Goal: Task Accomplishment & Management: Manage account settings

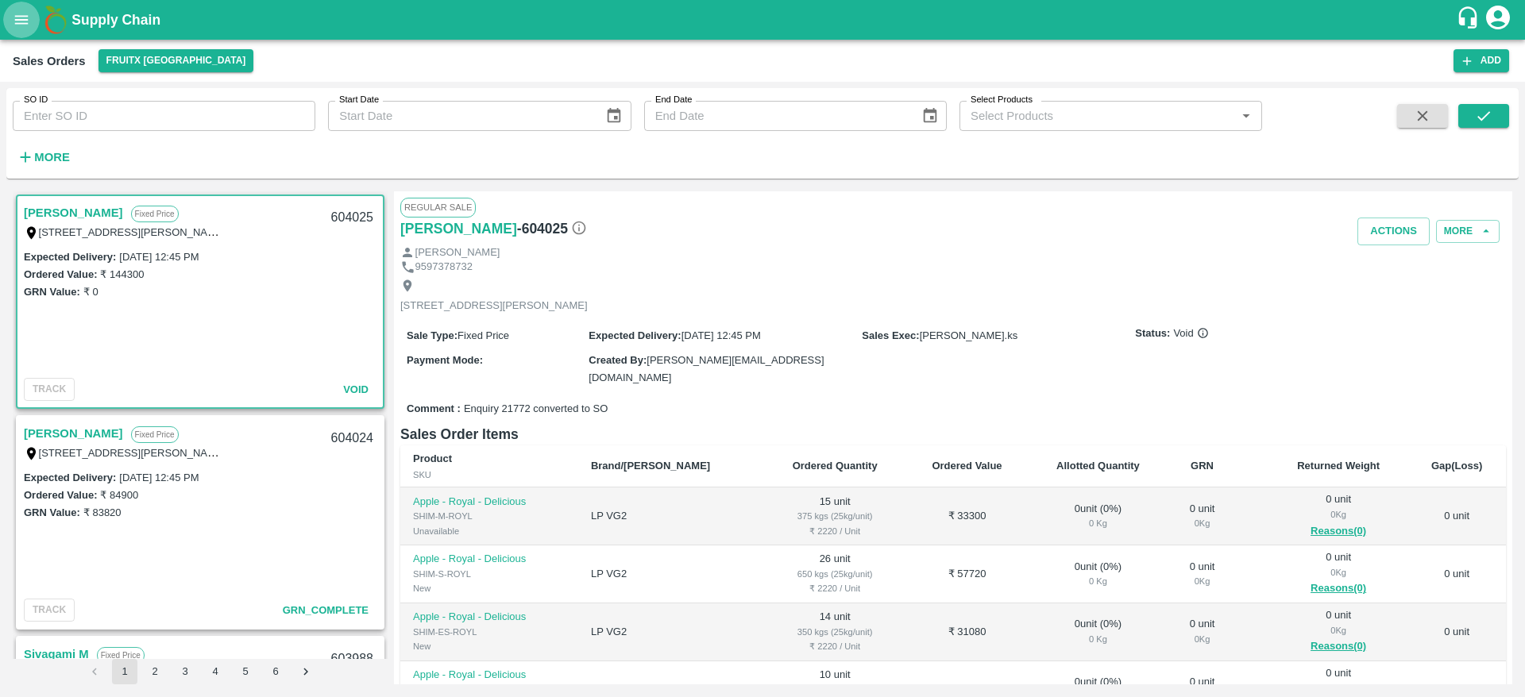
click at [36, 26] on button "open drawer" at bounding box center [21, 20] width 37 height 37
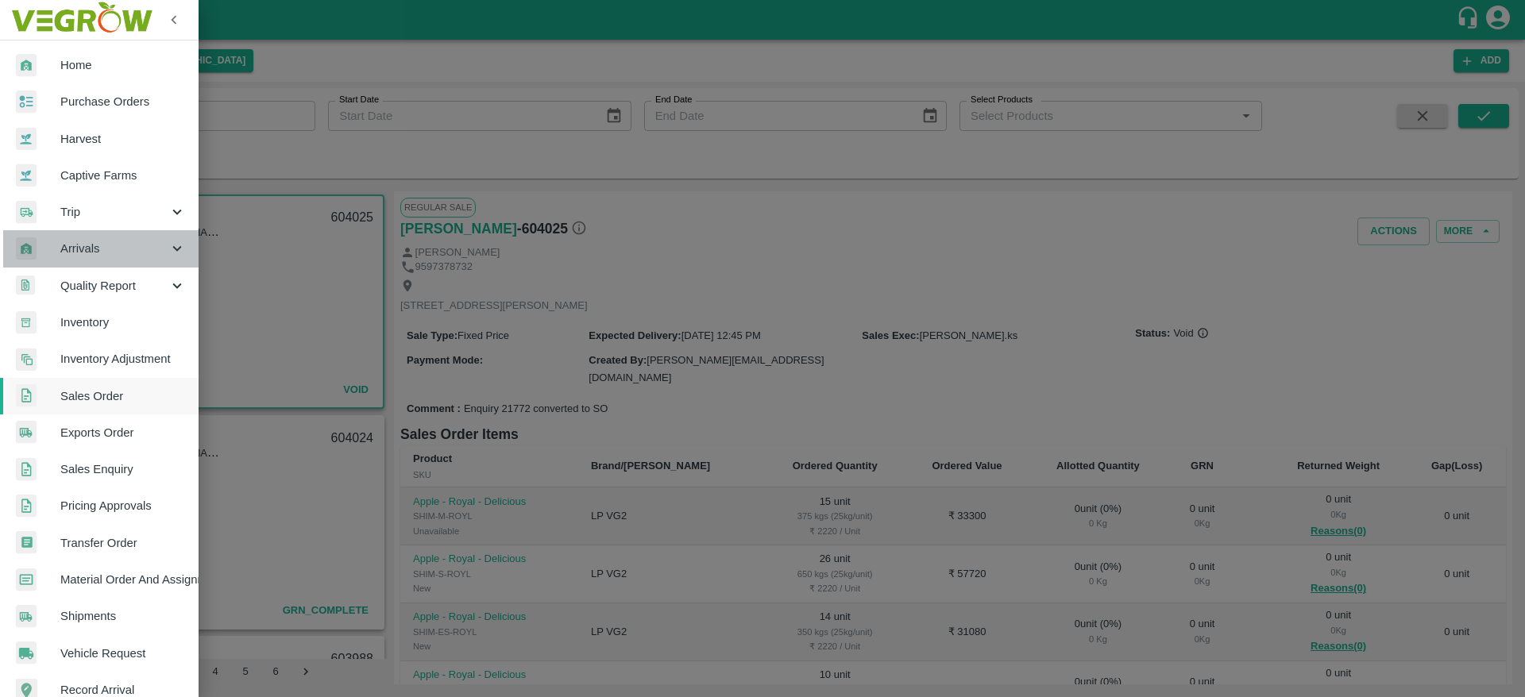
click at [127, 249] on span "Arrivals" at bounding box center [114, 248] width 108 height 17
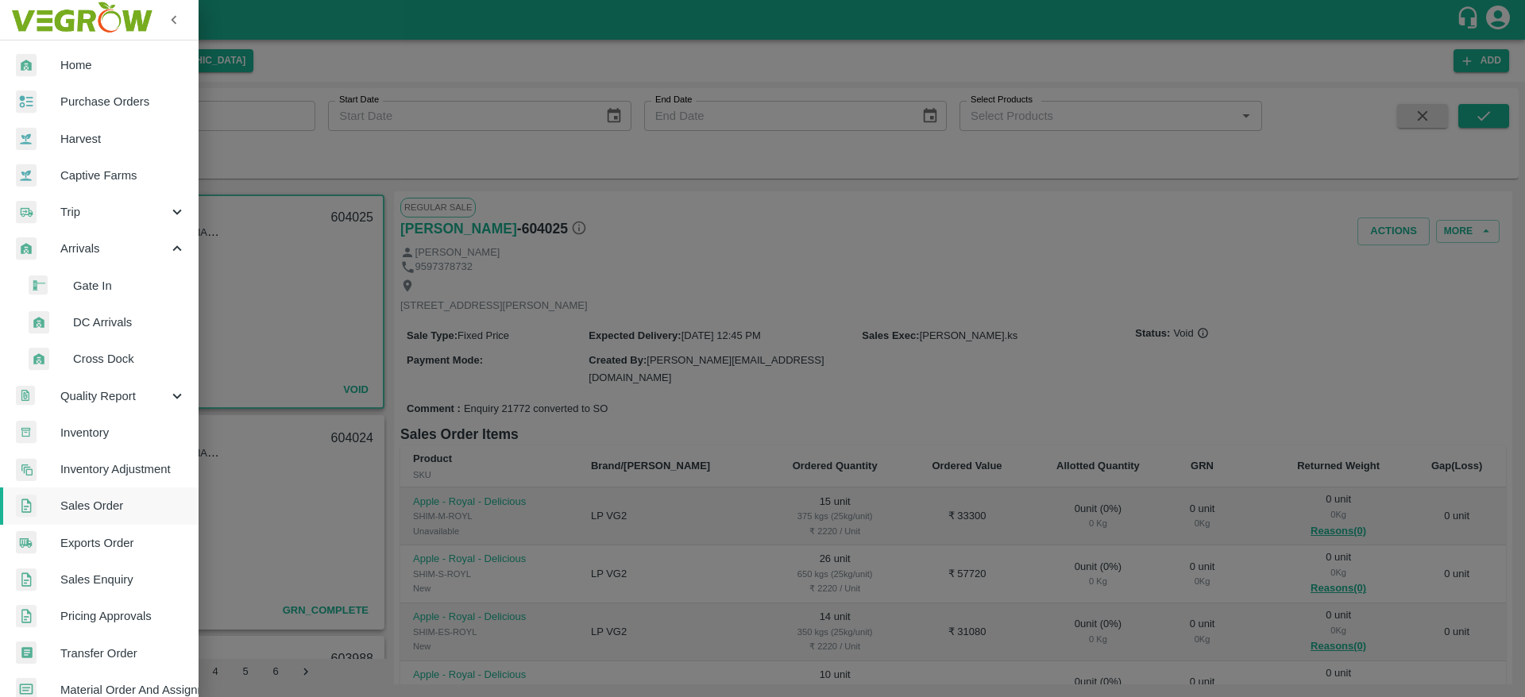
click at [298, 90] on div at bounding box center [762, 348] width 1525 height 697
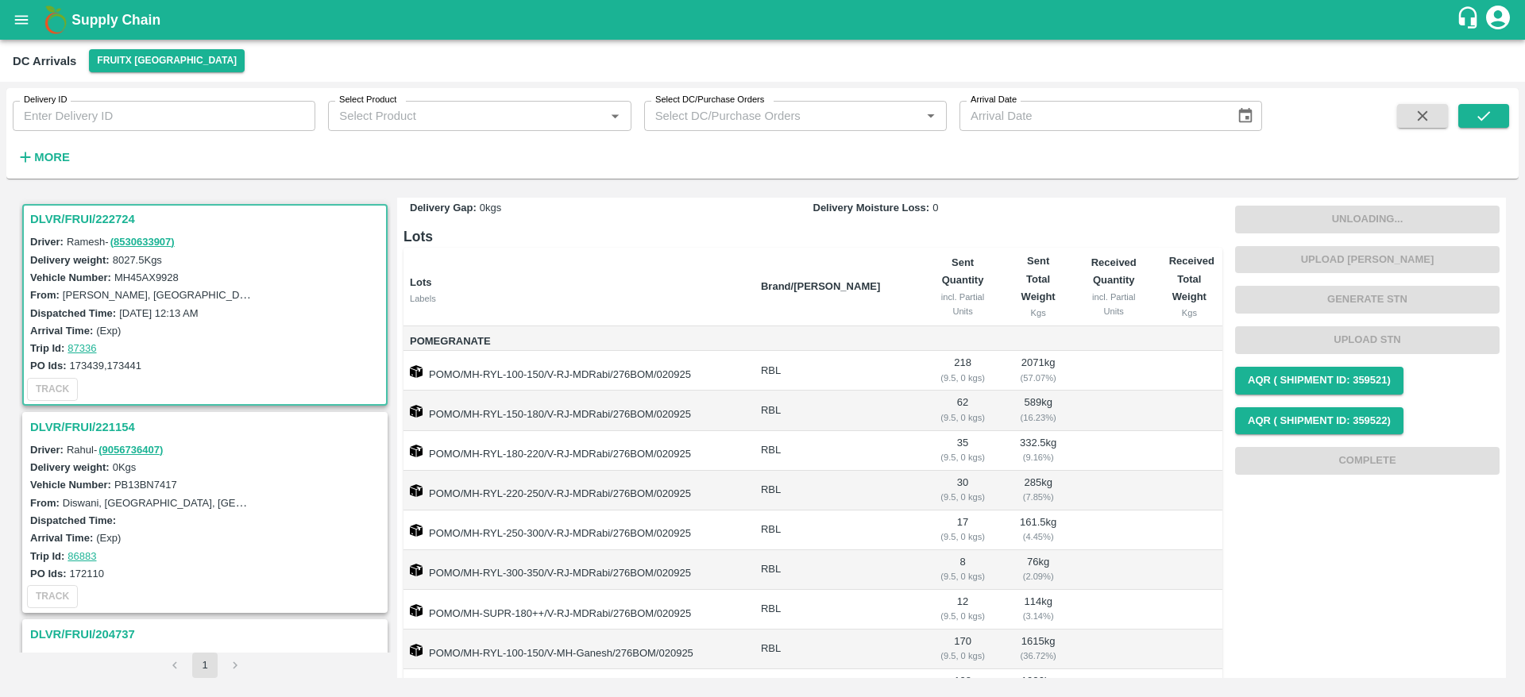
scroll to position [58, 0]
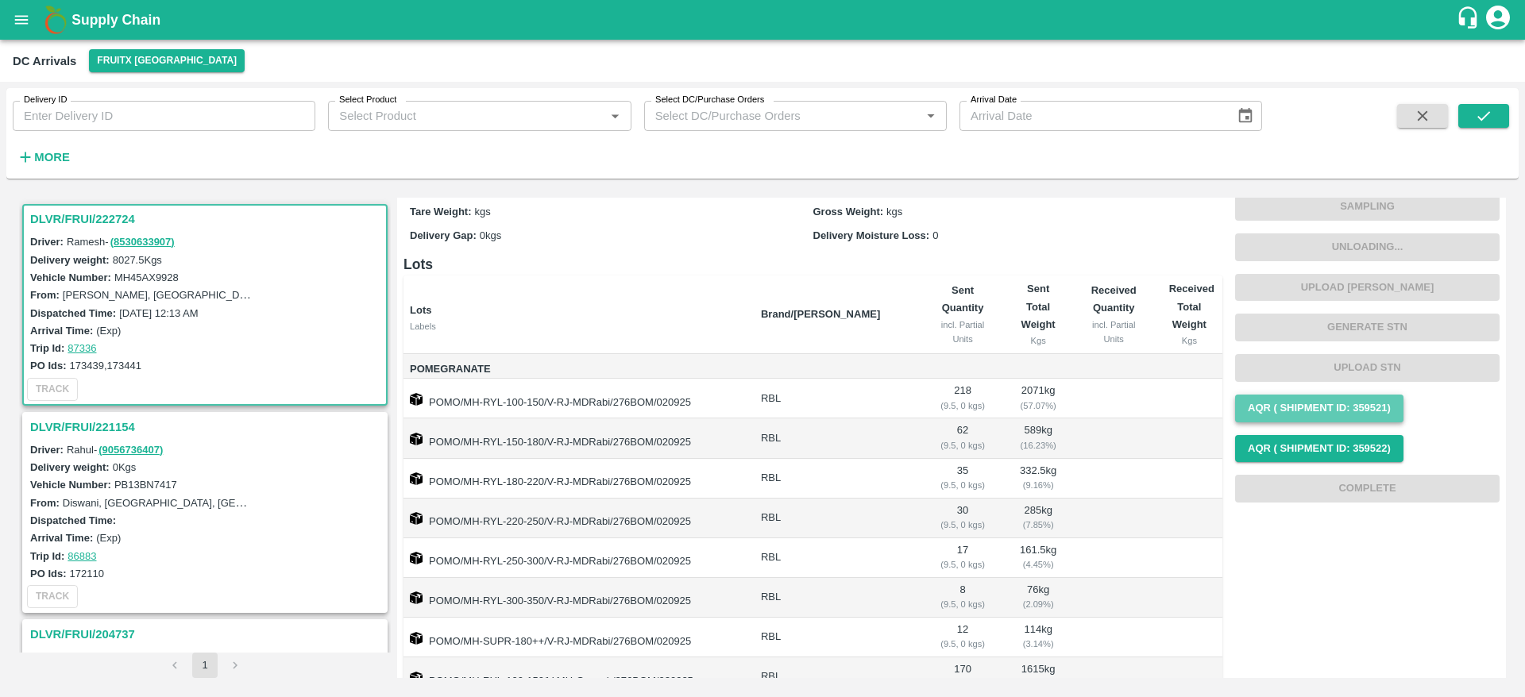
click at [1294, 412] on button "AQR ( Shipment Id: 359521)" at bounding box center [1319, 409] width 168 height 28
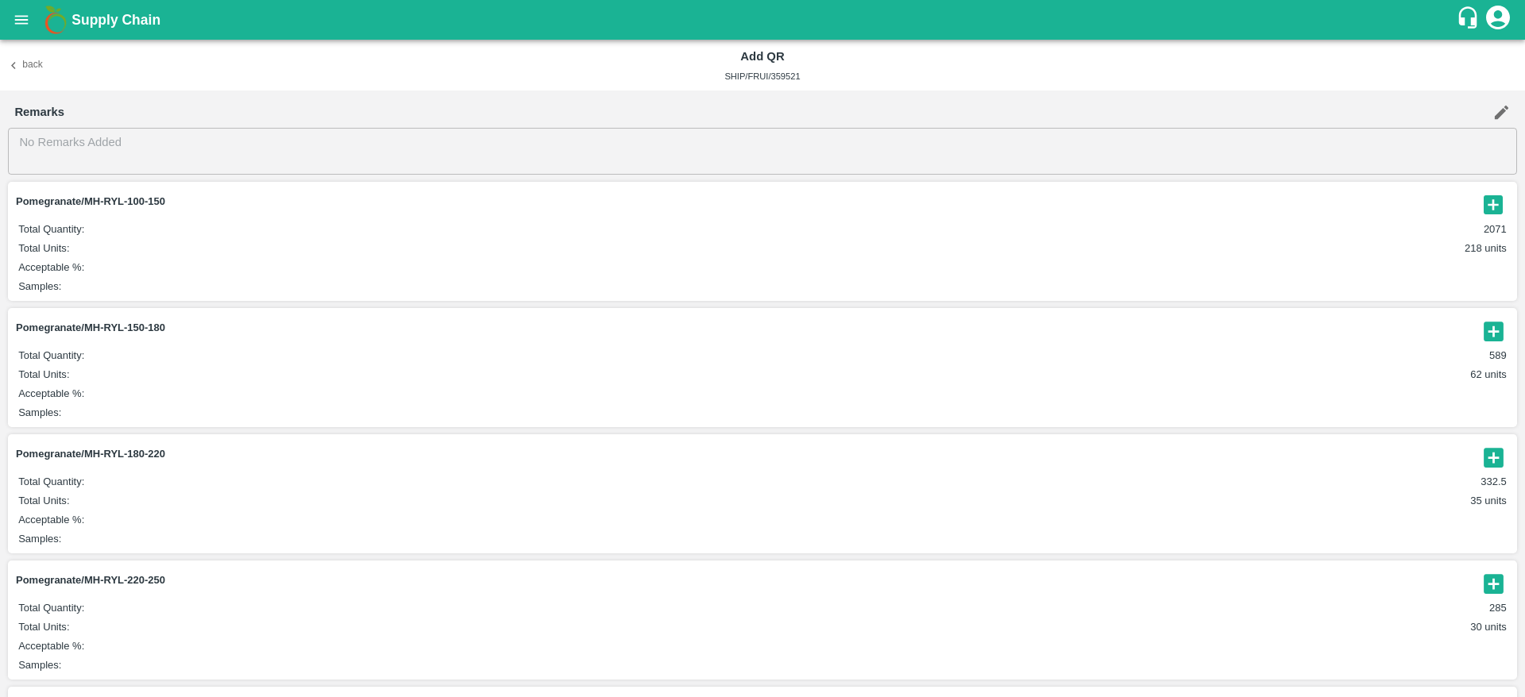
click at [17, 54] on button "Back" at bounding box center [25, 65] width 51 height 23
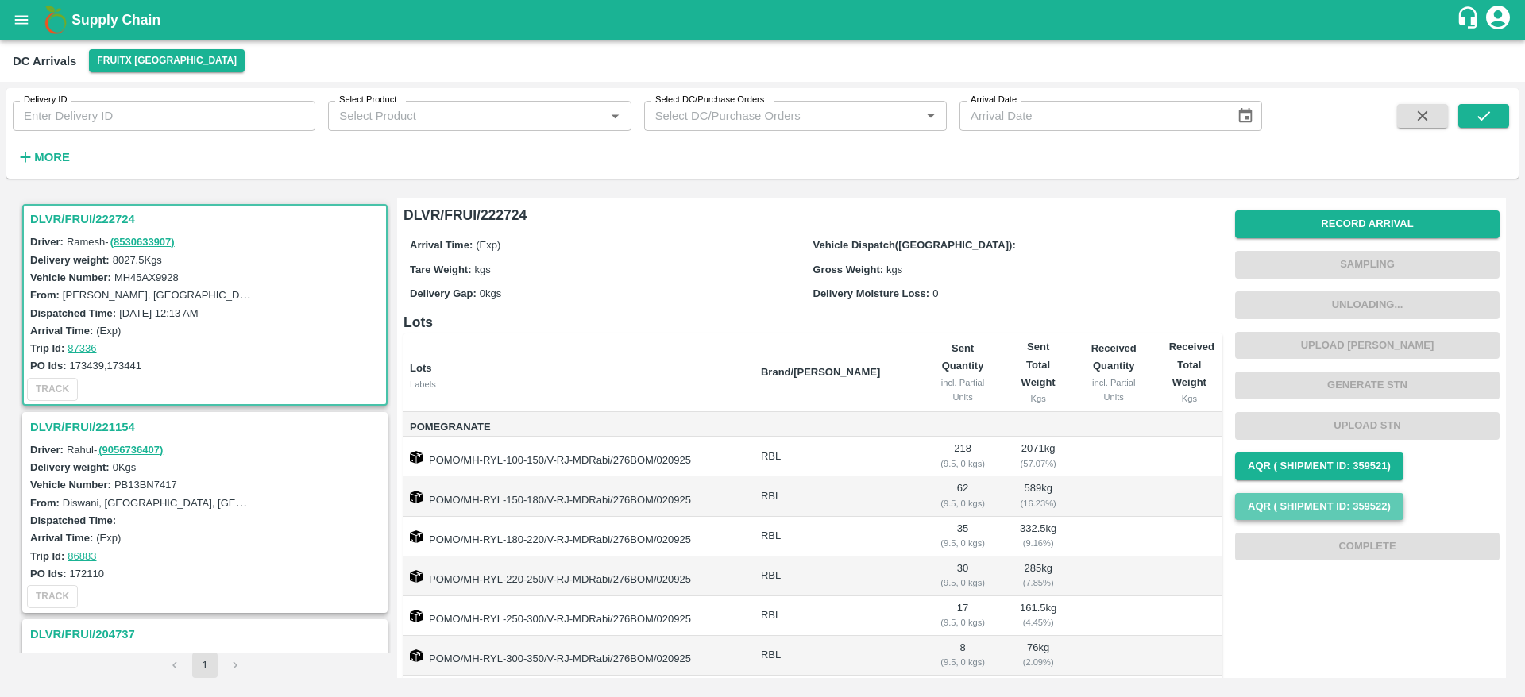
click at [1340, 502] on button "AQR ( Shipment Id: 359522)" at bounding box center [1319, 507] width 168 height 28
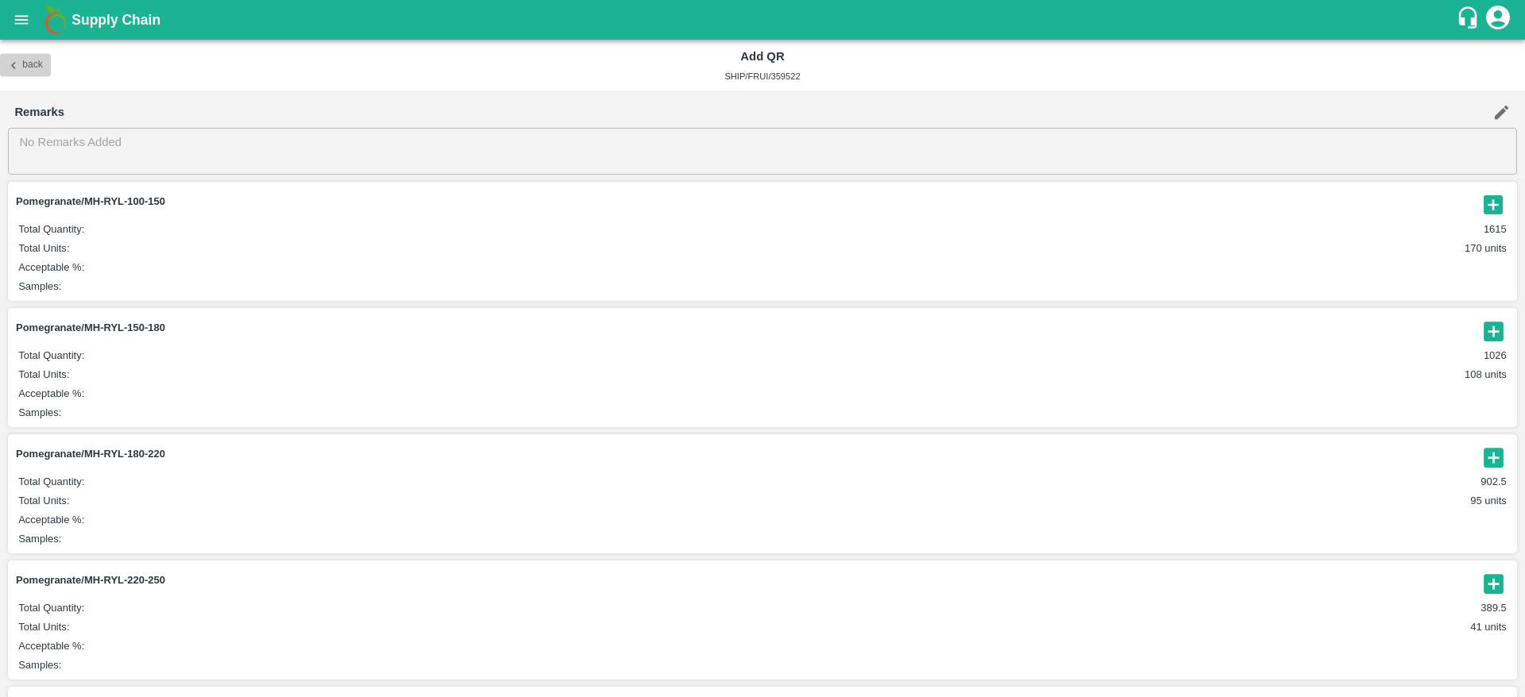
click at [25, 59] on button "Back" at bounding box center [25, 65] width 51 height 23
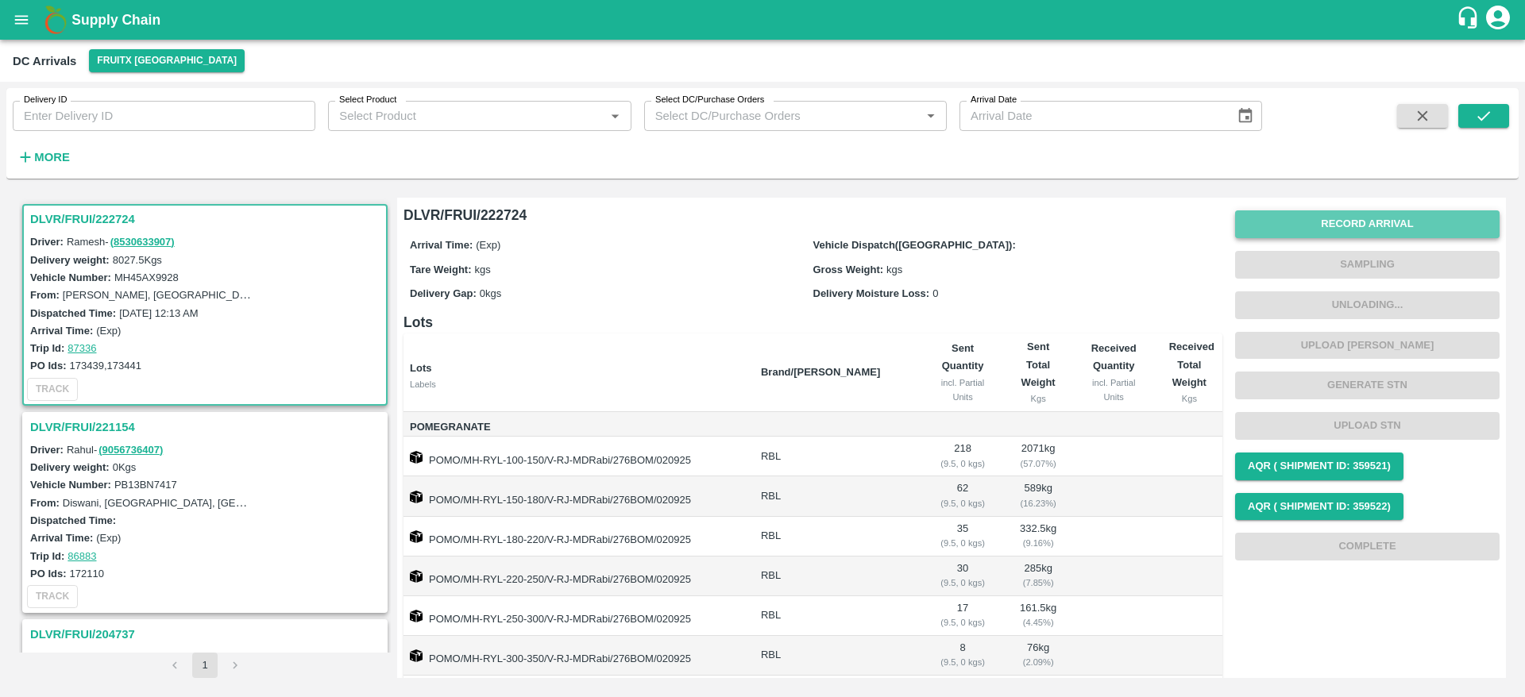
click at [1397, 222] on button "Record Arrival" at bounding box center [1367, 224] width 265 height 28
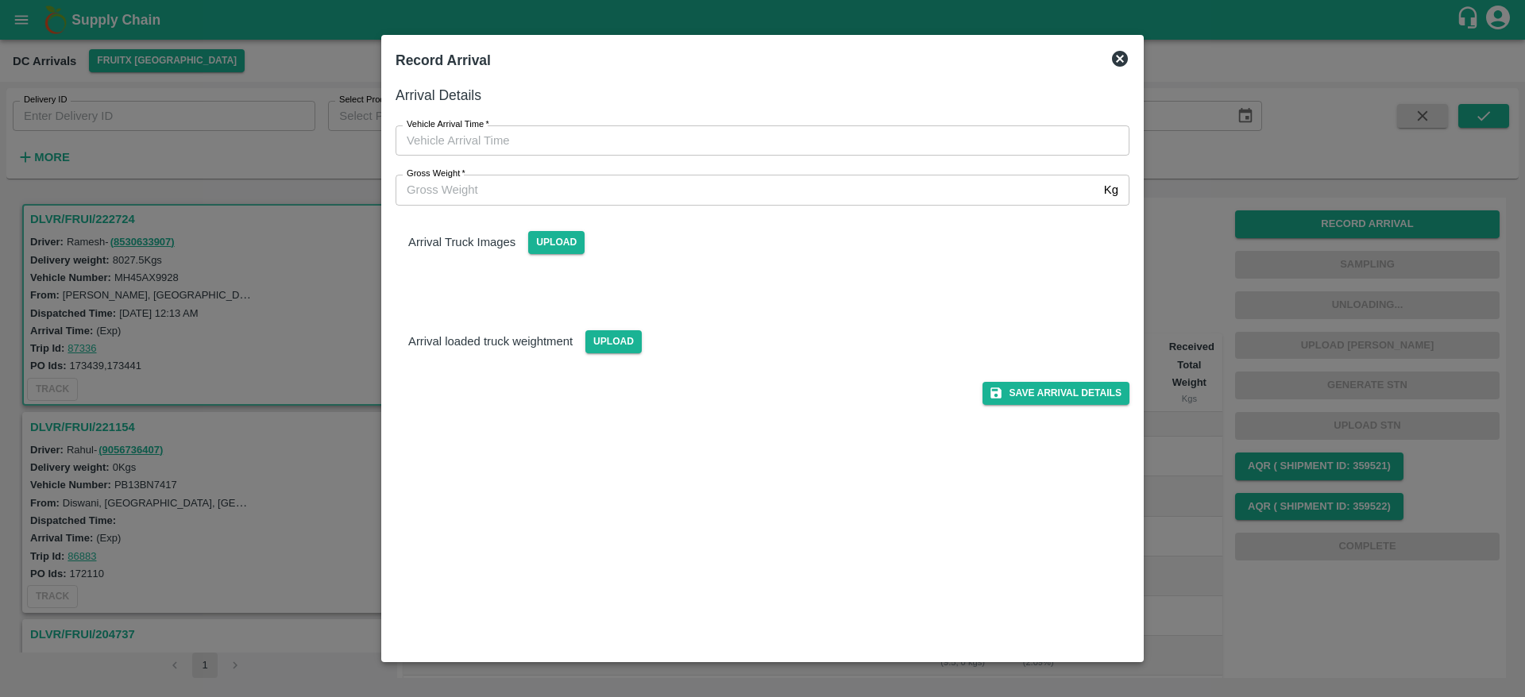
type input "DD/MM/YYYY hh:mm aa"
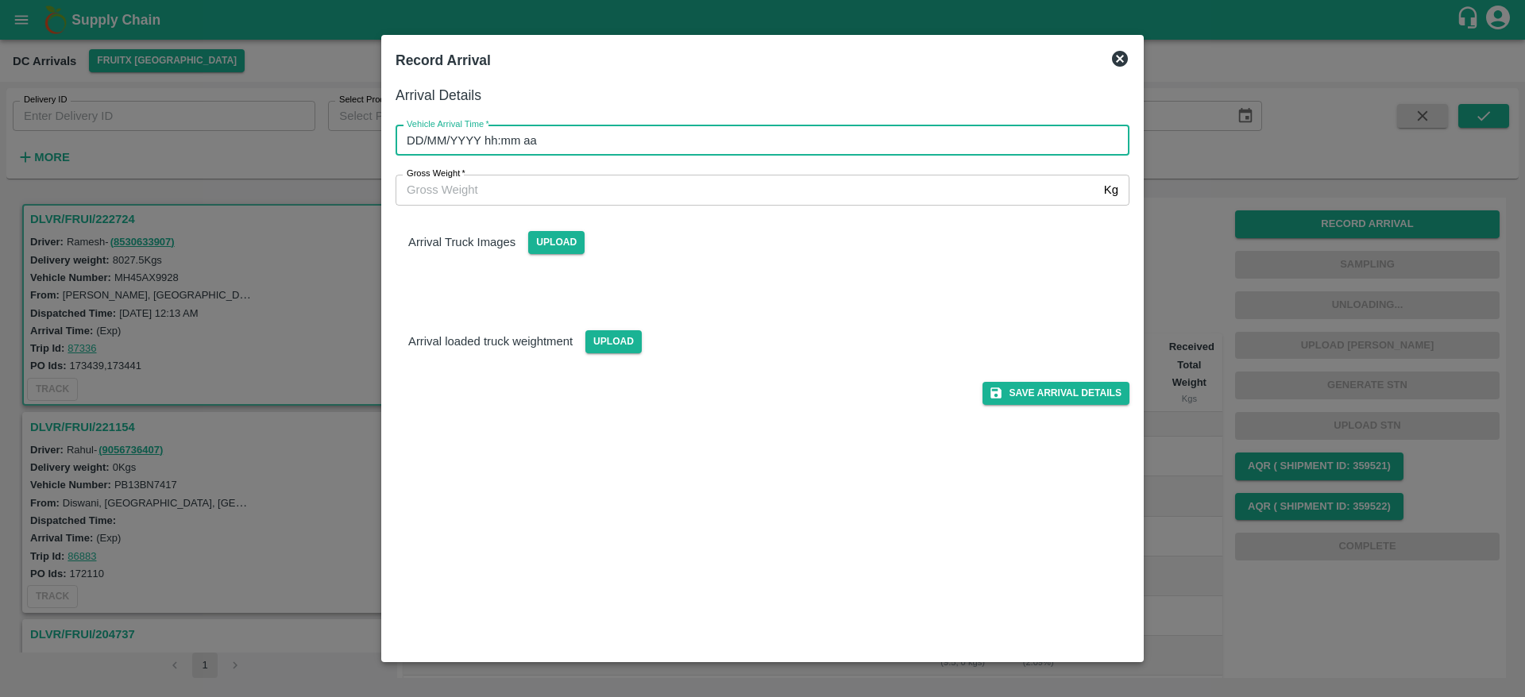
click at [635, 155] on input "DD/MM/YYYY hh:mm aa" at bounding box center [757, 140] width 723 height 30
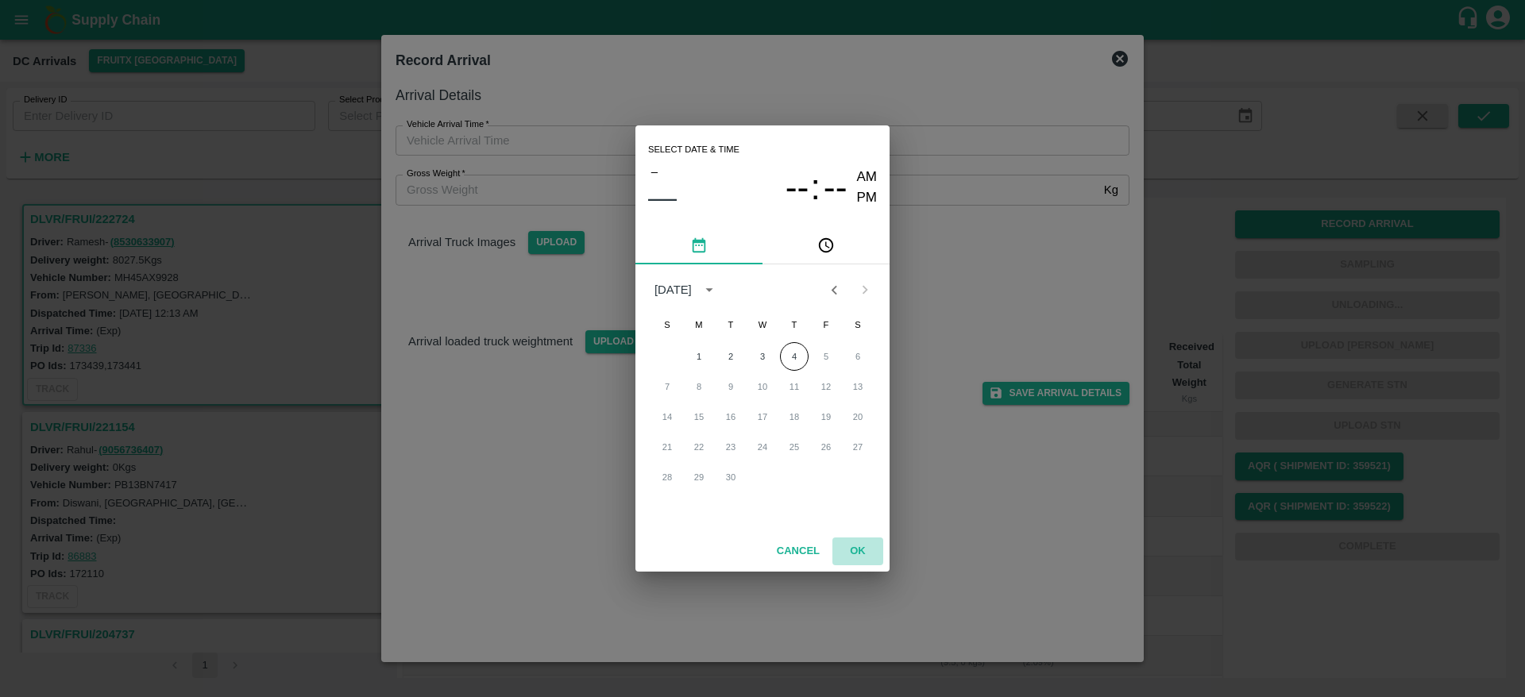
click at [869, 553] on button "OK" at bounding box center [857, 552] width 51 height 28
type input "DD/MM/YYYY hh:mm aa"
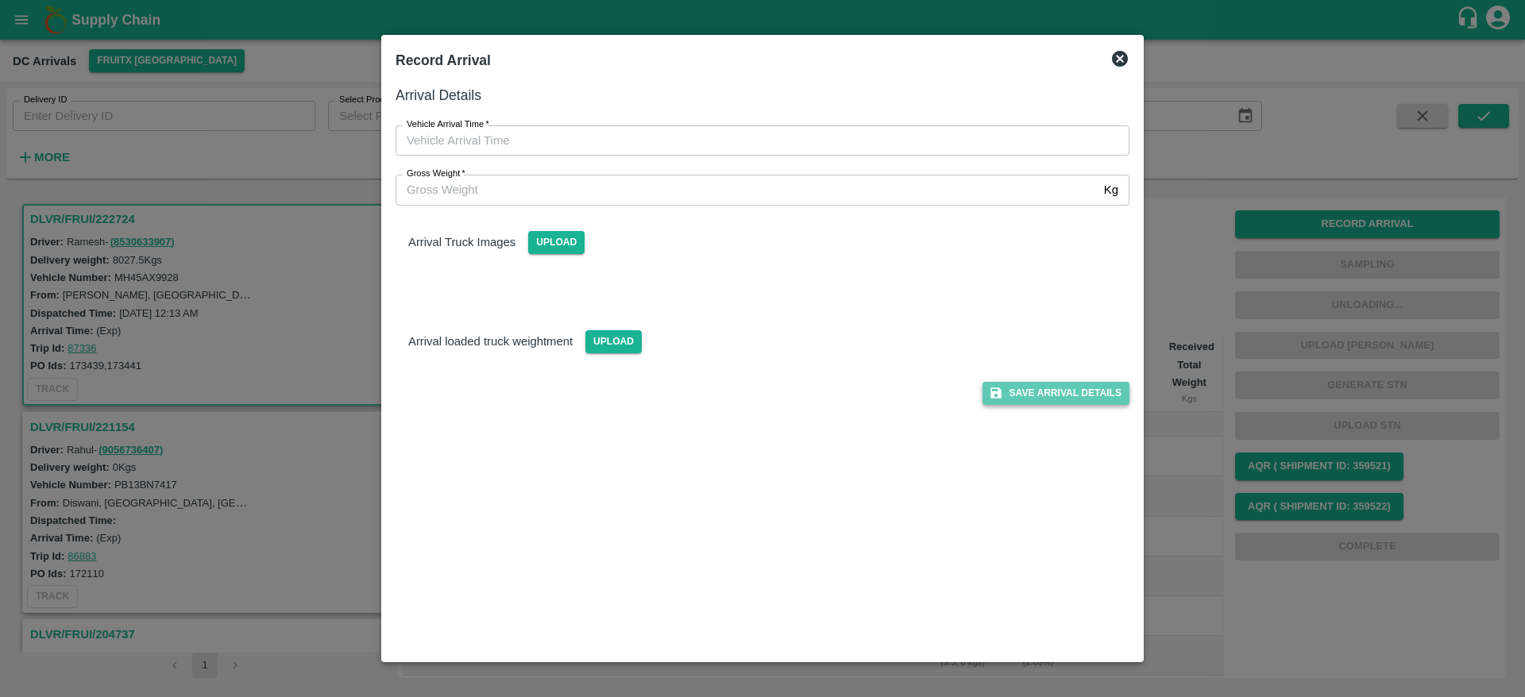
click at [1056, 402] on button "Save Arrival Details" at bounding box center [1056, 393] width 147 height 23
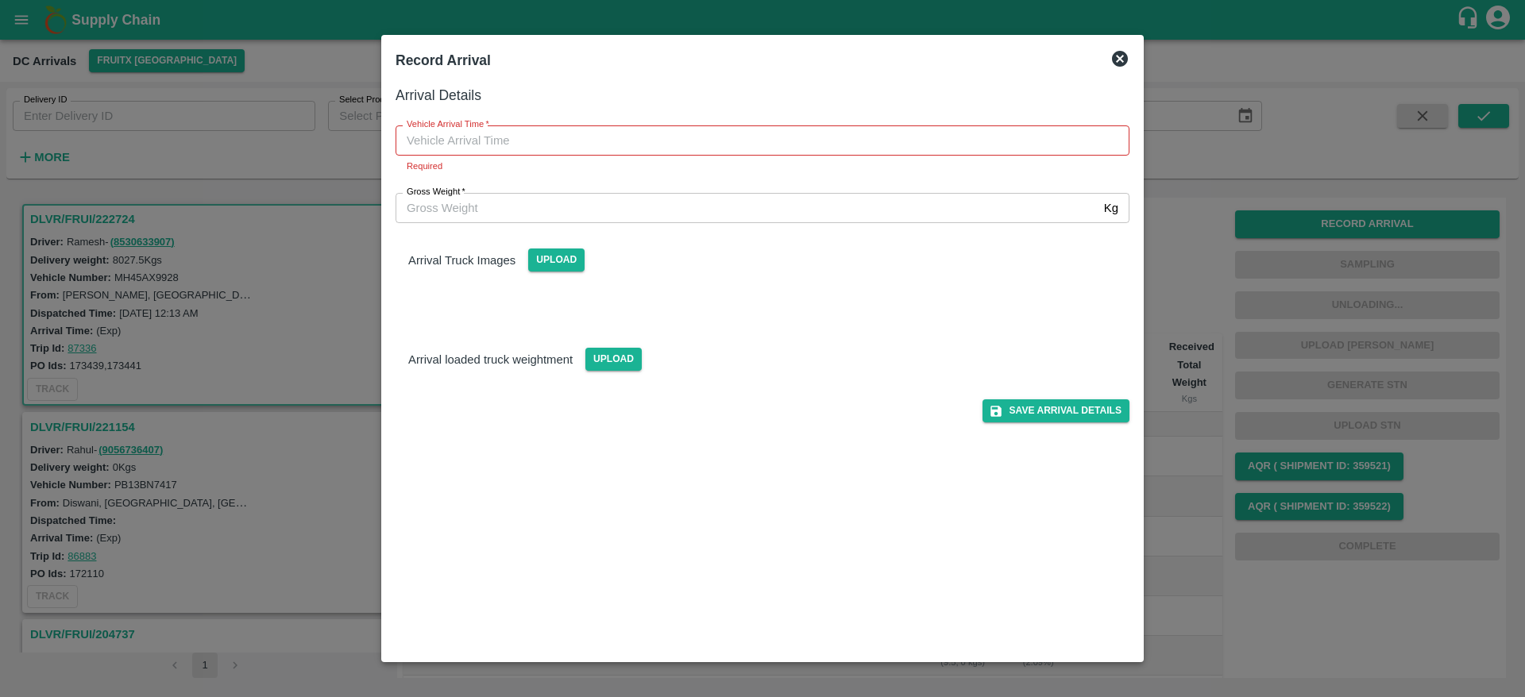
type input "DD/MM/YYYY hh:mm aa"
click at [790, 131] on input "DD/MM/YYYY hh:mm aa" at bounding box center [757, 140] width 723 height 30
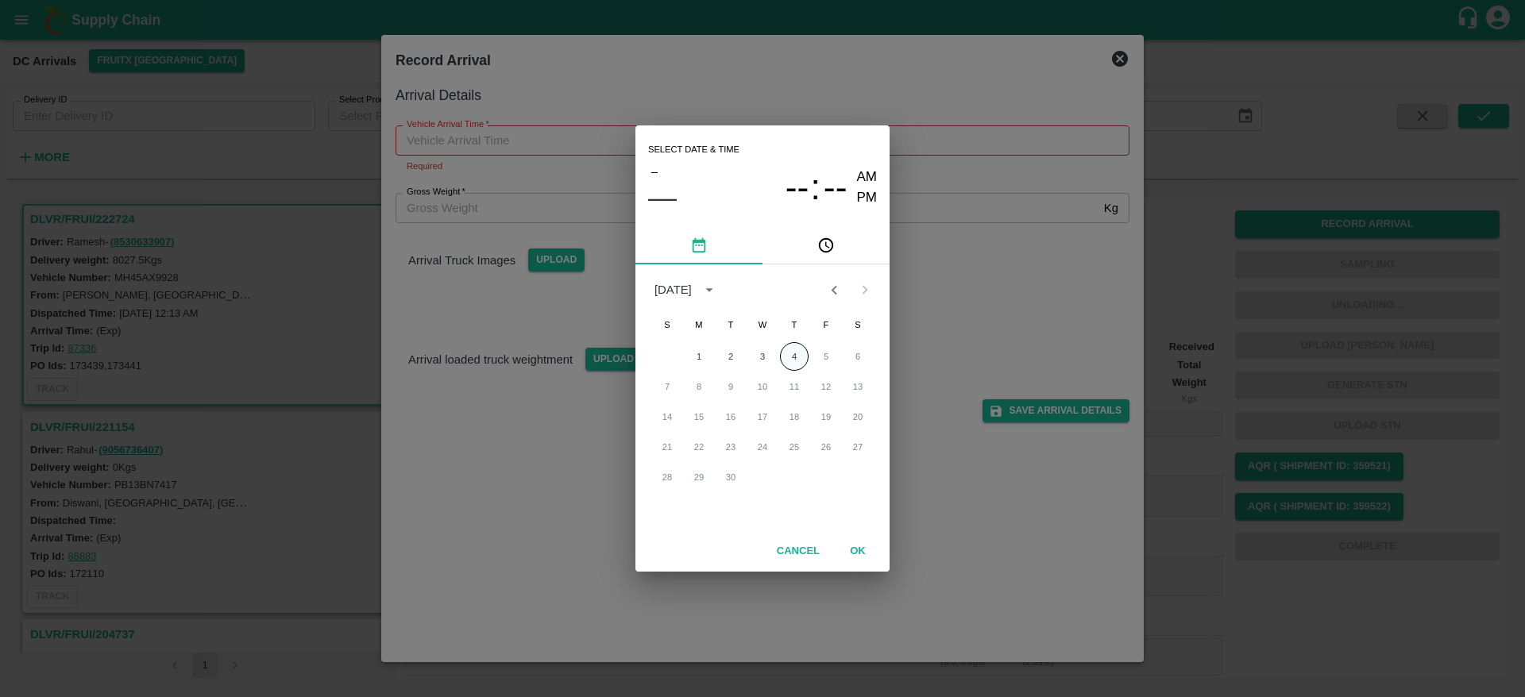
click at [781, 361] on button "4" at bounding box center [794, 356] width 29 height 29
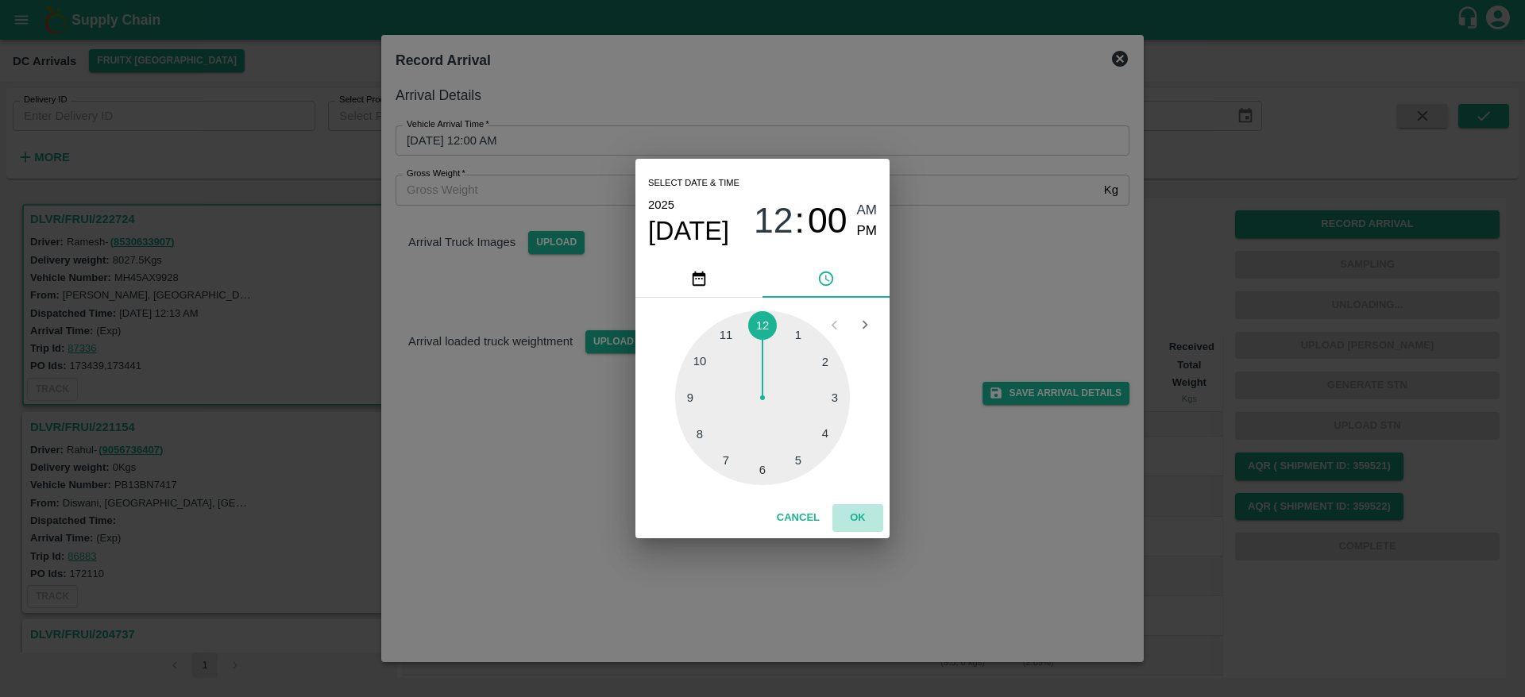
click at [856, 515] on button "OK" at bounding box center [857, 518] width 51 height 28
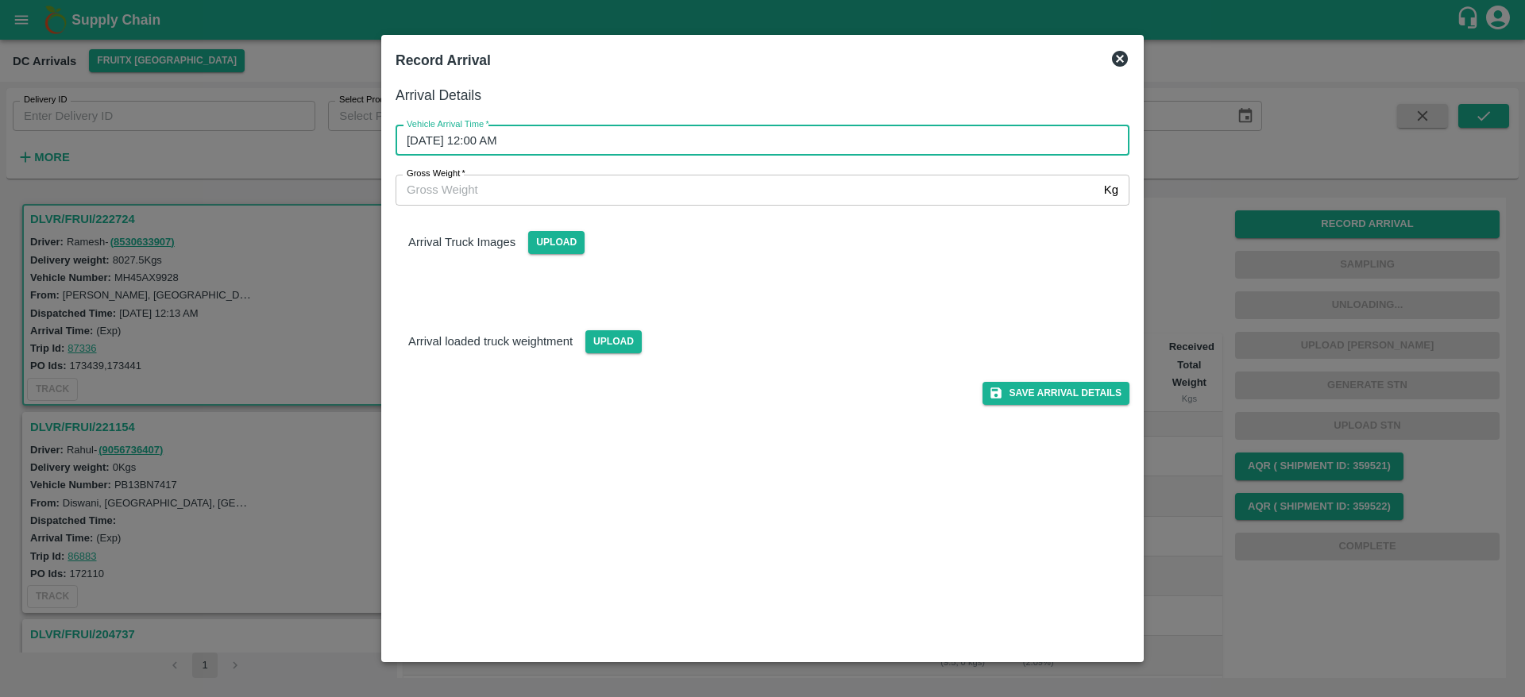
click at [738, 129] on input "04/09/2025 12:00 AM" at bounding box center [757, 140] width 723 height 30
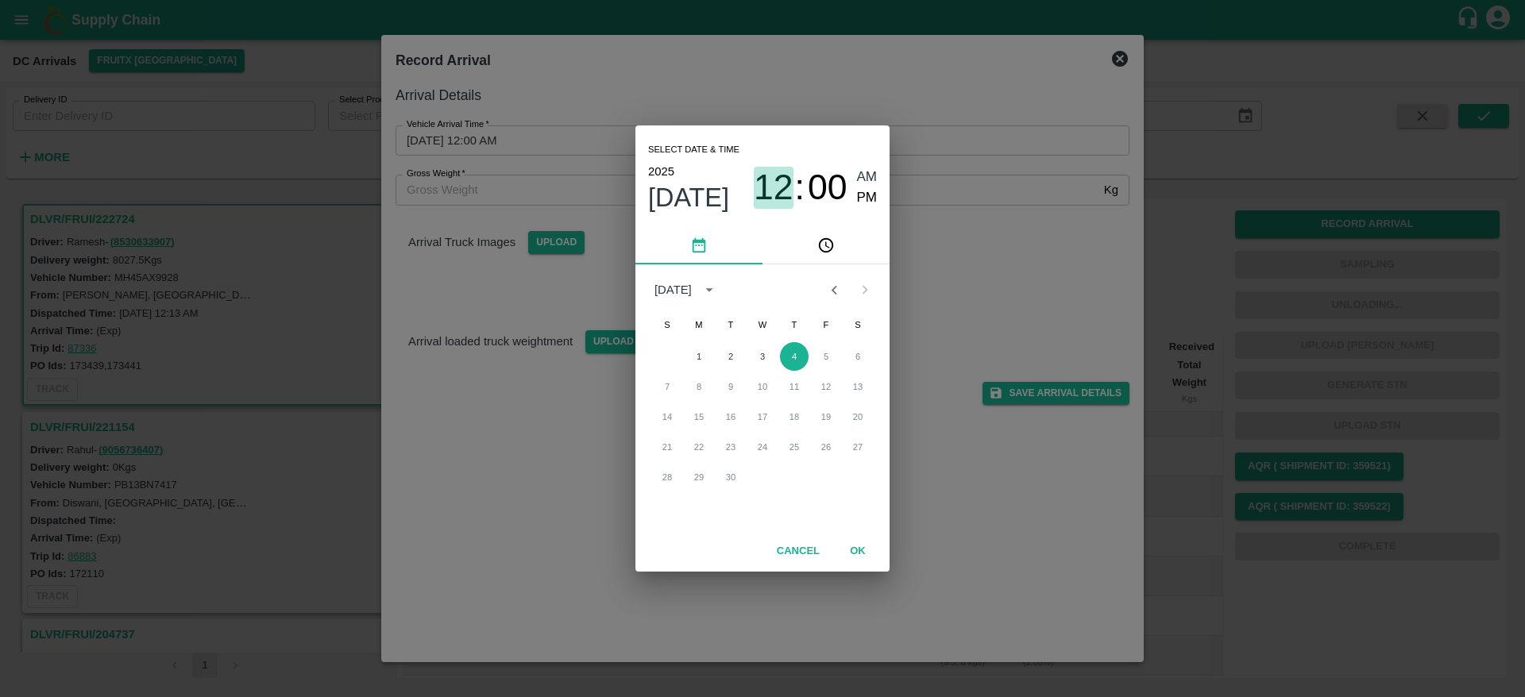
click at [792, 181] on span "12" at bounding box center [774, 187] width 40 height 41
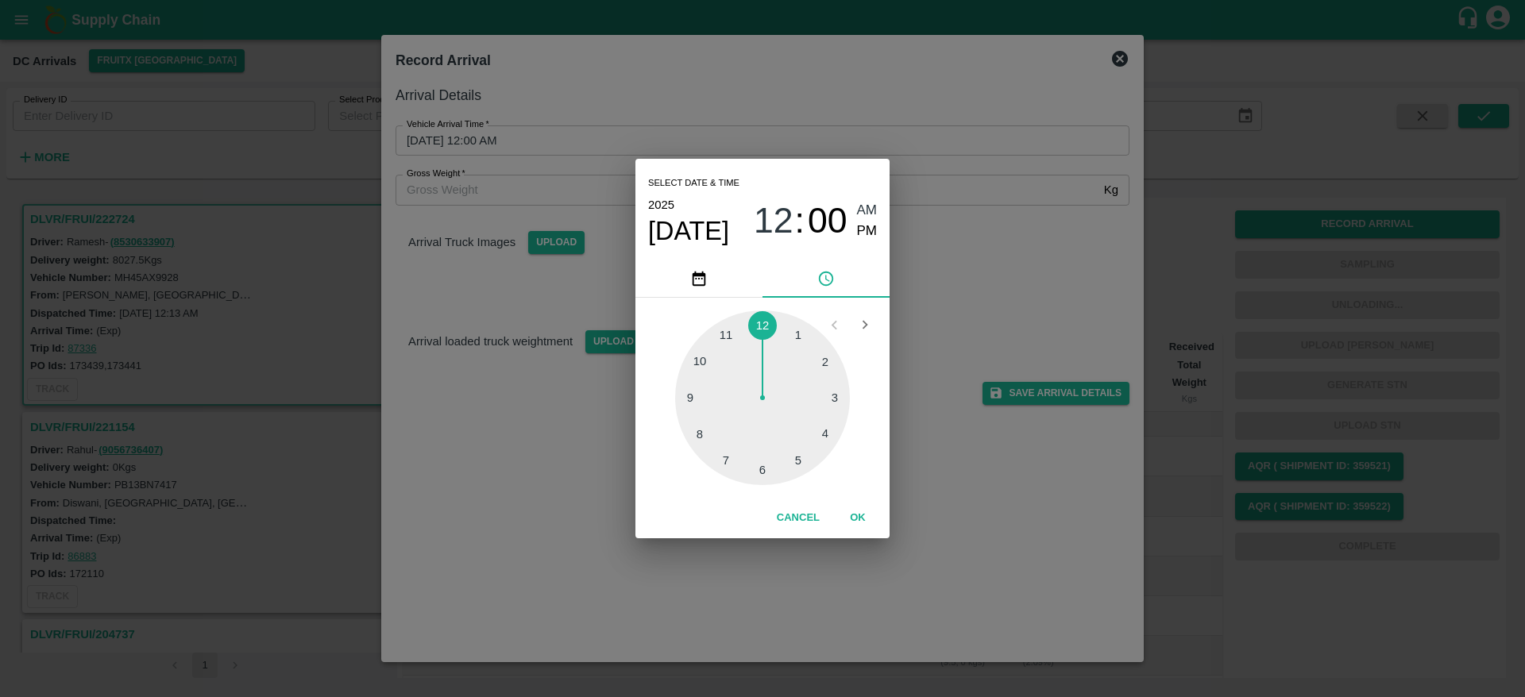
click at [798, 454] on div at bounding box center [762, 398] width 175 height 175
type input "04/09/2025 05:00 AM"
click at [861, 508] on button "OK" at bounding box center [857, 518] width 51 height 28
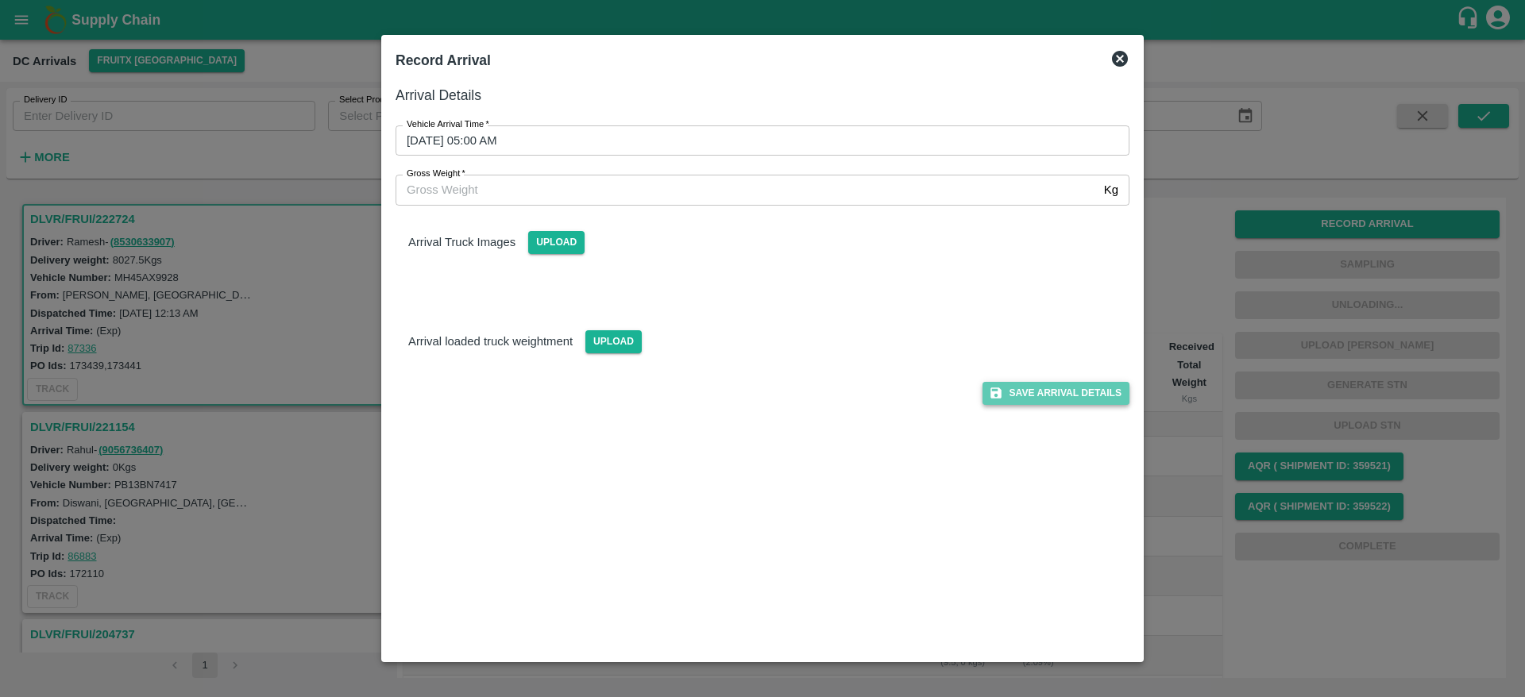
click at [1059, 384] on button "Save Arrival Details" at bounding box center [1056, 393] width 147 height 23
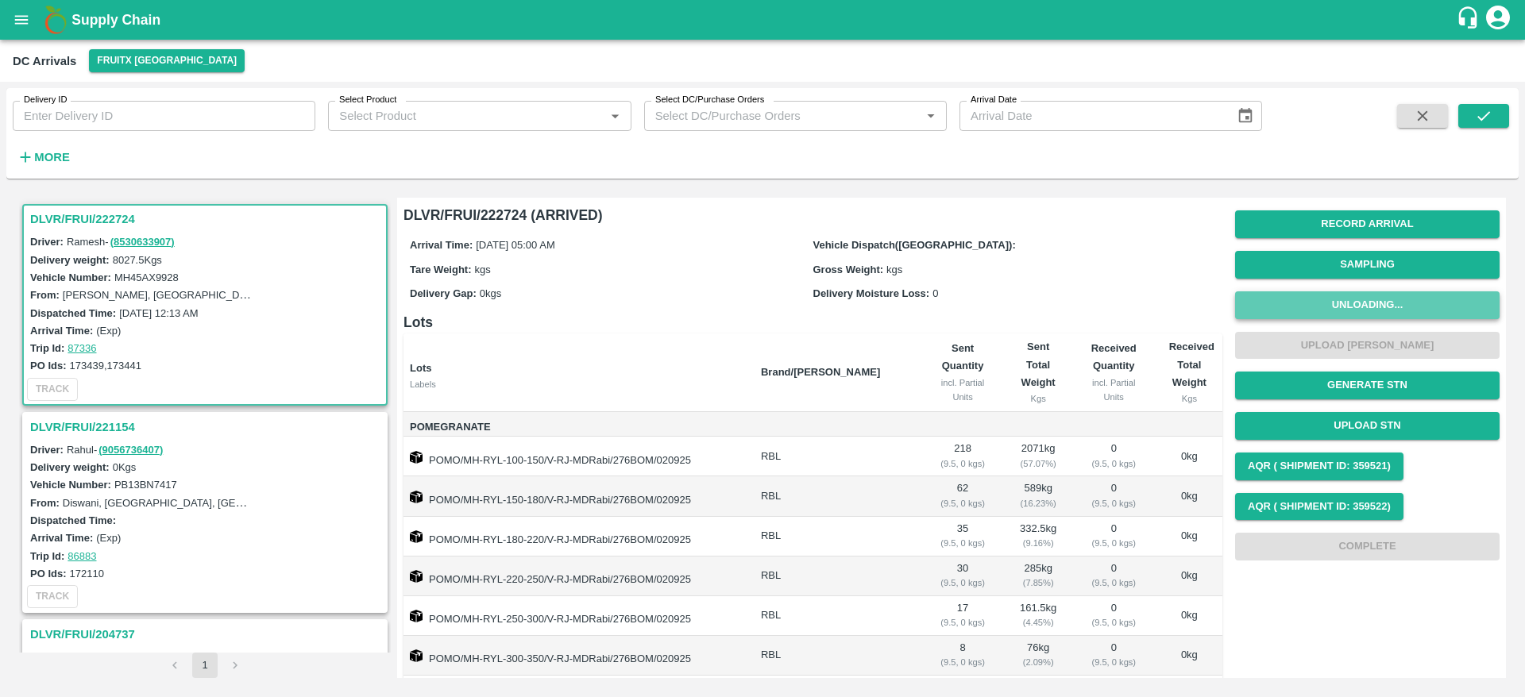
click at [1365, 292] on button "Unloading..." at bounding box center [1367, 306] width 265 height 28
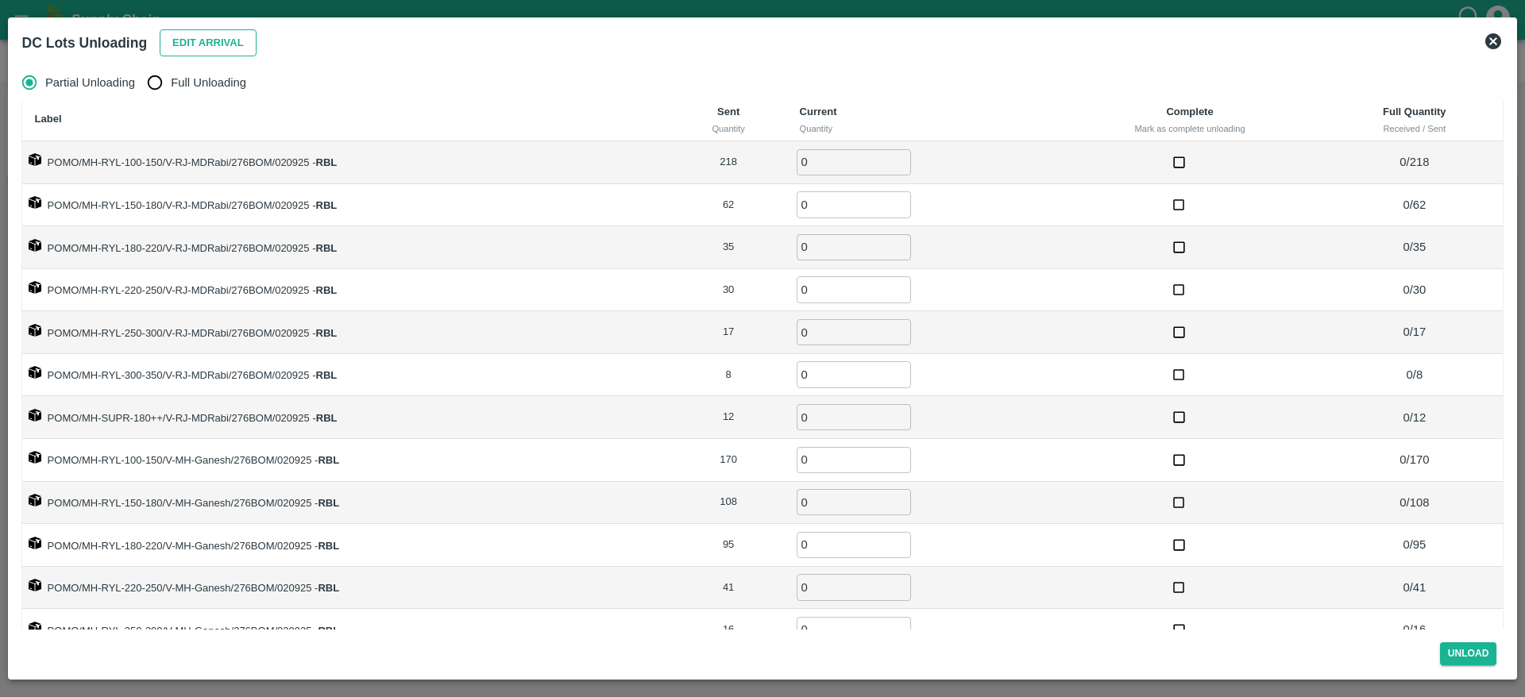
click at [205, 30] on button "Edit Arrival" at bounding box center [208, 43] width 97 height 28
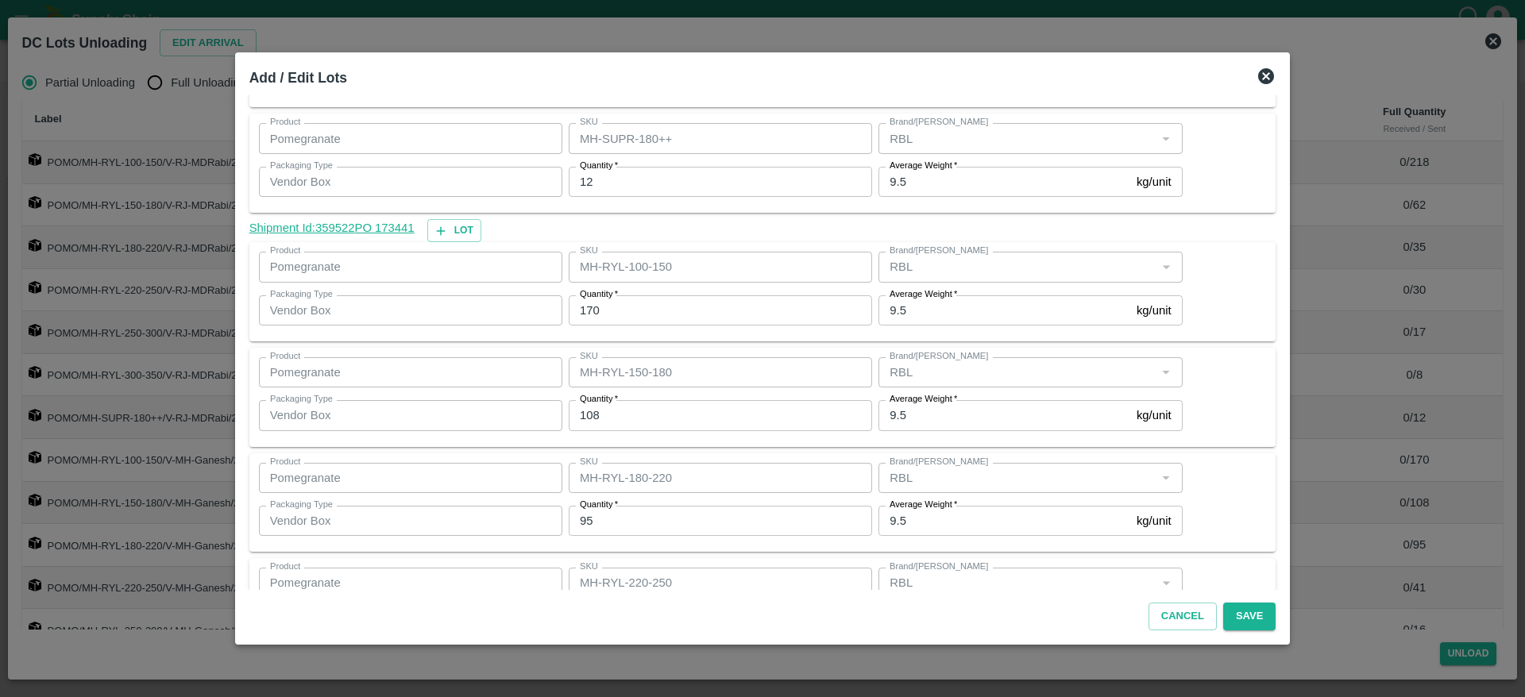
scroll to position [635, 0]
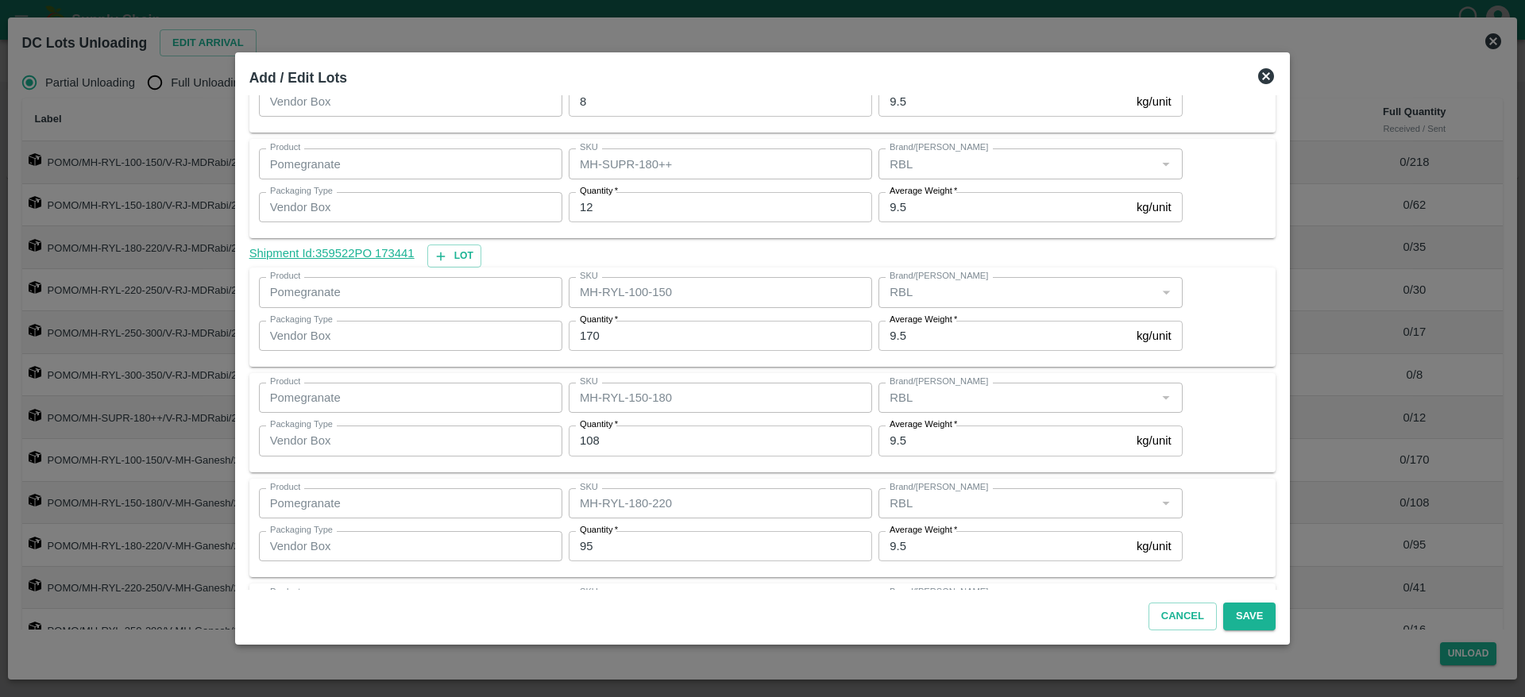
click at [1209, 304] on div "Product Pomegranate Product SKU MH-RYL-100-150 SKU Brand/Marka Brand/Marka Pack…" at bounding box center [763, 317] width 1008 height 80
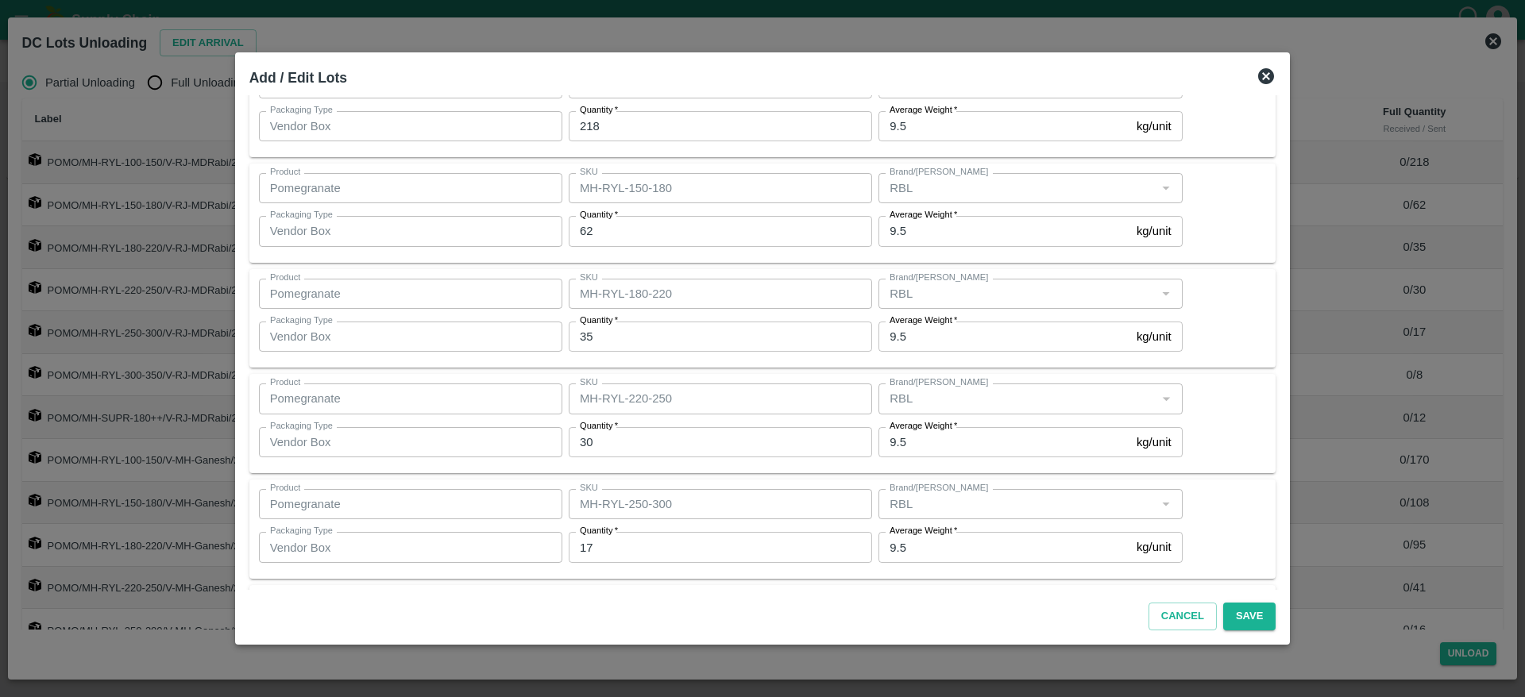
scroll to position [0, 0]
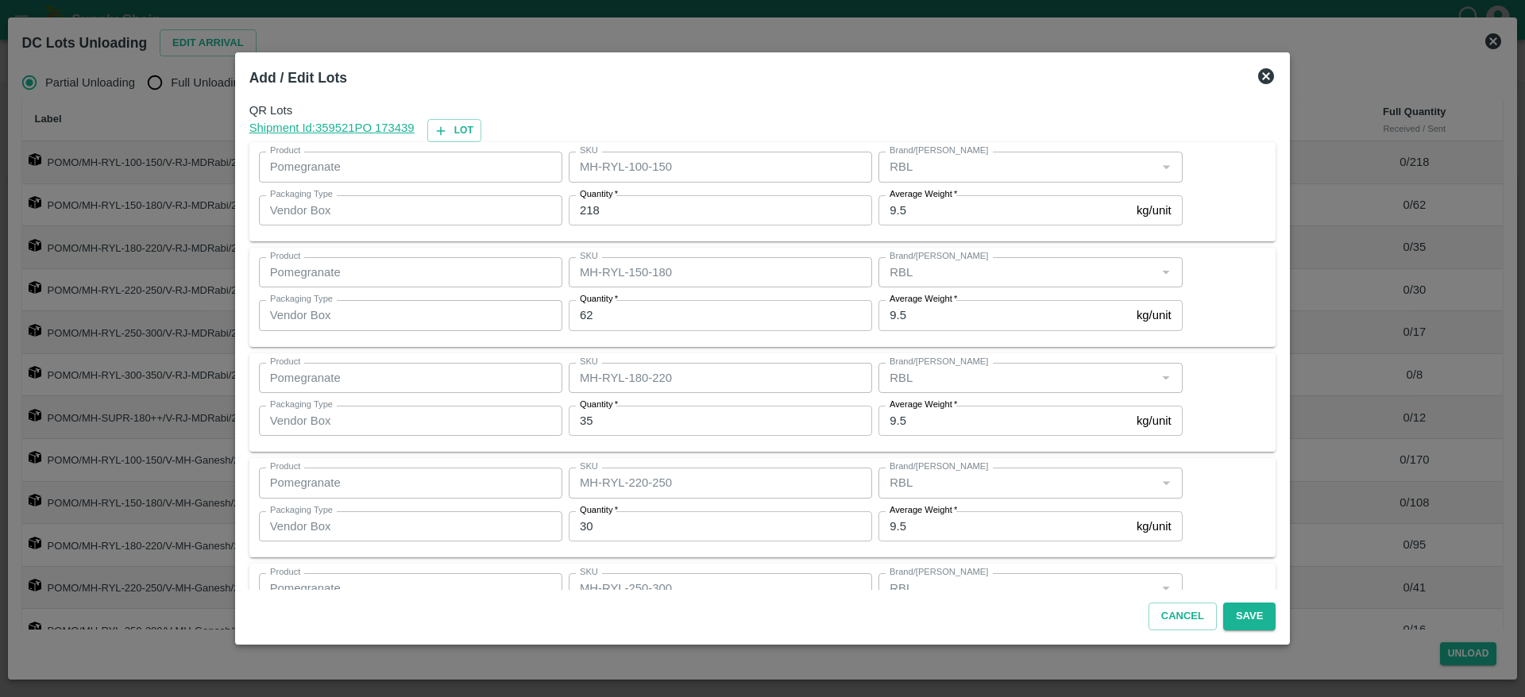
click at [1258, 85] on icon at bounding box center [1266, 76] width 19 height 19
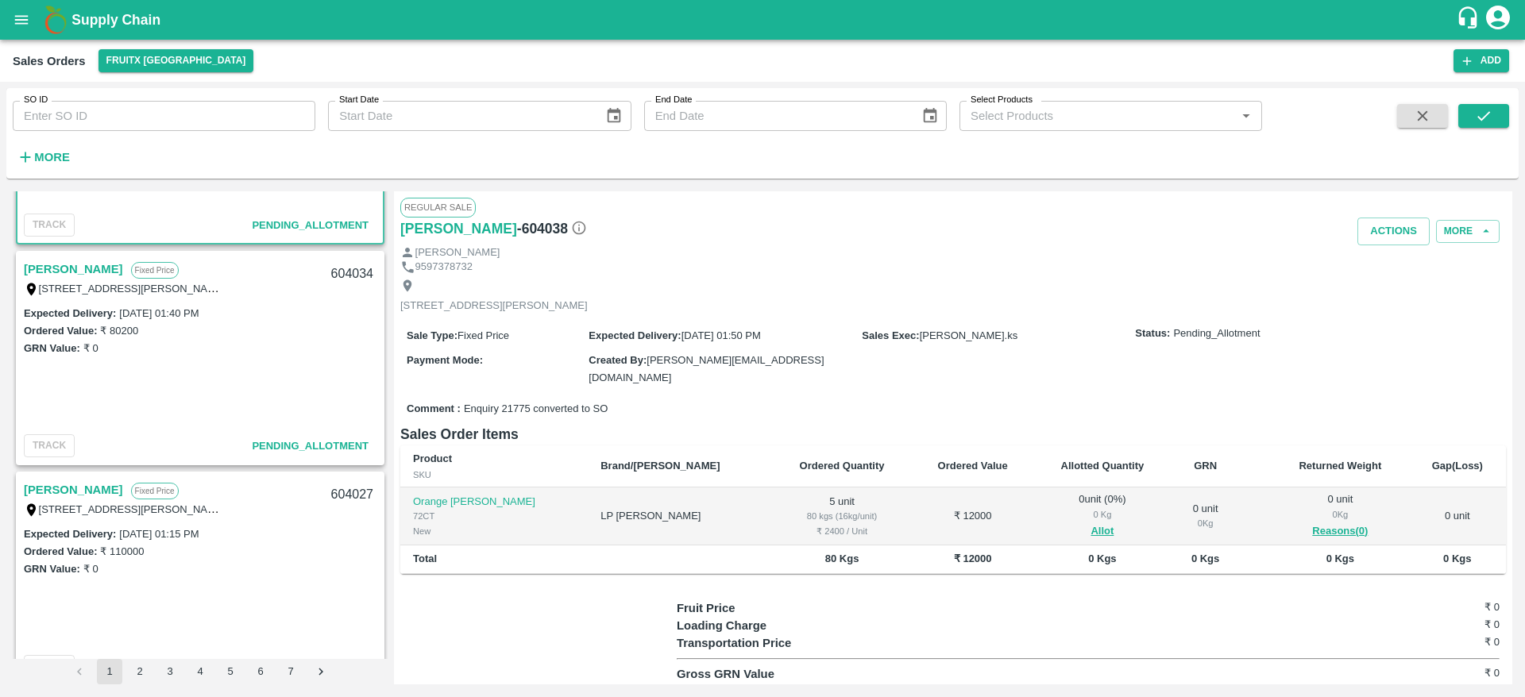
scroll to position [166, 0]
click at [71, 261] on link "[PERSON_NAME]" at bounding box center [73, 267] width 99 height 21
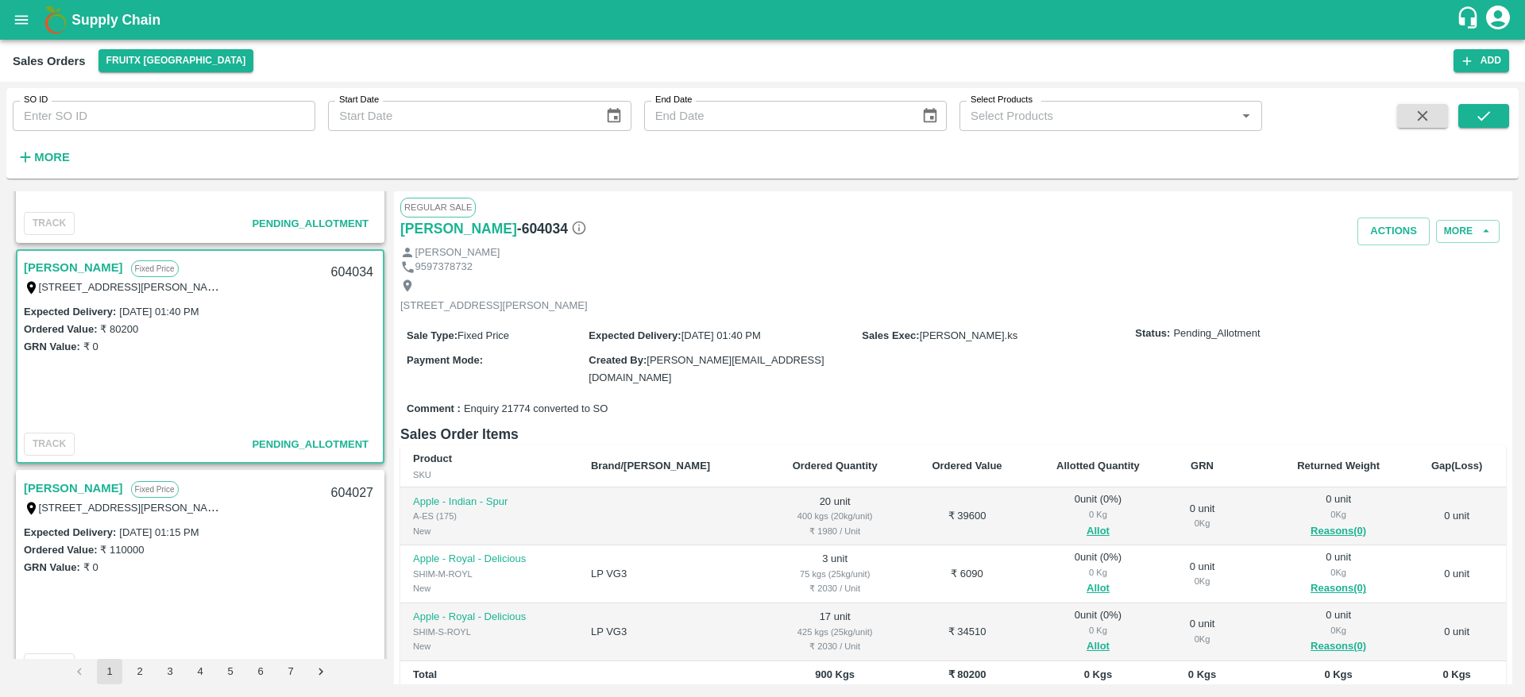
scroll to position [335, 0]
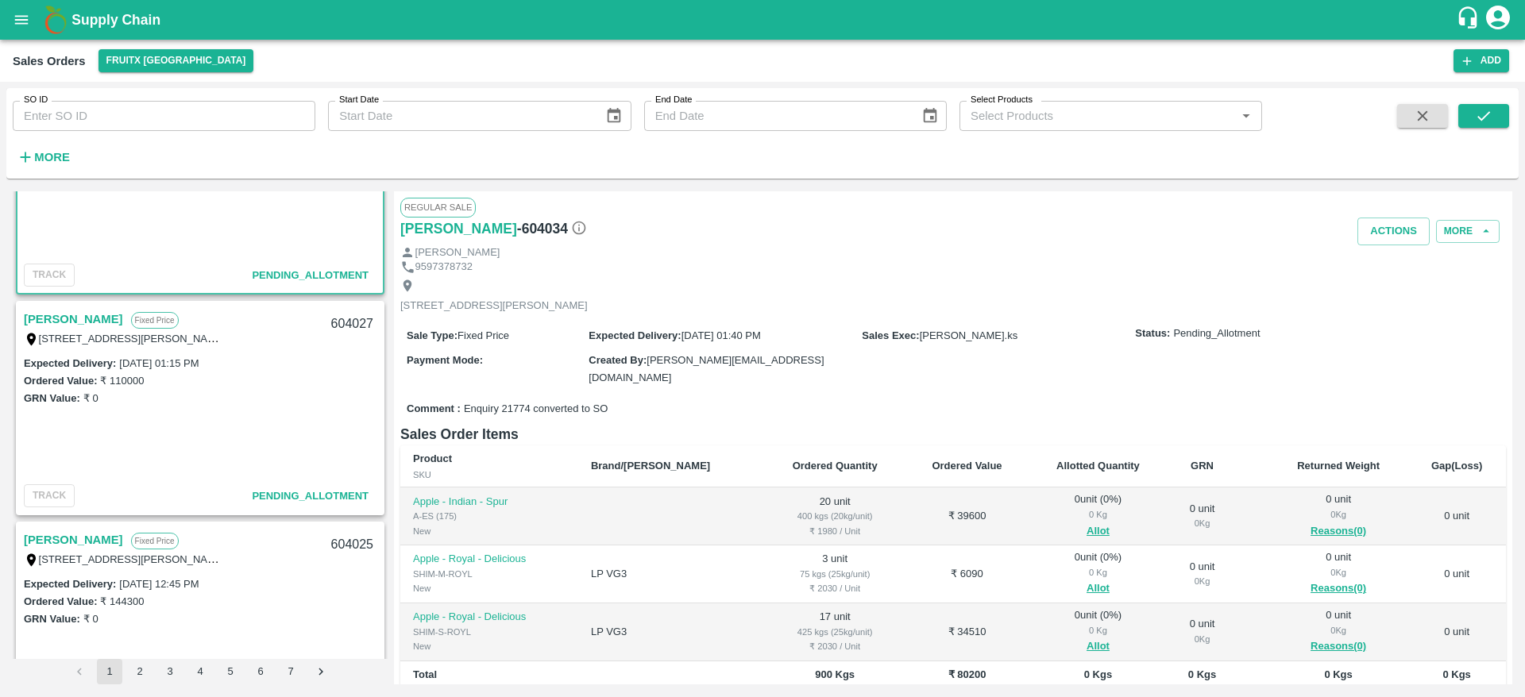
click at [75, 330] on div "[STREET_ADDRESS][PERSON_NAME]" at bounding box center [123, 338] width 199 height 17
click at [64, 322] on link "[PERSON_NAME]" at bounding box center [73, 319] width 99 height 21
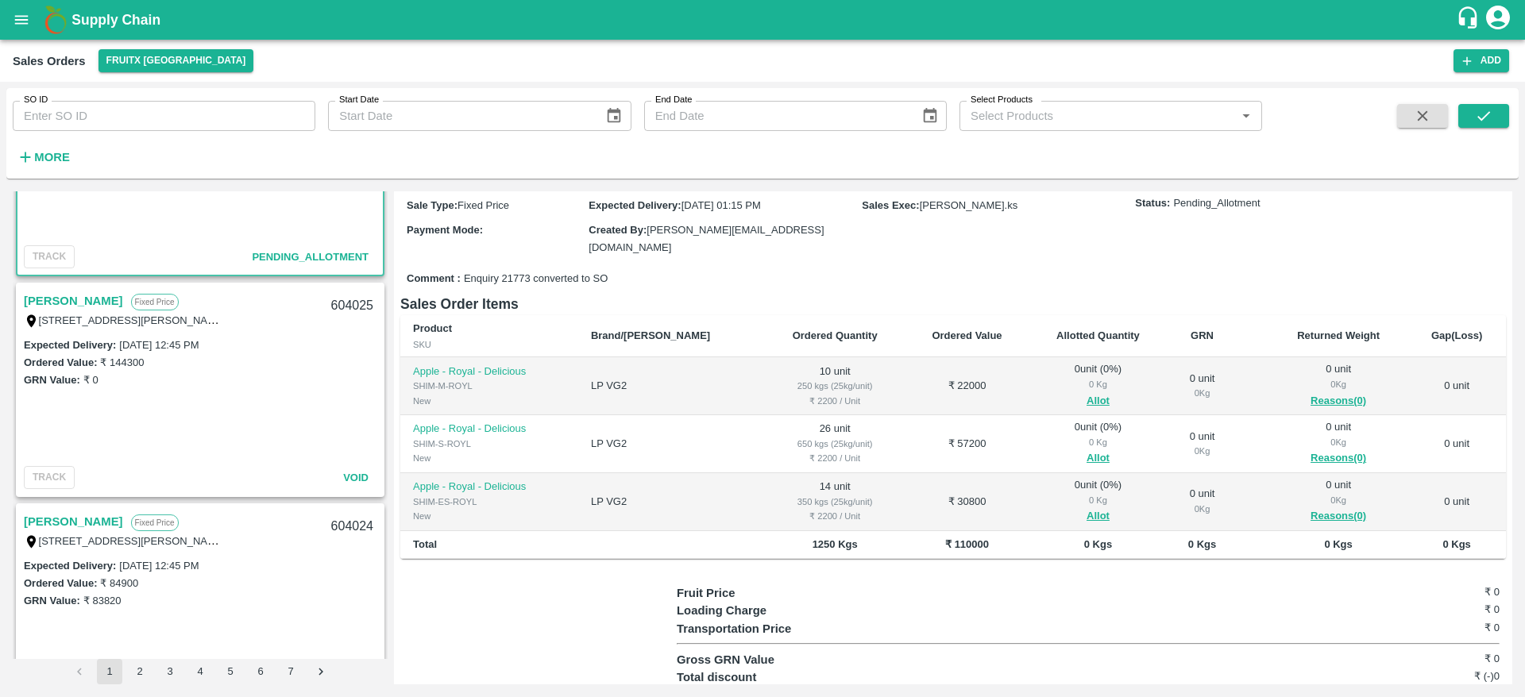
scroll to position [131, 0]
click at [1087, 402] on button "Allot" at bounding box center [1098, 401] width 23 height 18
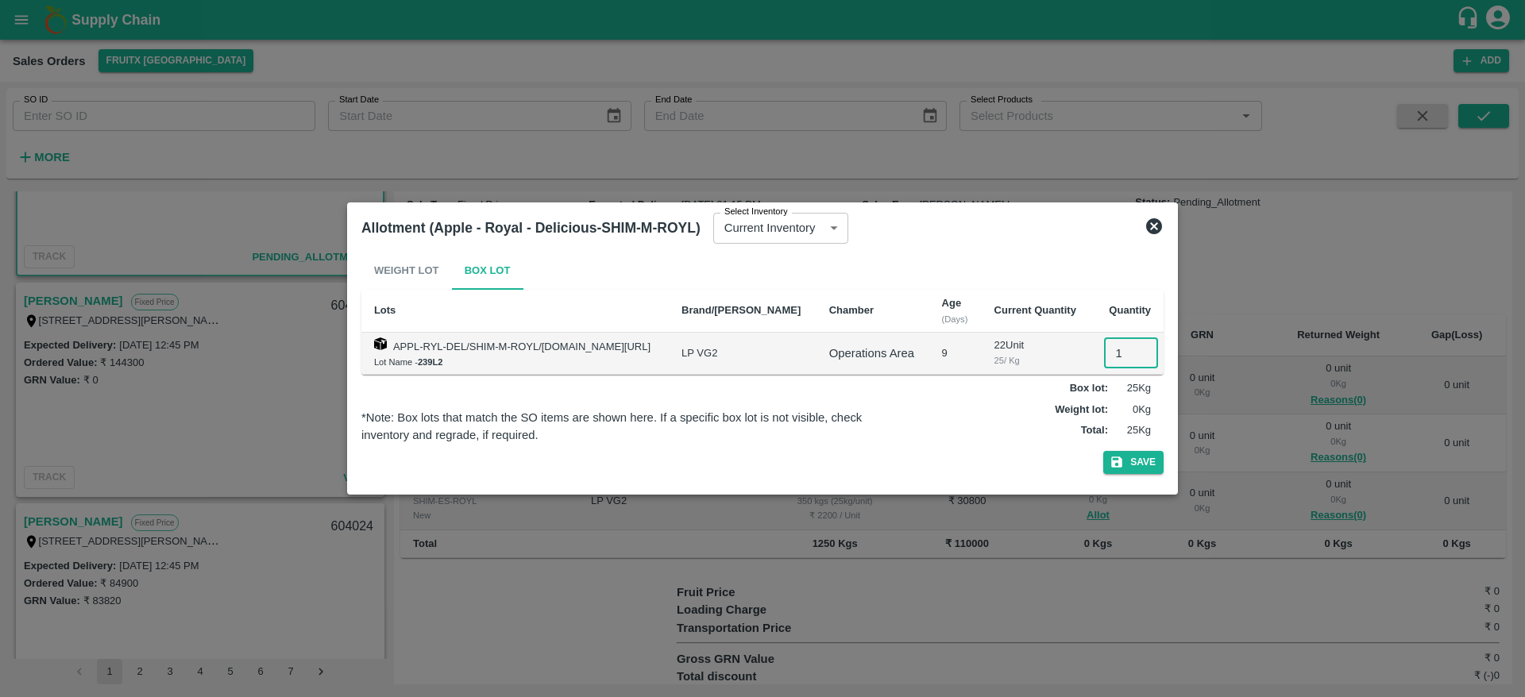
click at [1114, 356] on input "1" at bounding box center [1131, 353] width 54 height 30
type input "10"
click at [1103, 451] on button "Save" at bounding box center [1133, 462] width 60 height 23
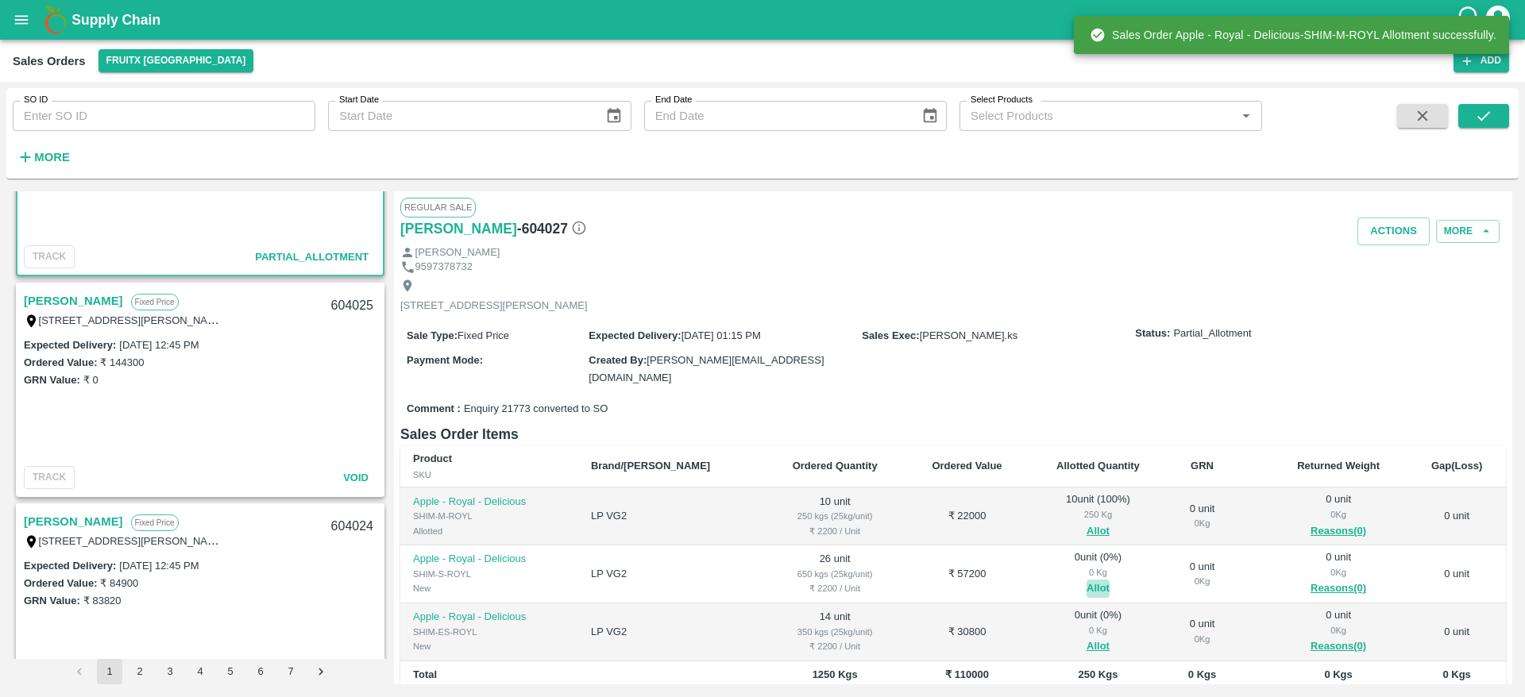
click at [1087, 589] on button "Allot" at bounding box center [1098, 589] width 23 height 18
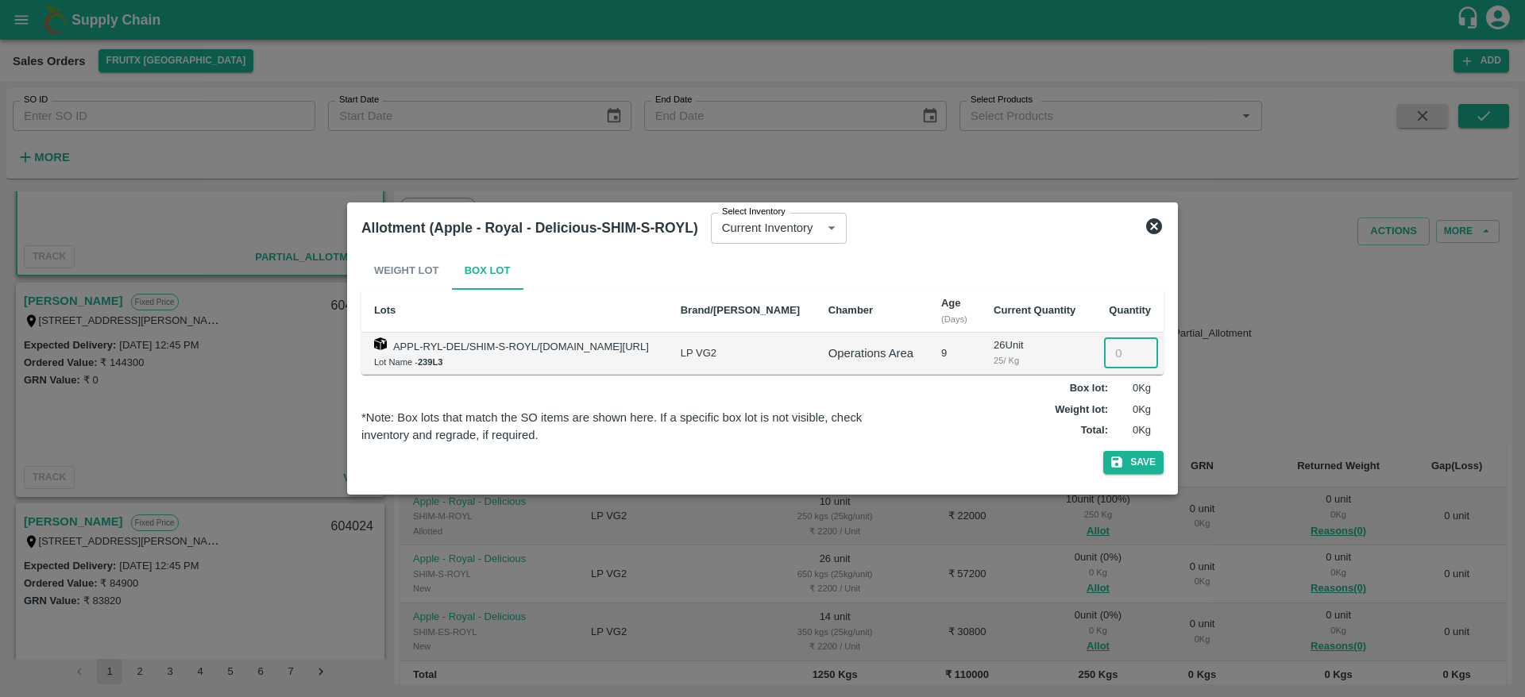
click at [1119, 357] on input "number" at bounding box center [1131, 353] width 54 height 30
type input "26"
click at [1103, 451] on button "Save" at bounding box center [1133, 462] width 60 height 23
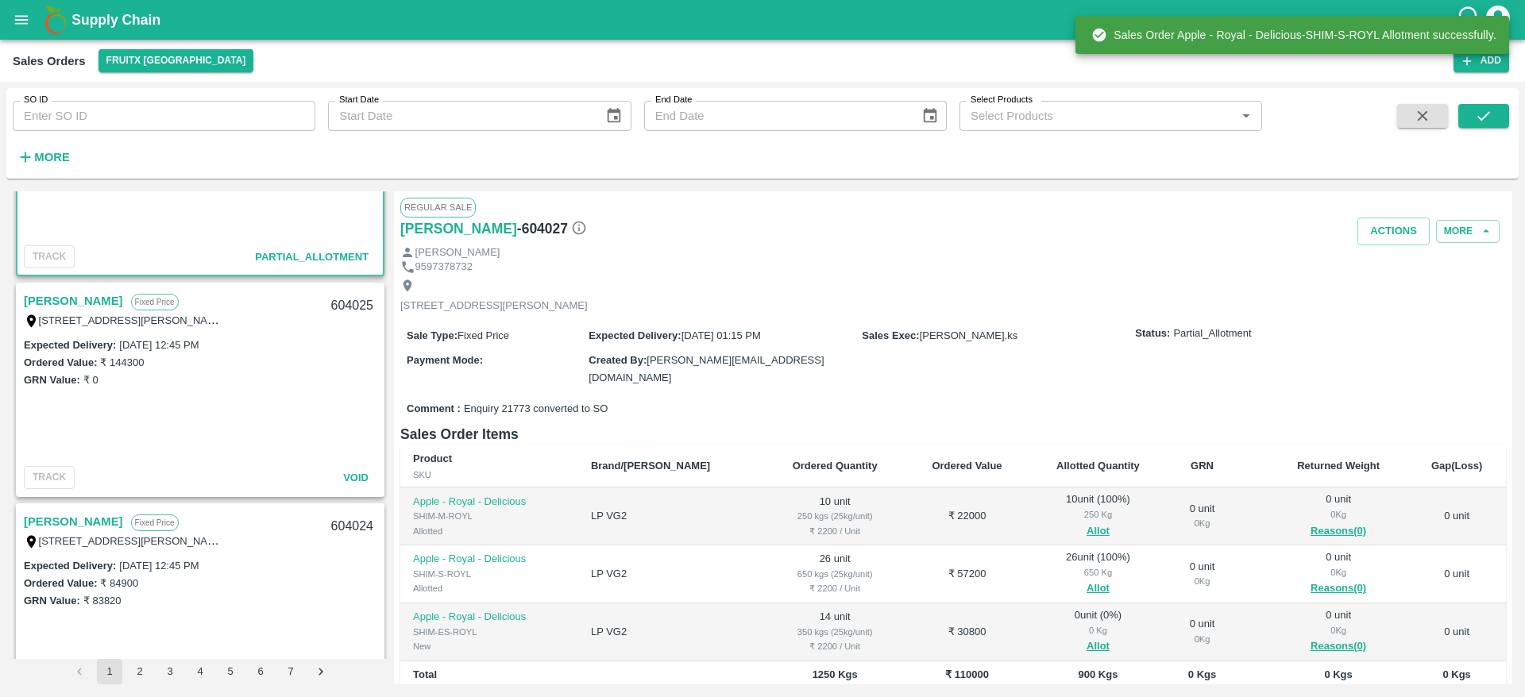
scroll to position [184, 0]
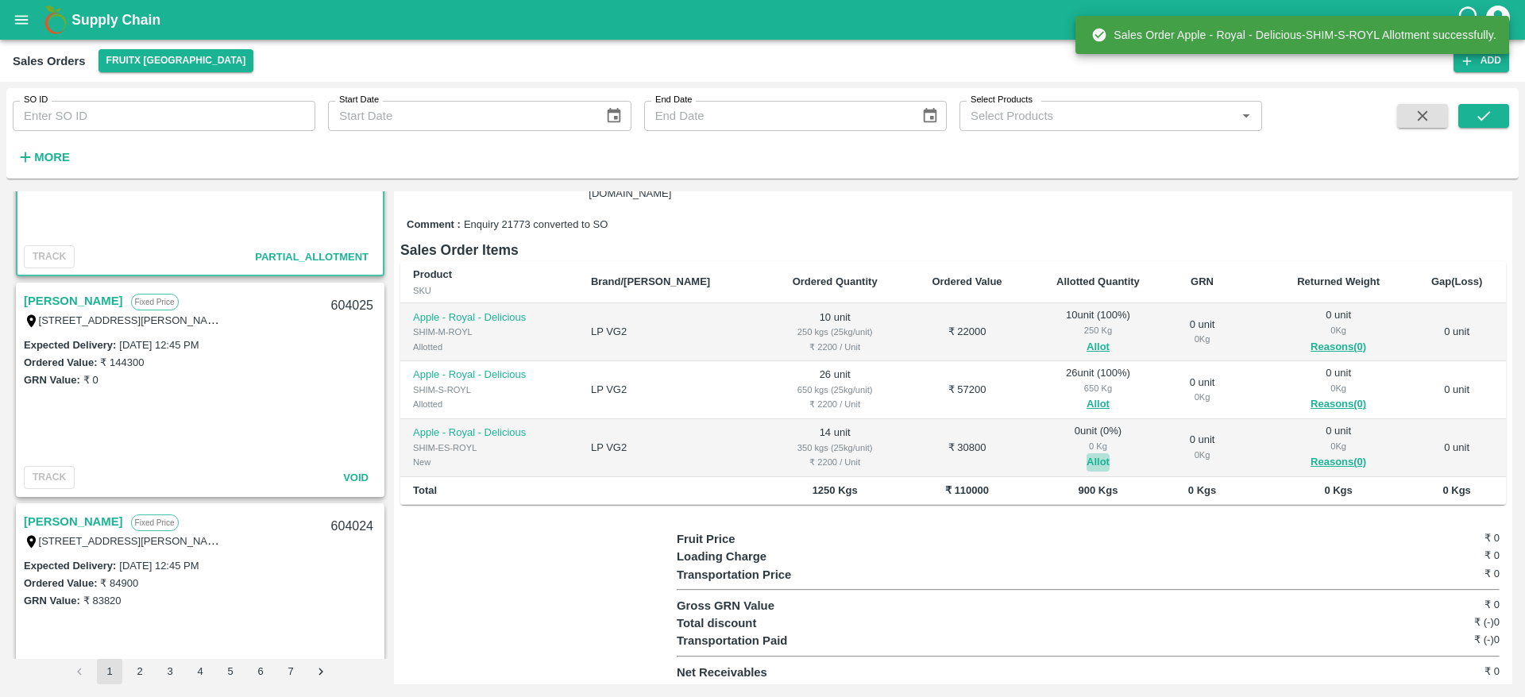
click at [1087, 466] on button "Allot" at bounding box center [1098, 463] width 23 height 18
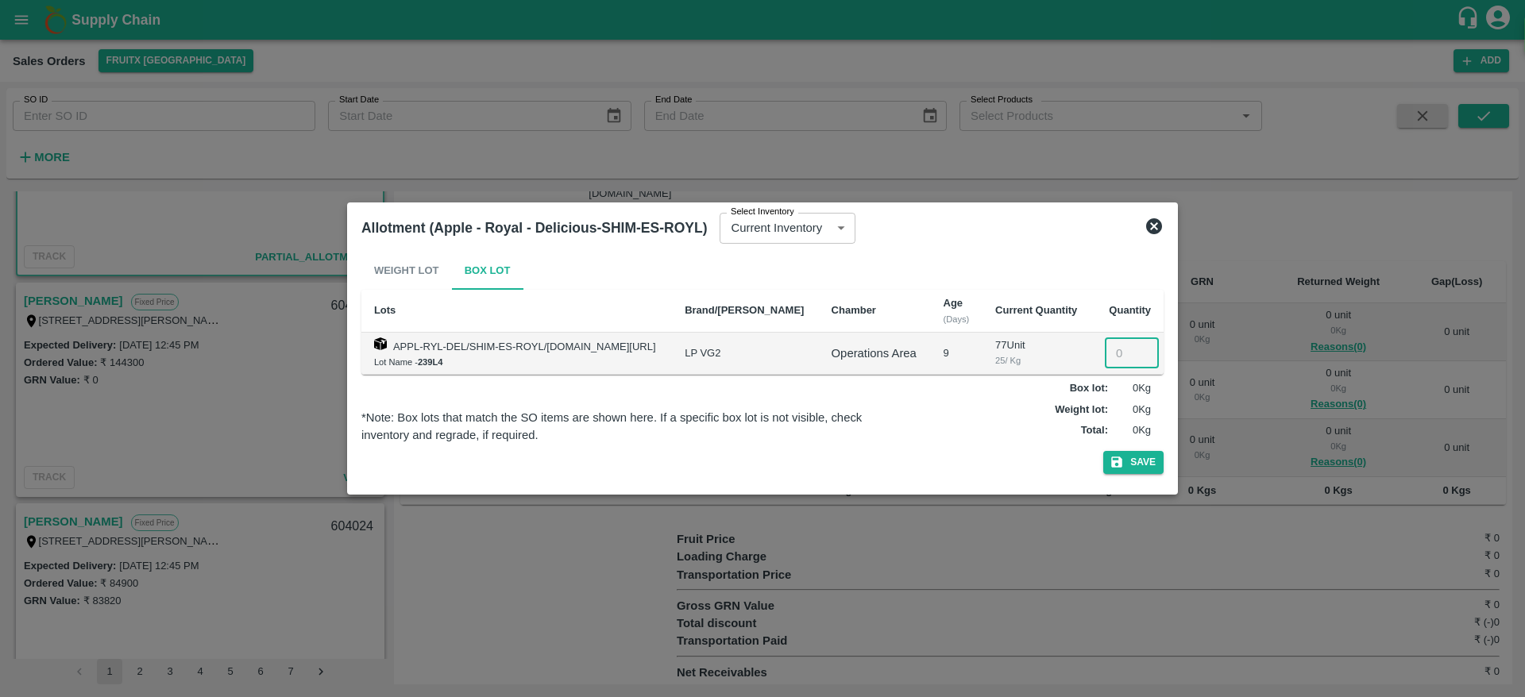
click at [1118, 359] on input "number" at bounding box center [1132, 353] width 54 height 30
click at [1152, 236] on div "Allotment (Apple - Royal - Delicious-SHIM-ES-ROYL) Select Inventory Current Inv…" at bounding box center [762, 227] width 815 height 35
click at [1157, 229] on icon at bounding box center [1154, 226] width 19 height 19
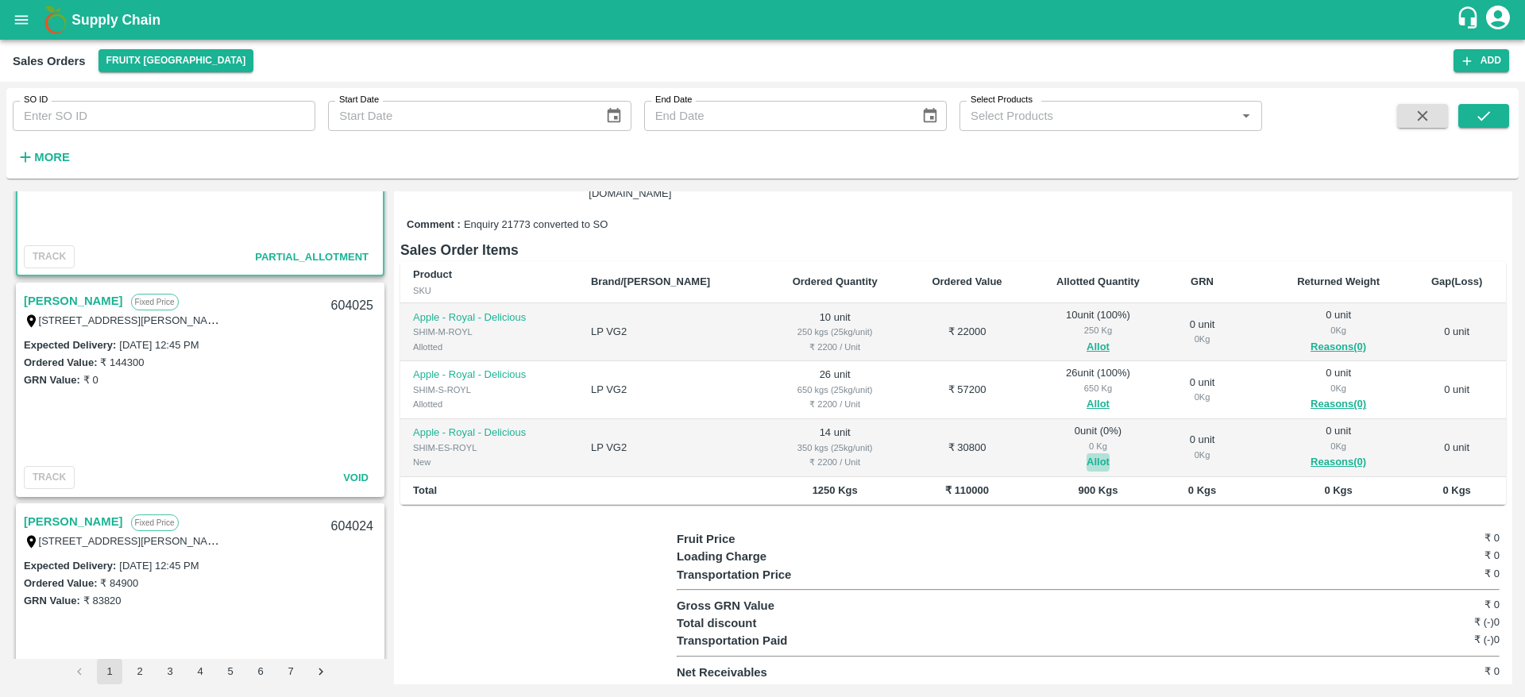
click at [1087, 454] on button "Allot" at bounding box center [1098, 463] width 23 height 18
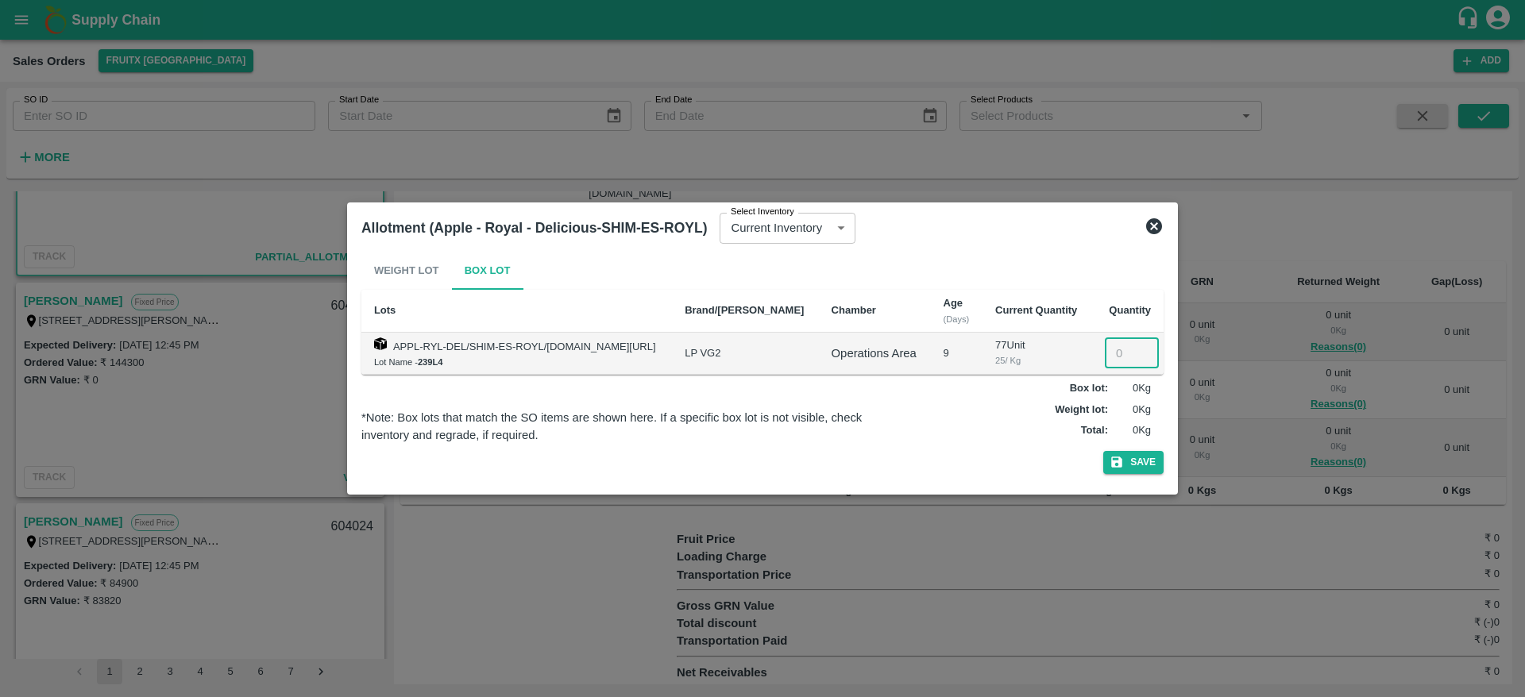
click at [1114, 344] on input "number" at bounding box center [1132, 353] width 54 height 30
type input "14"
click at [1103, 451] on button "Save" at bounding box center [1133, 462] width 60 height 23
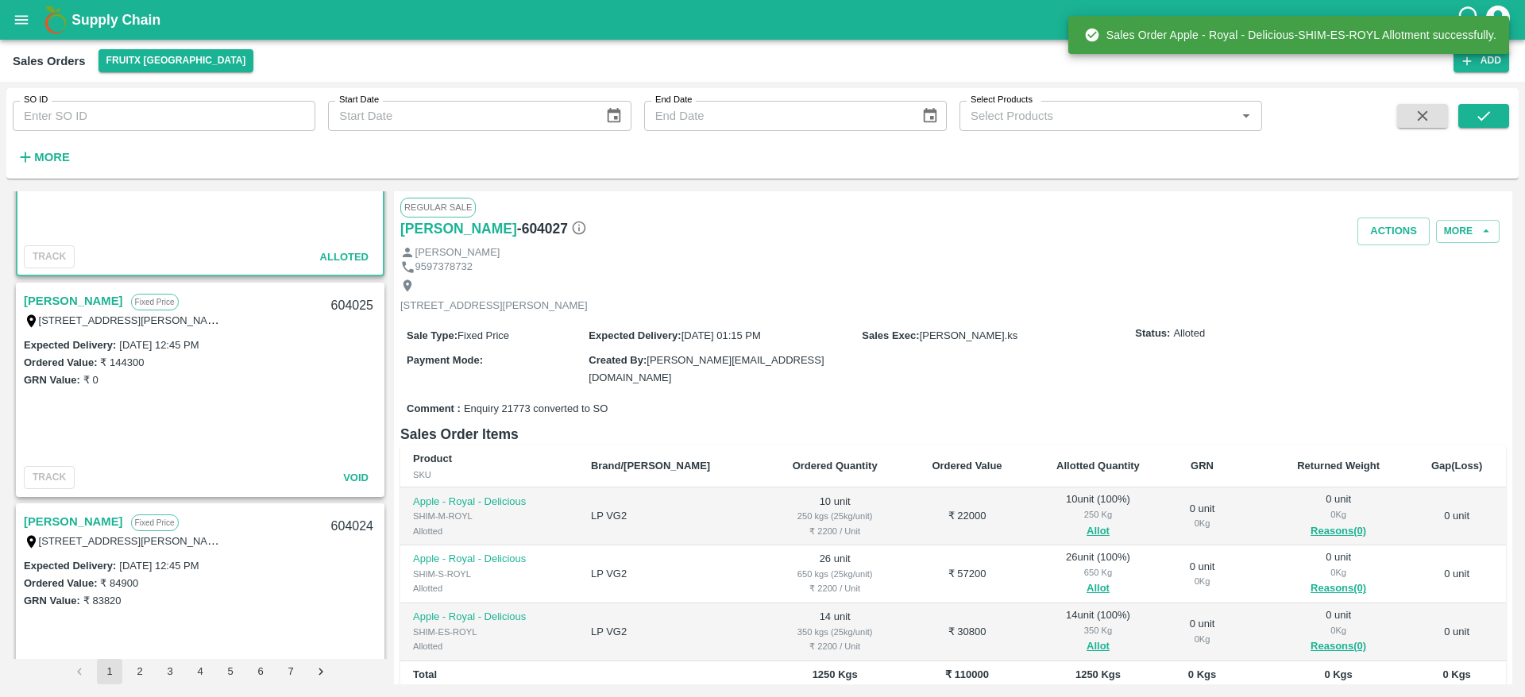
scroll to position [383, 0]
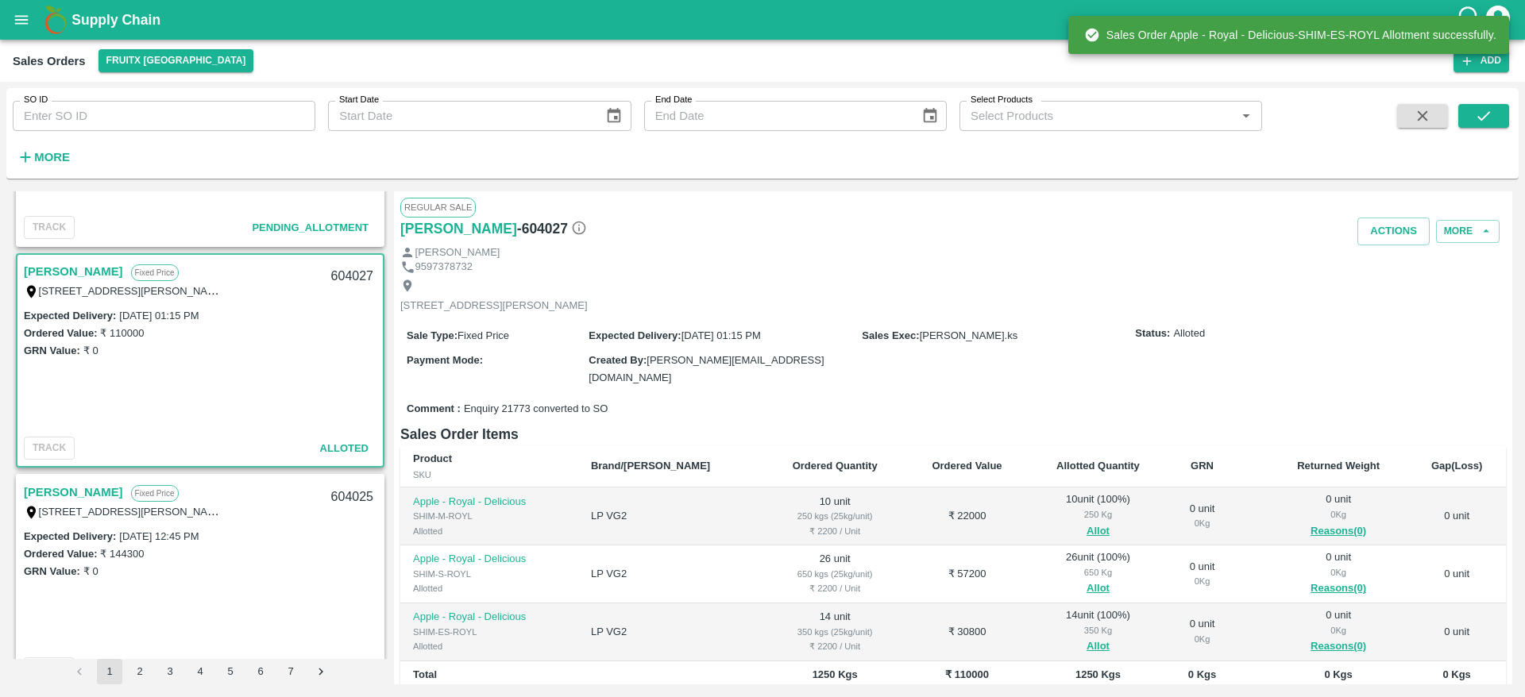
click at [349, 276] on div "604027" at bounding box center [352, 276] width 61 height 37
copy div "604027"
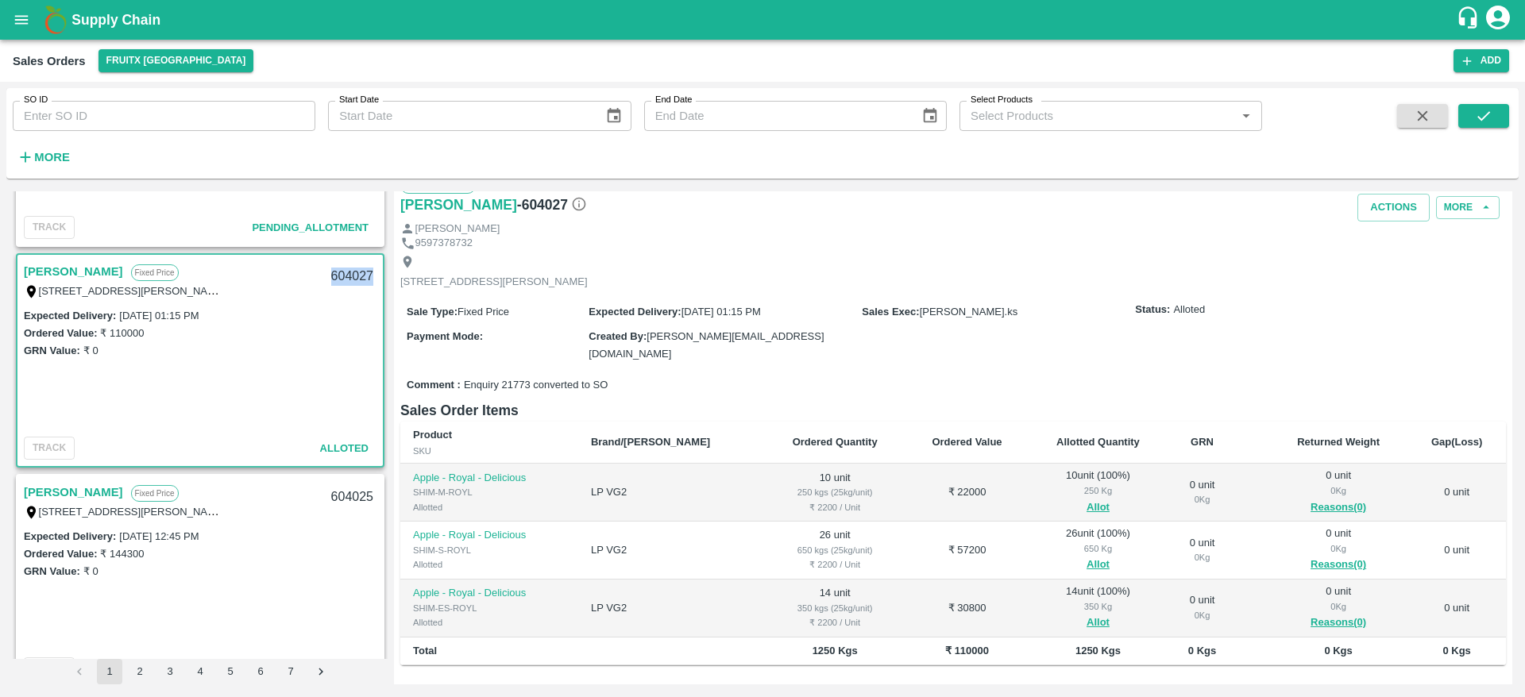
scroll to position [25, 0]
click at [1378, 194] on button "Actions" at bounding box center [1393, 206] width 72 height 28
click at [1373, 278] on li "Deliver" at bounding box center [1429, 266] width 168 height 27
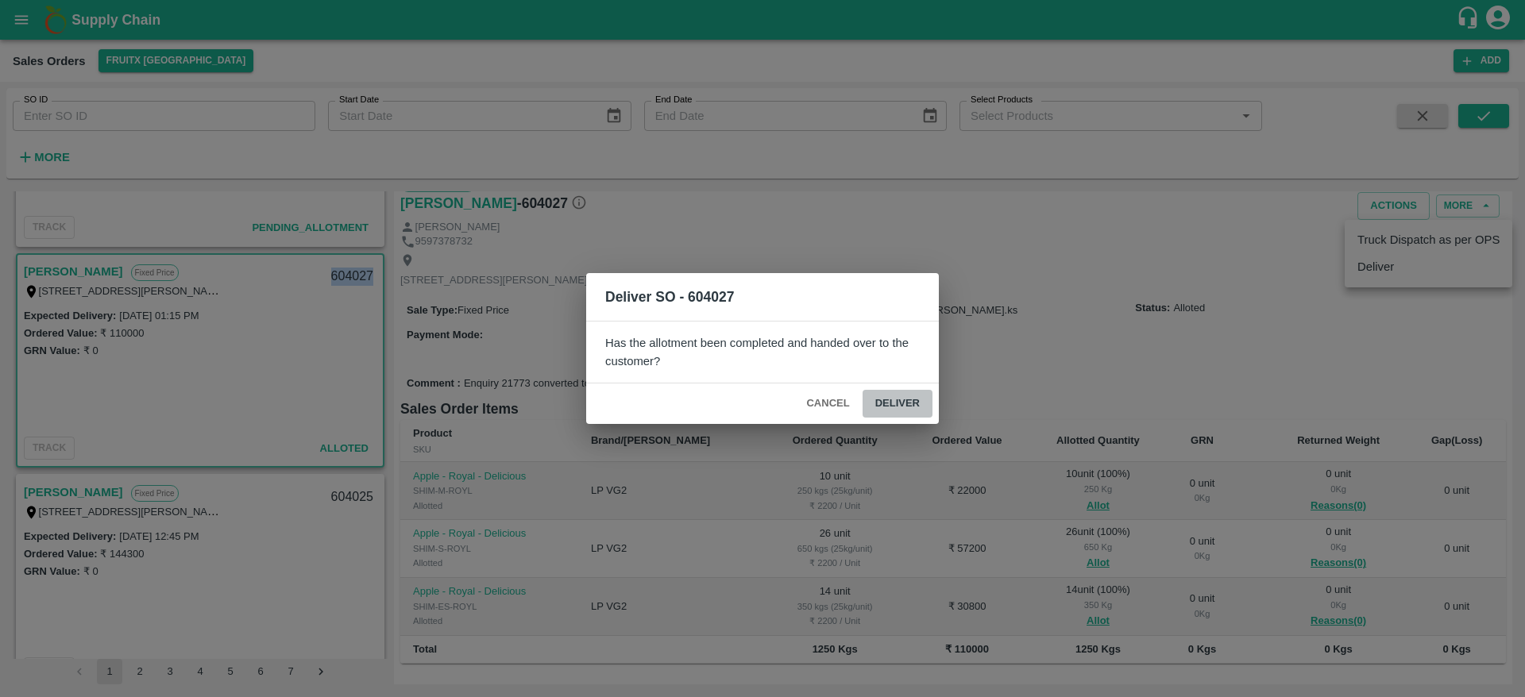
click at [895, 390] on button "Deliver" at bounding box center [898, 404] width 70 height 28
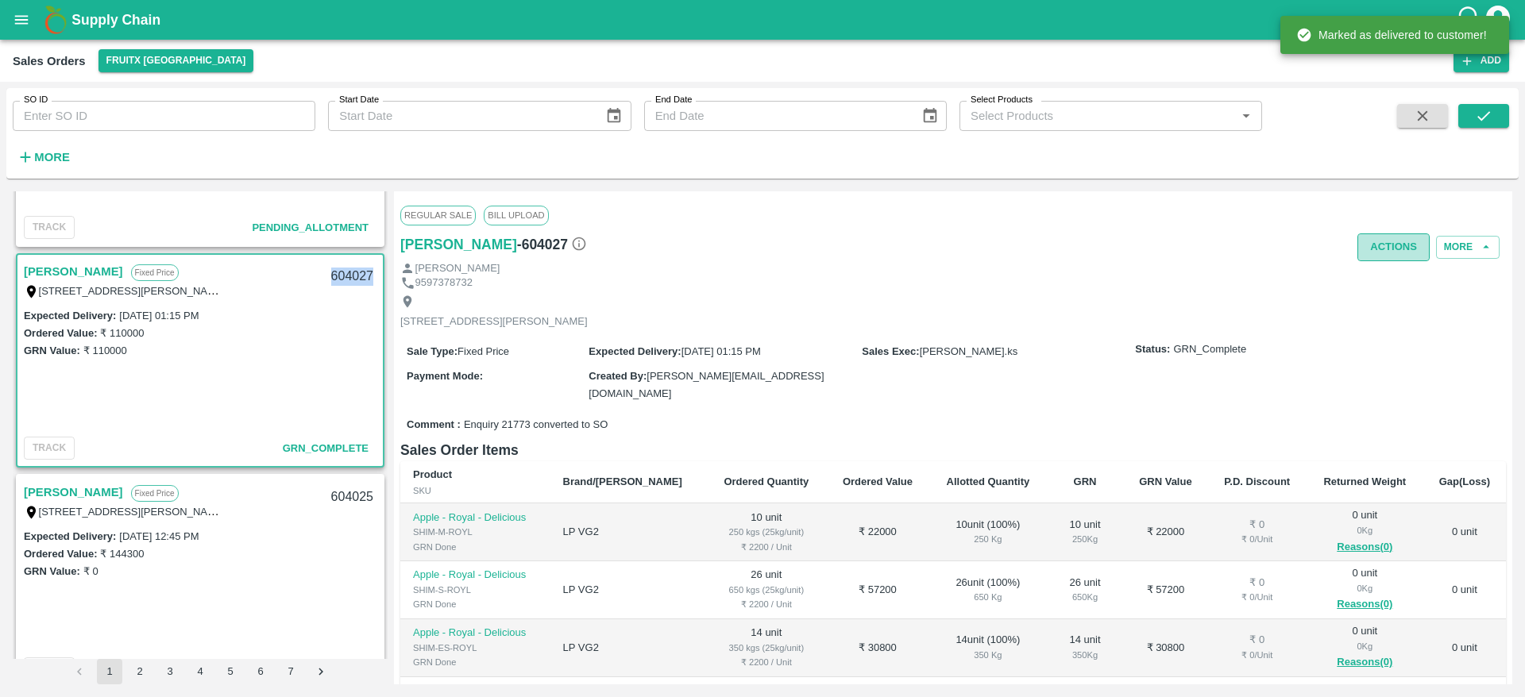
click at [1396, 251] on button "Actions" at bounding box center [1393, 248] width 72 height 28
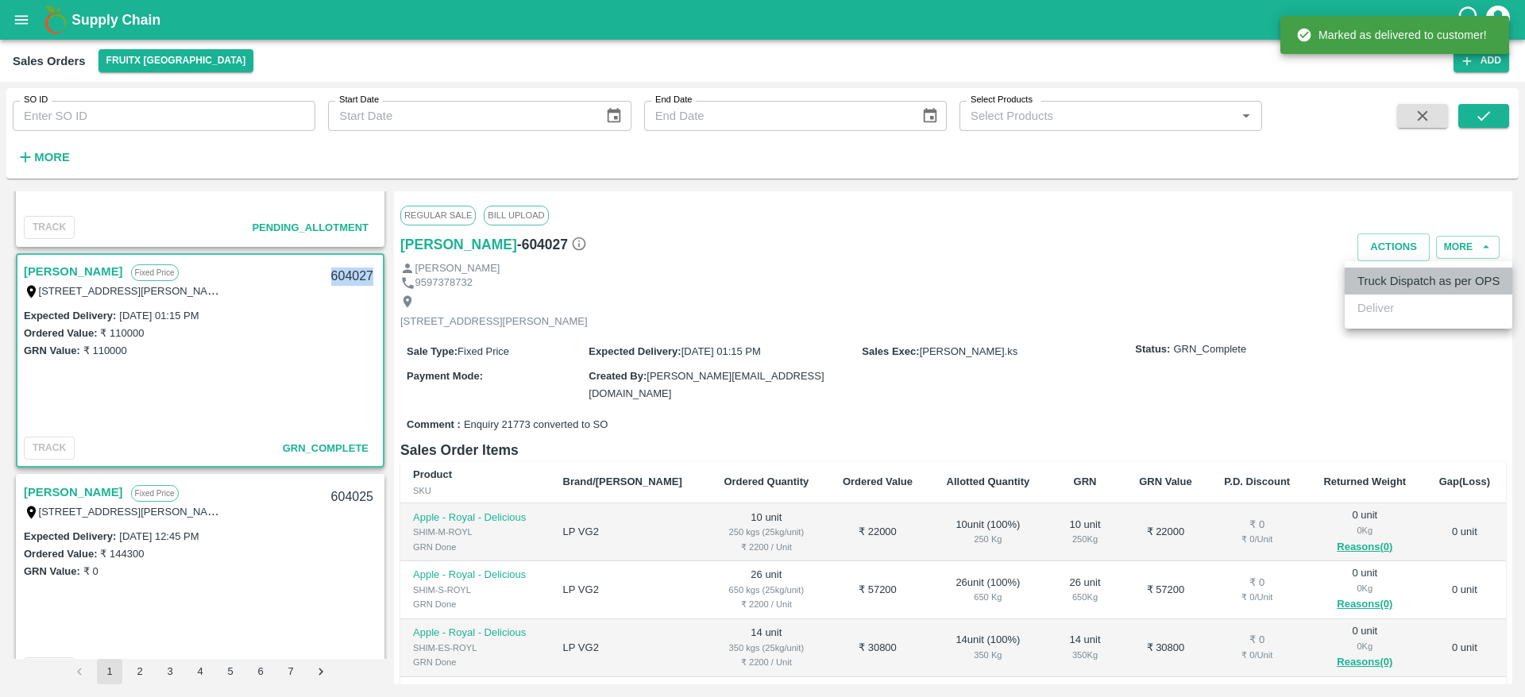
click at [1393, 277] on li "Truck Dispatch as per OPS" at bounding box center [1429, 281] width 168 height 27
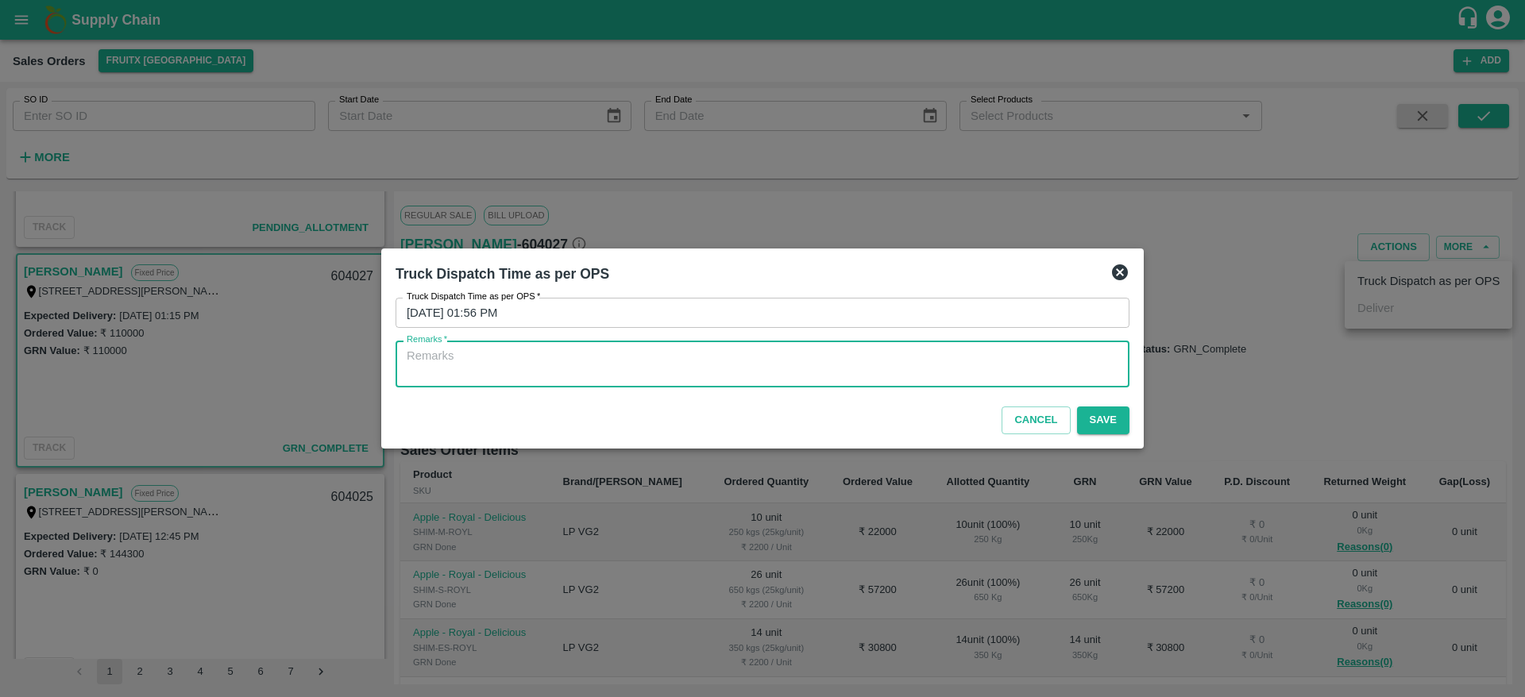
click at [1015, 358] on textarea "Remarks   *" at bounding box center [763, 364] width 712 height 33
type textarea "OTD"
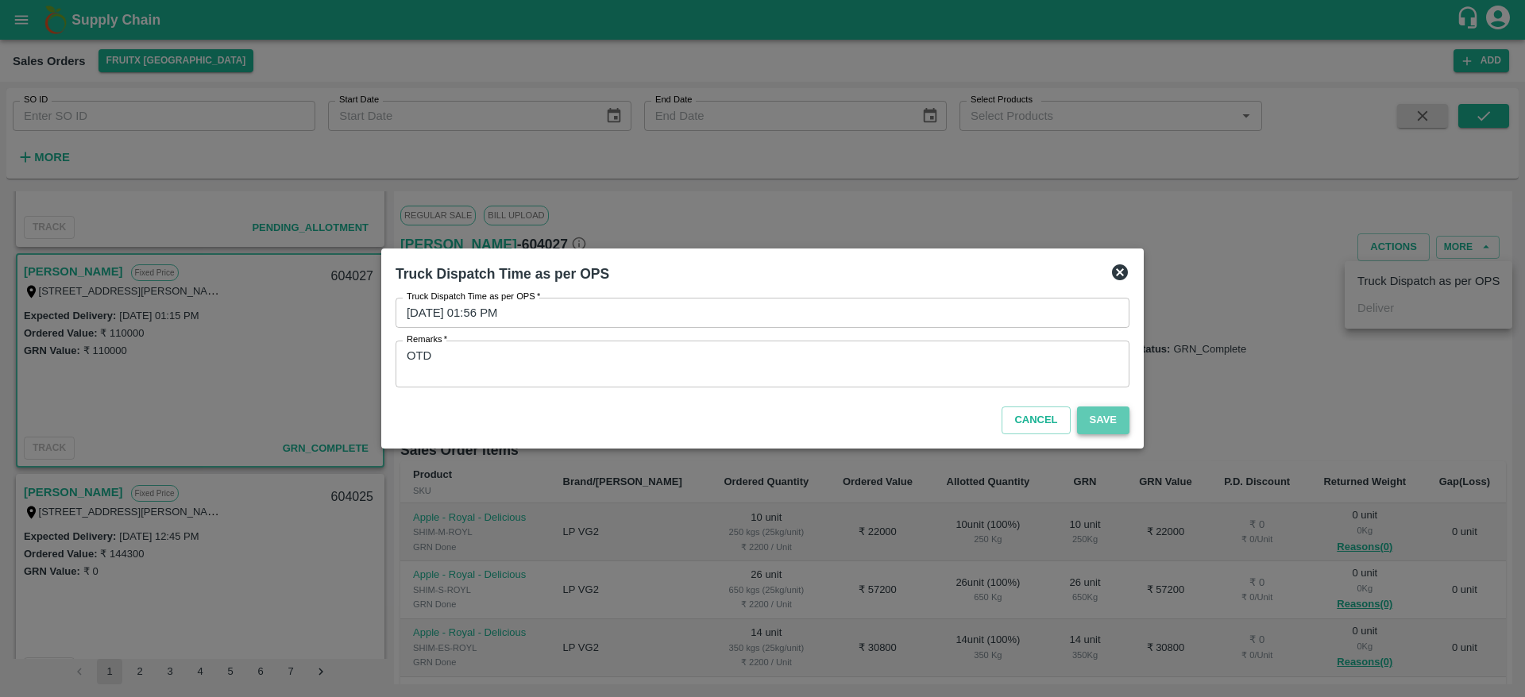
click at [1099, 415] on button "Save" at bounding box center [1103, 421] width 52 height 28
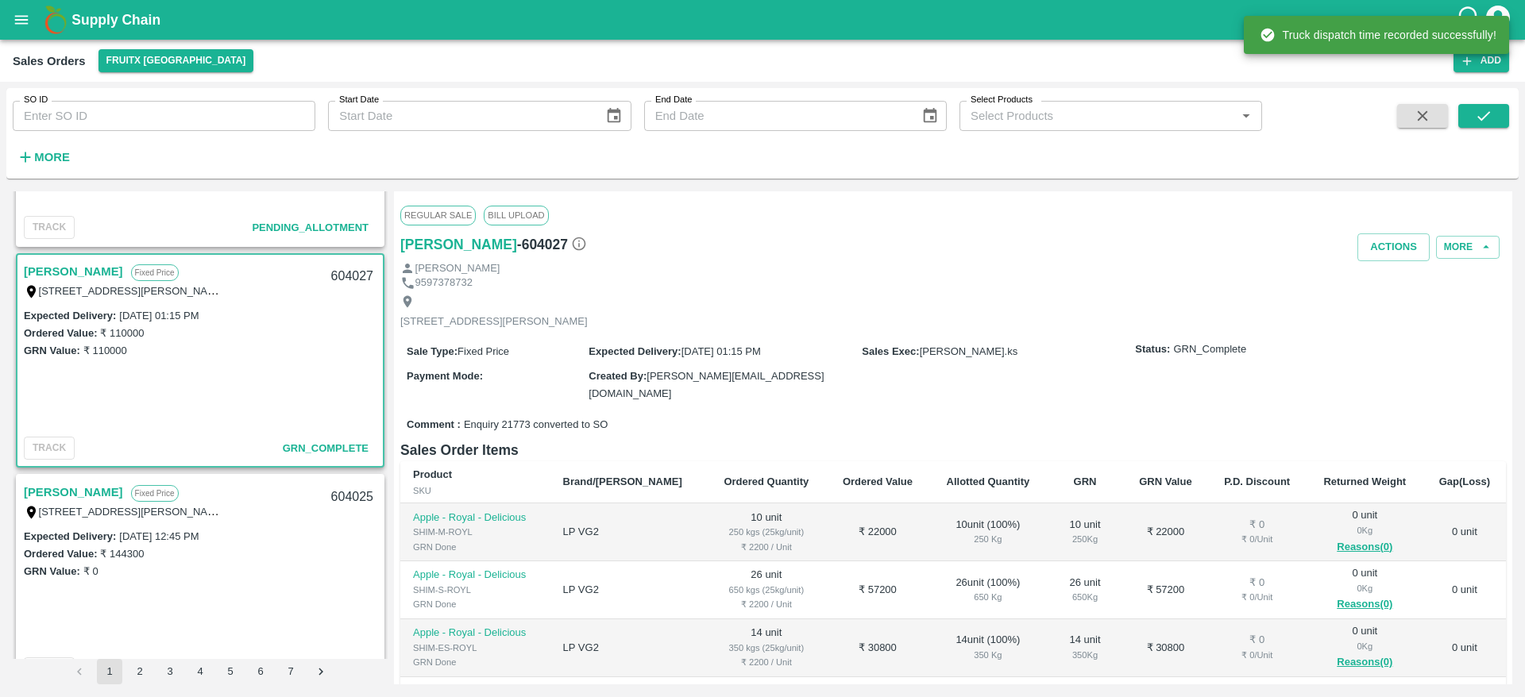
scroll to position [234, 0]
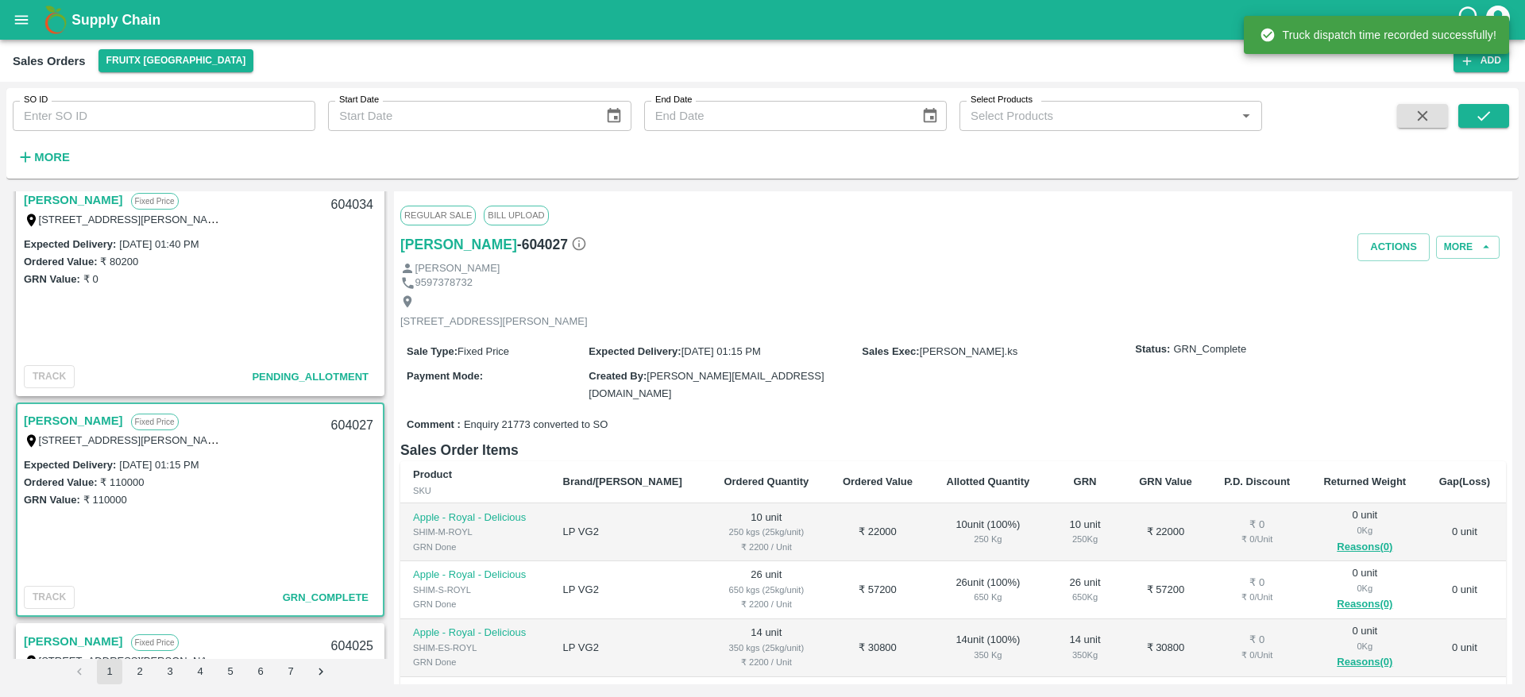
click at [56, 203] on link "[PERSON_NAME]" at bounding box center [73, 200] width 99 height 21
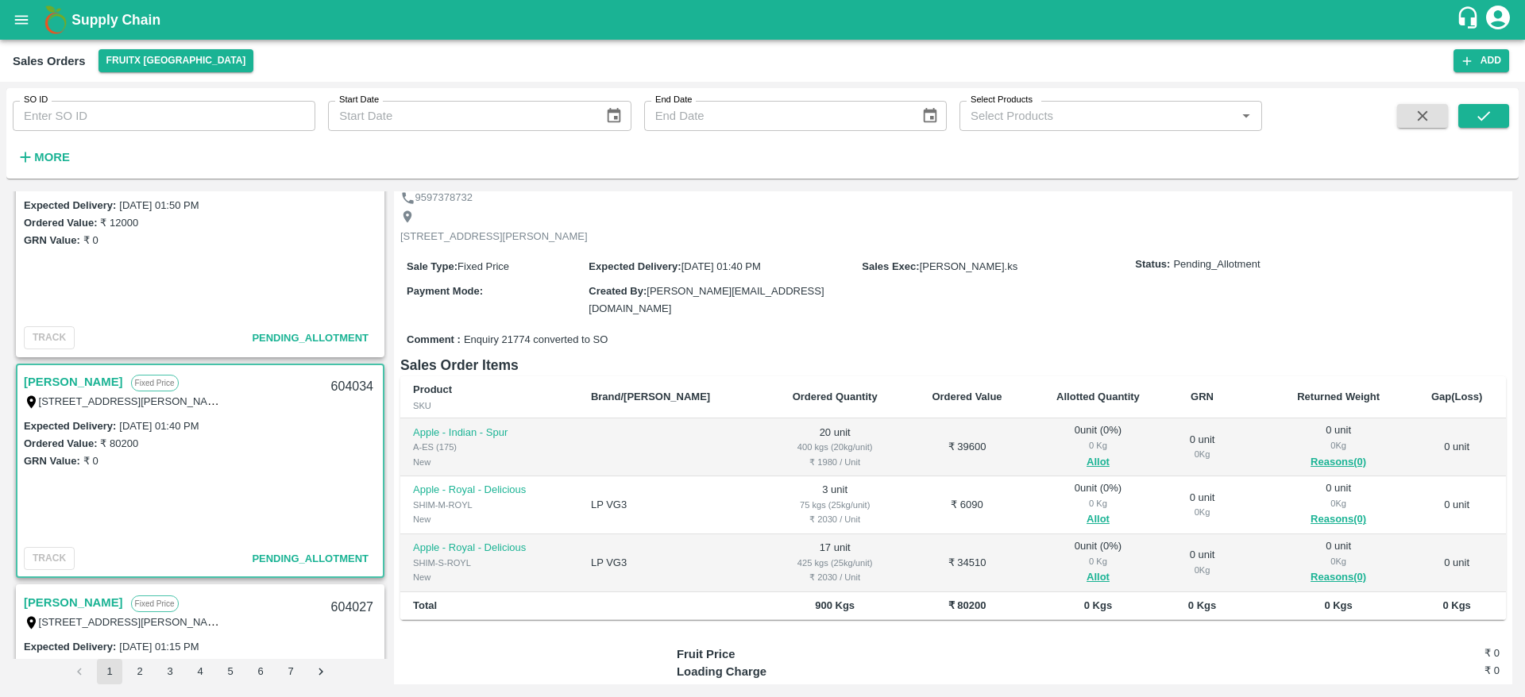
scroll to position [137, 0]
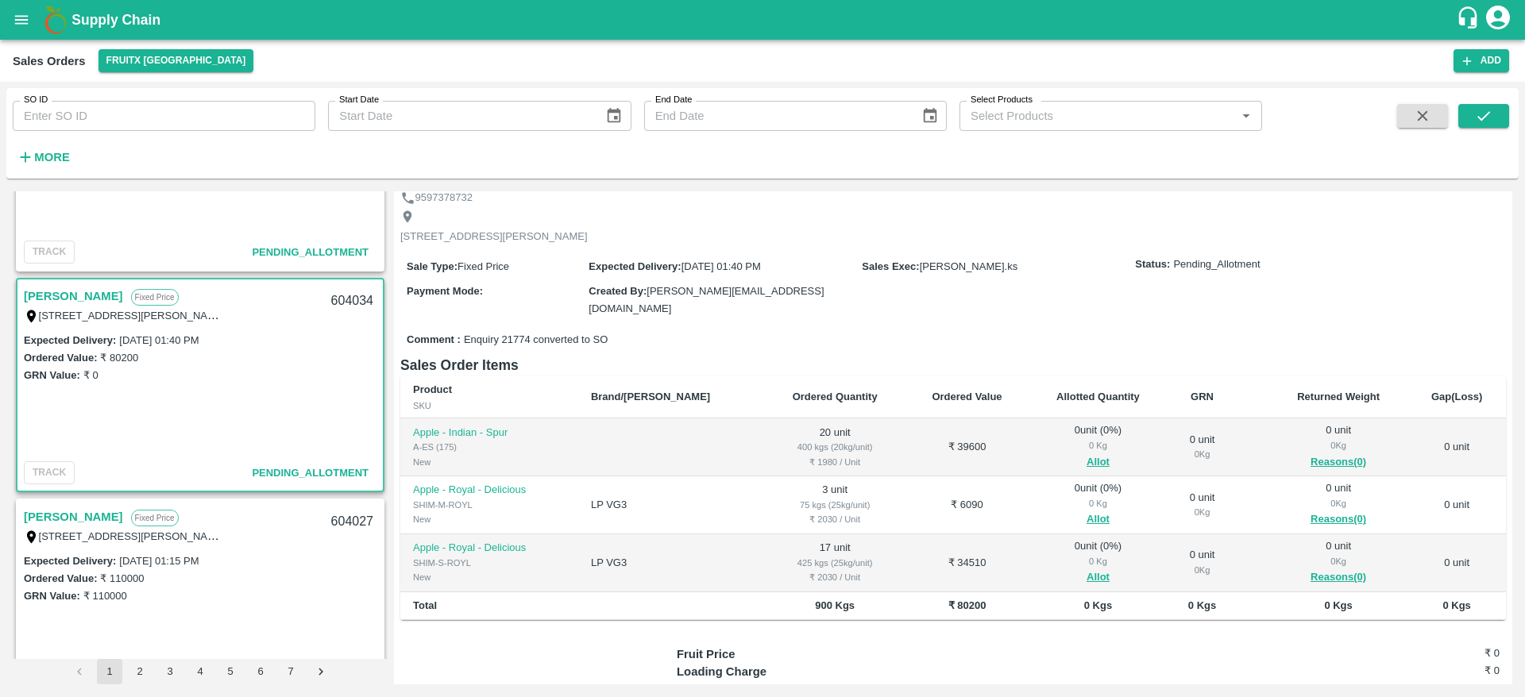
click at [345, 299] on div "604034" at bounding box center [352, 301] width 61 height 37
copy div "604034"
click at [1087, 468] on button "Allot" at bounding box center [1098, 463] width 23 height 18
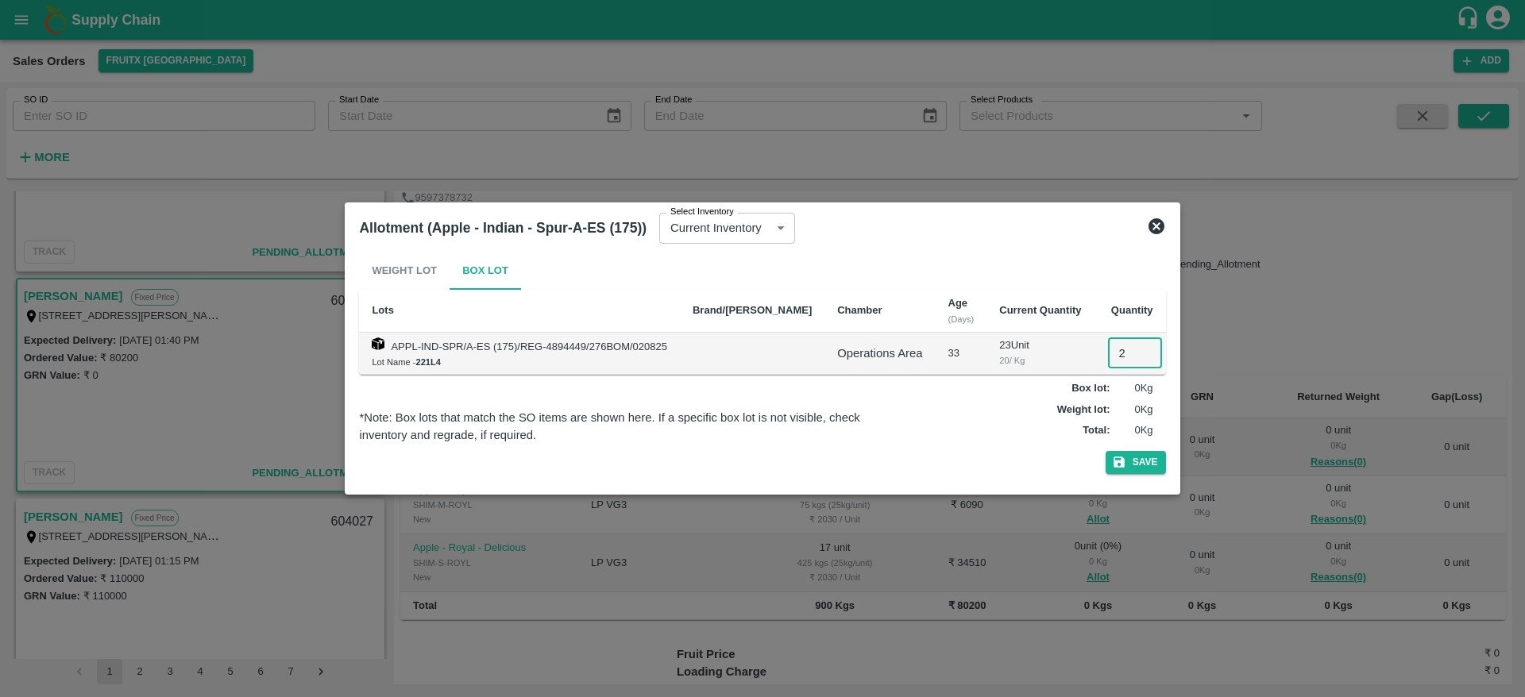
click at [1108, 344] on input "2" at bounding box center [1135, 353] width 54 height 30
type input "20"
click at [1106, 451] on button "Save" at bounding box center [1136, 462] width 60 height 23
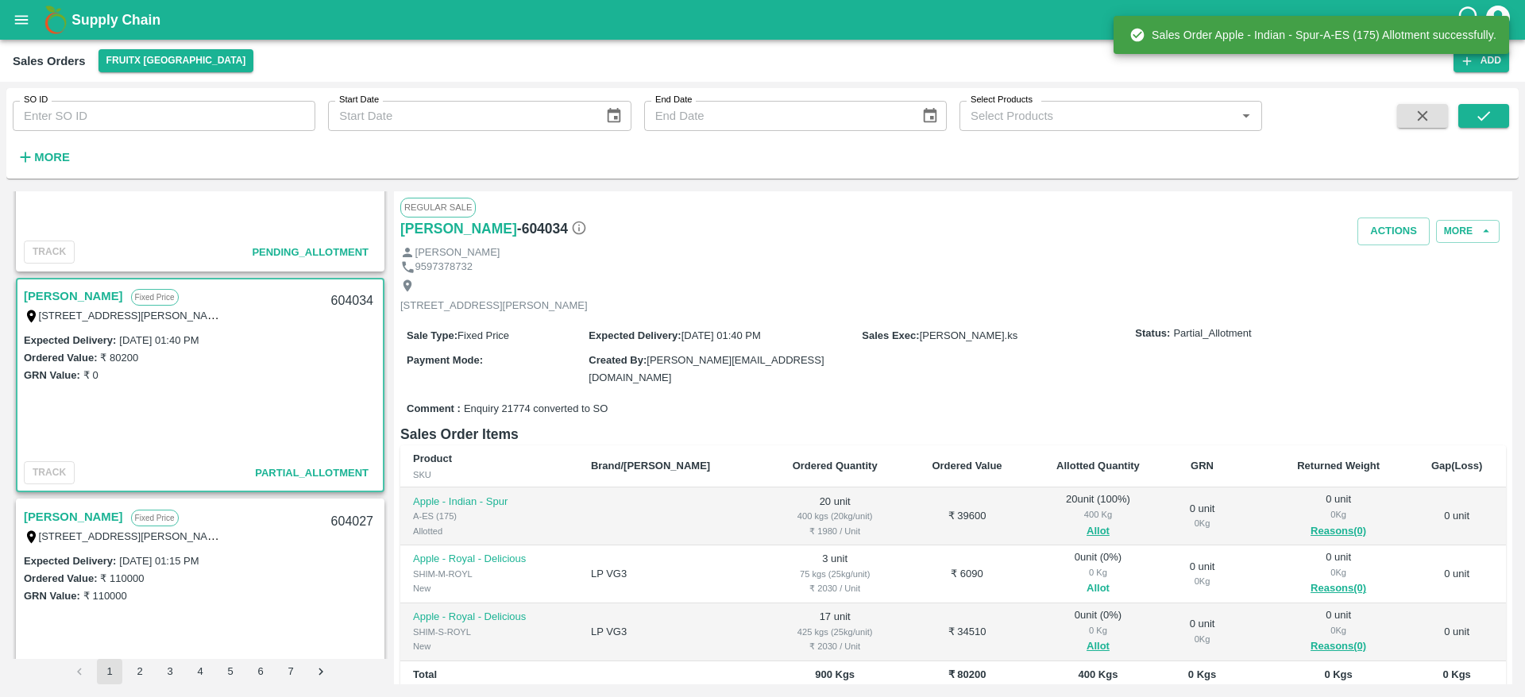
click at [1087, 585] on button "Allot" at bounding box center [1098, 589] width 23 height 18
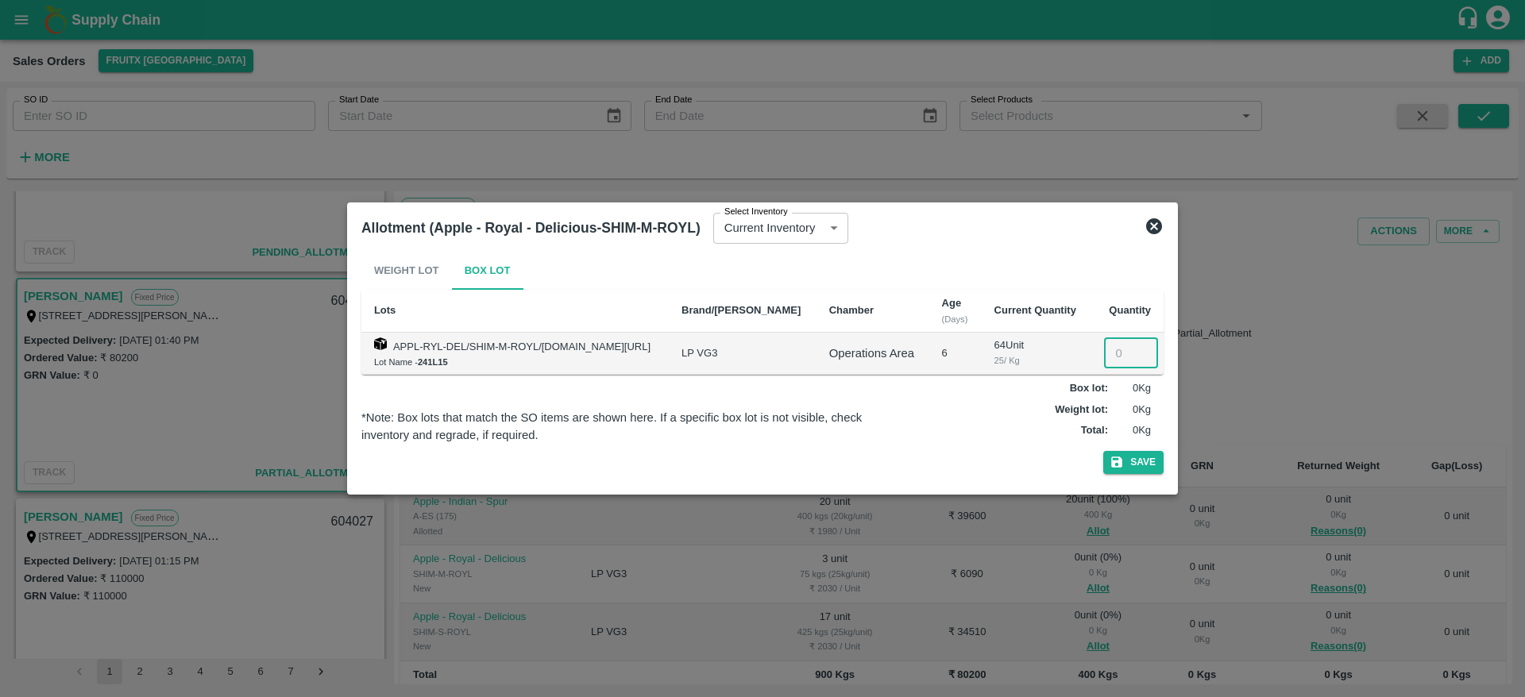
click at [1114, 357] on input "number" at bounding box center [1131, 353] width 54 height 30
type input "3"
click at [1103, 451] on button "Save" at bounding box center [1133, 462] width 60 height 23
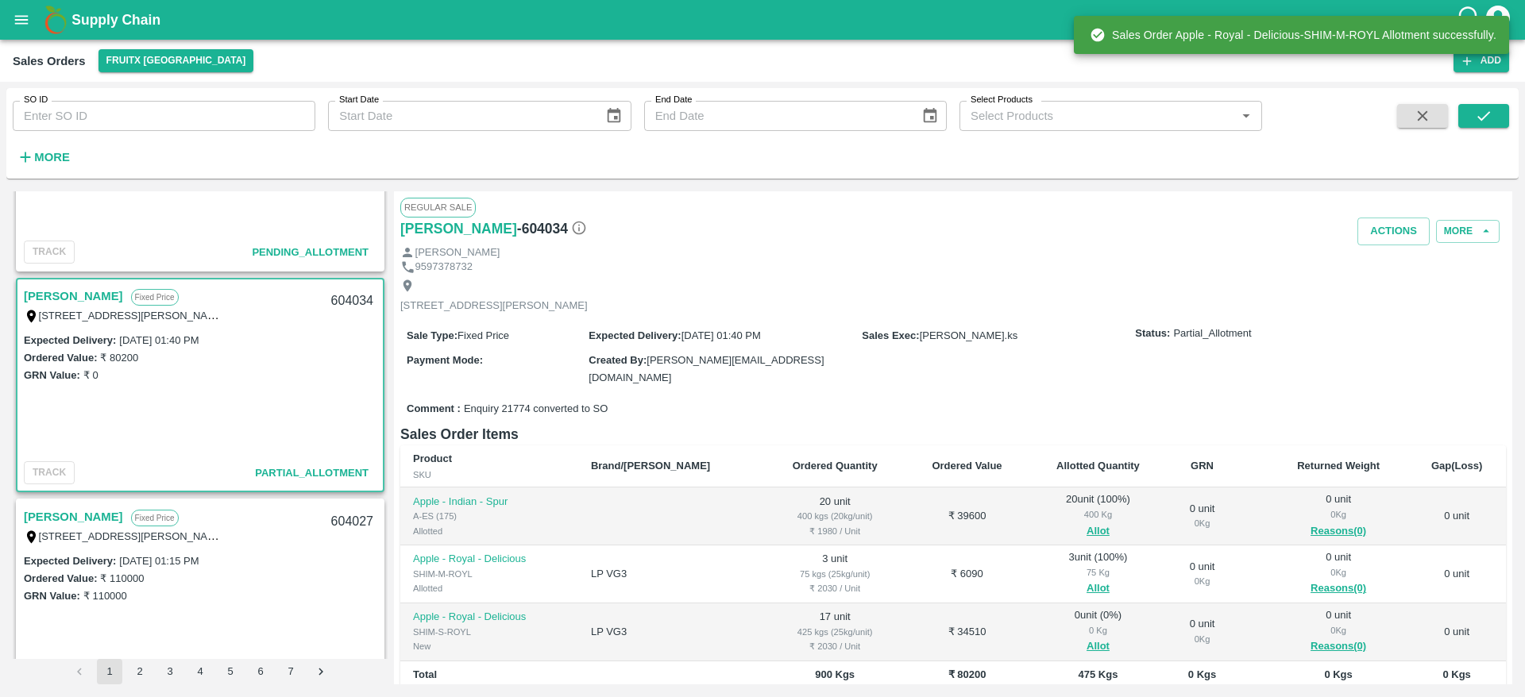
scroll to position [184, 0]
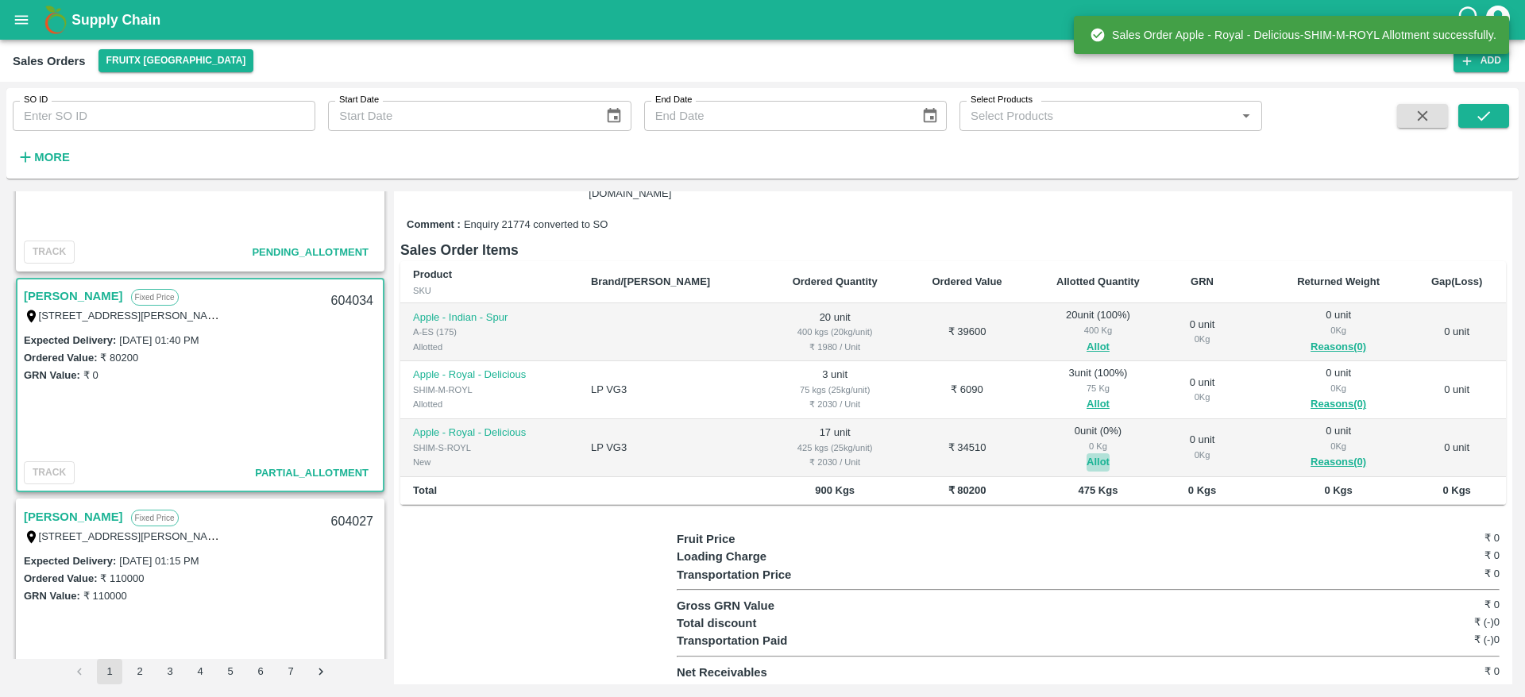
click at [1087, 455] on button "Allot" at bounding box center [1098, 463] width 23 height 18
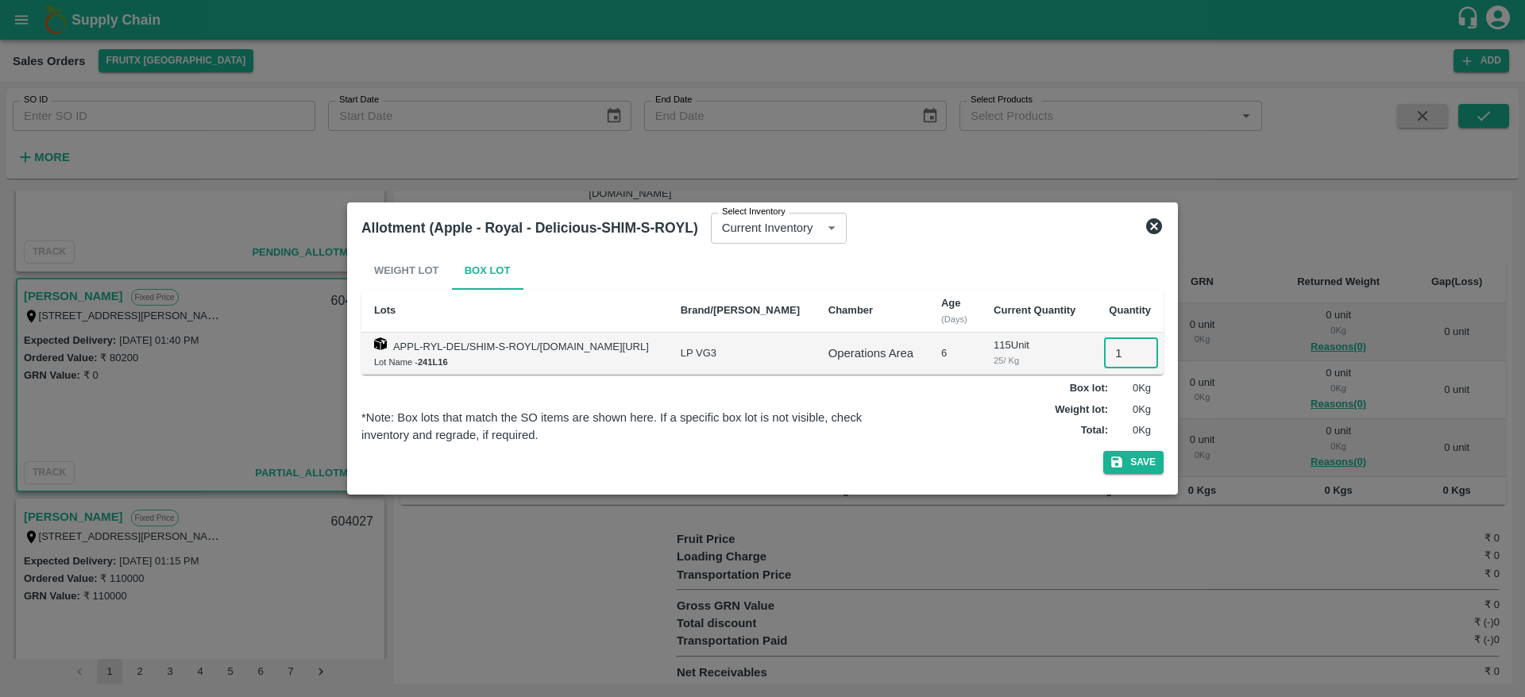
click at [1114, 338] on input "1" at bounding box center [1131, 353] width 54 height 30
type input "17"
click at [1103, 451] on button "Save" at bounding box center [1133, 462] width 60 height 23
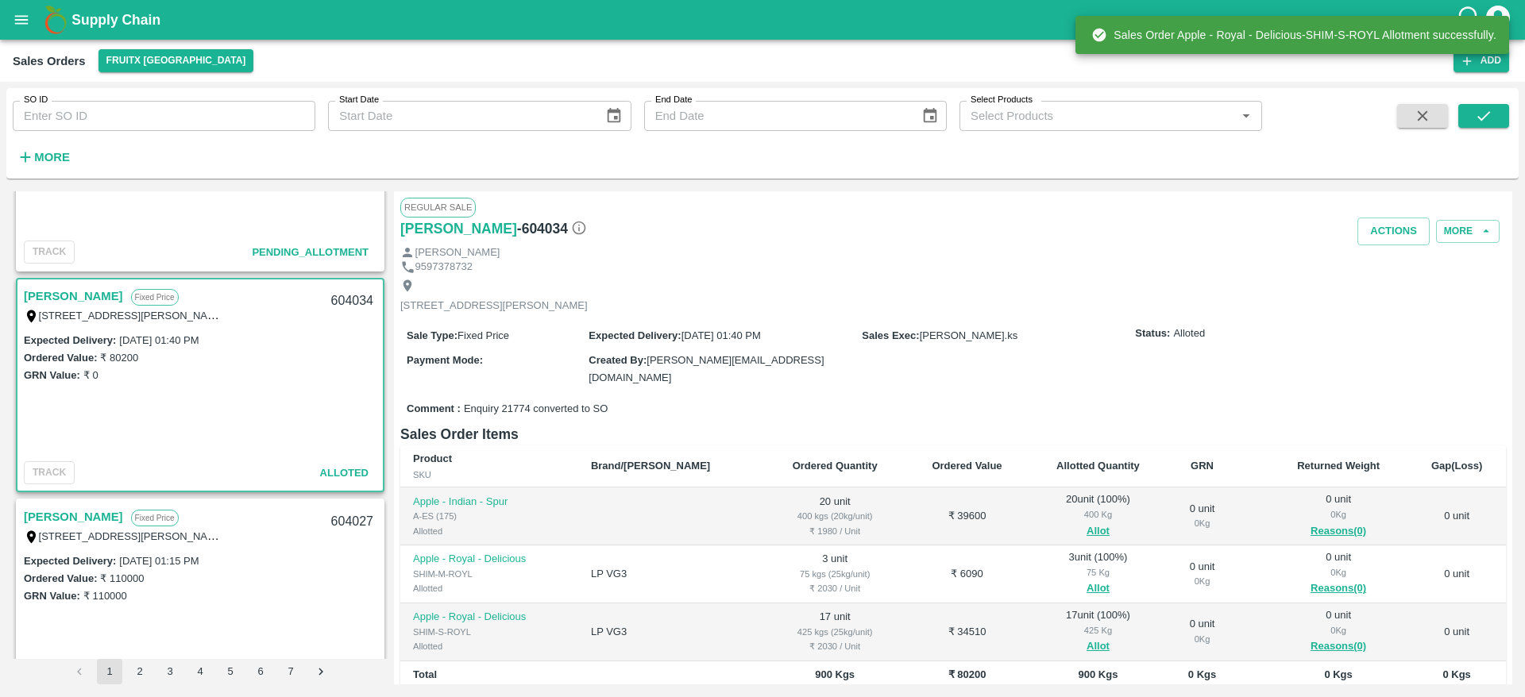
click at [346, 293] on div "604034" at bounding box center [352, 301] width 61 height 37
copy div "604034"
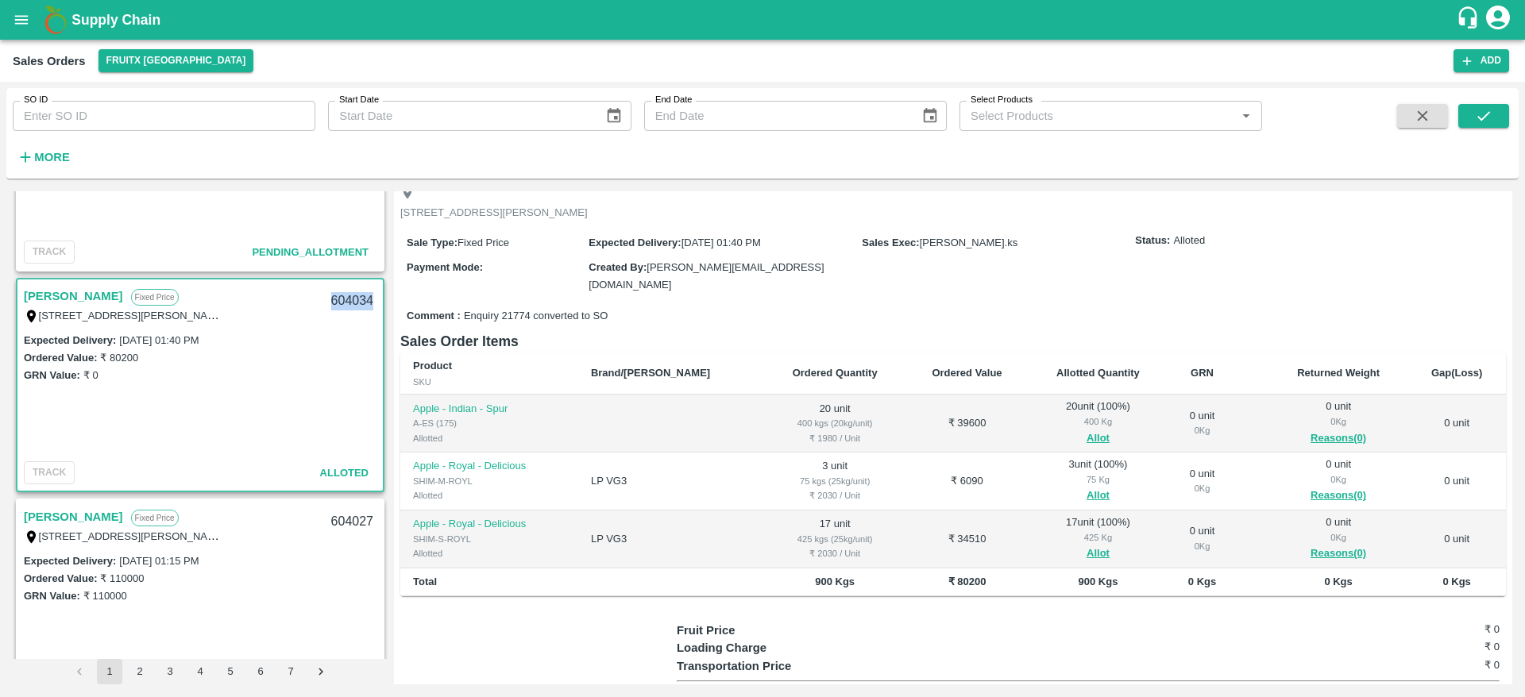
scroll to position [0, 0]
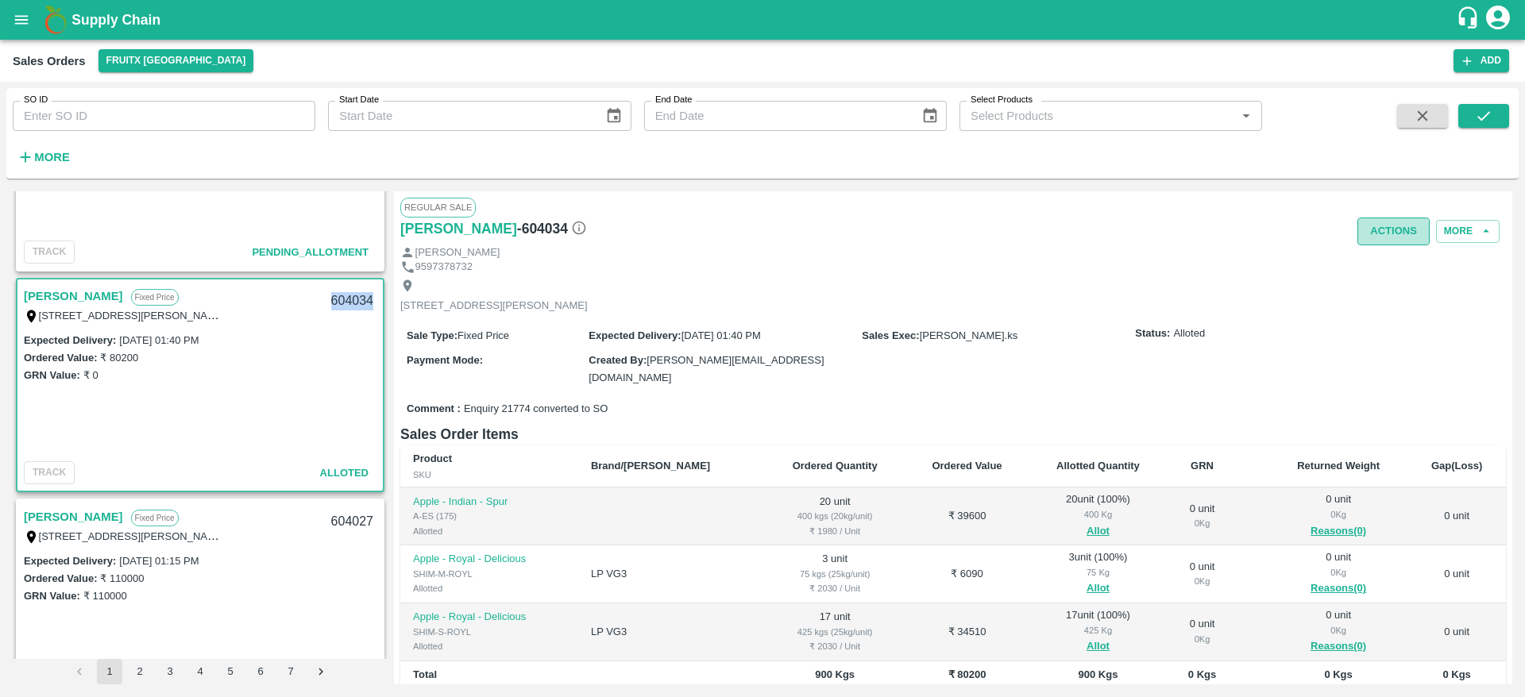
click at [1404, 226] on button "Actions" at bounding box center [1393, 232] width 72 height 28
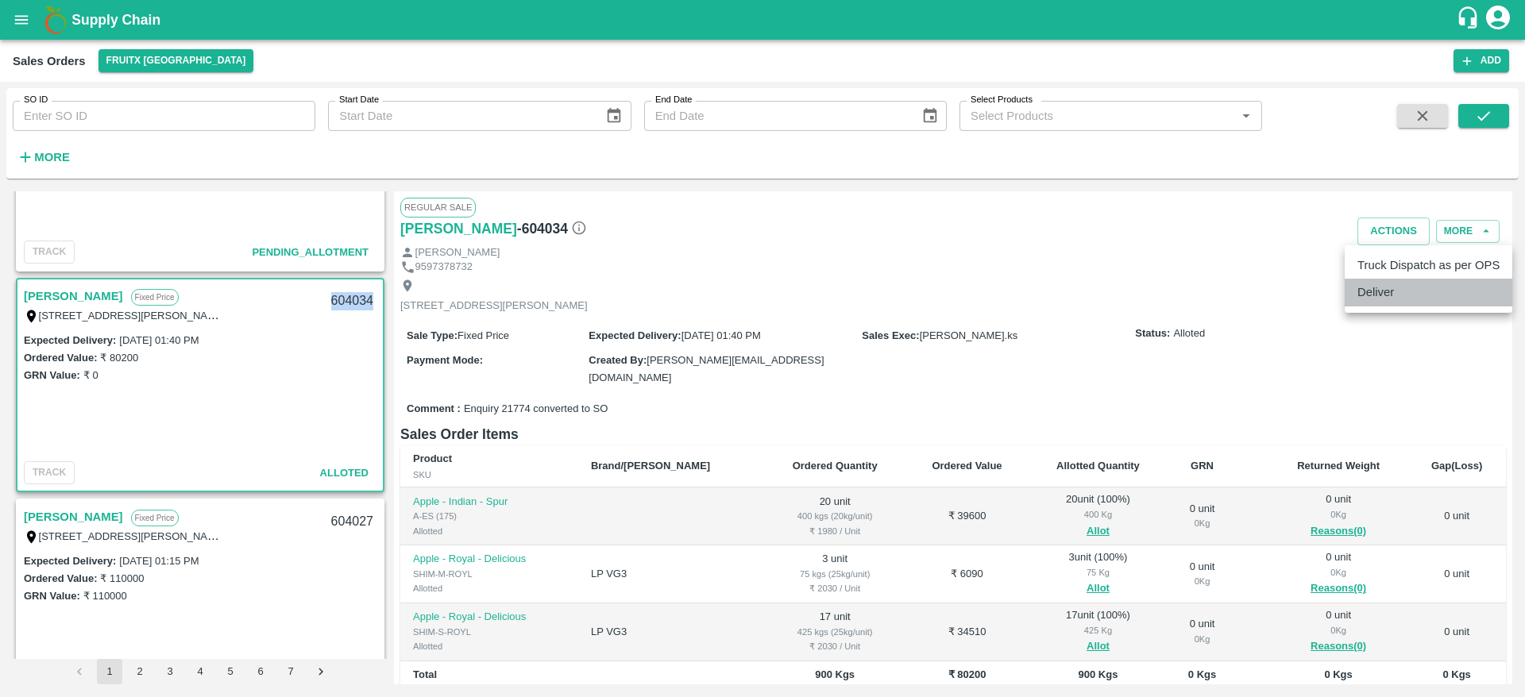
click at [1382, 283] on li "Deliver" at bounding box center [1429, 292] width 168 height 27
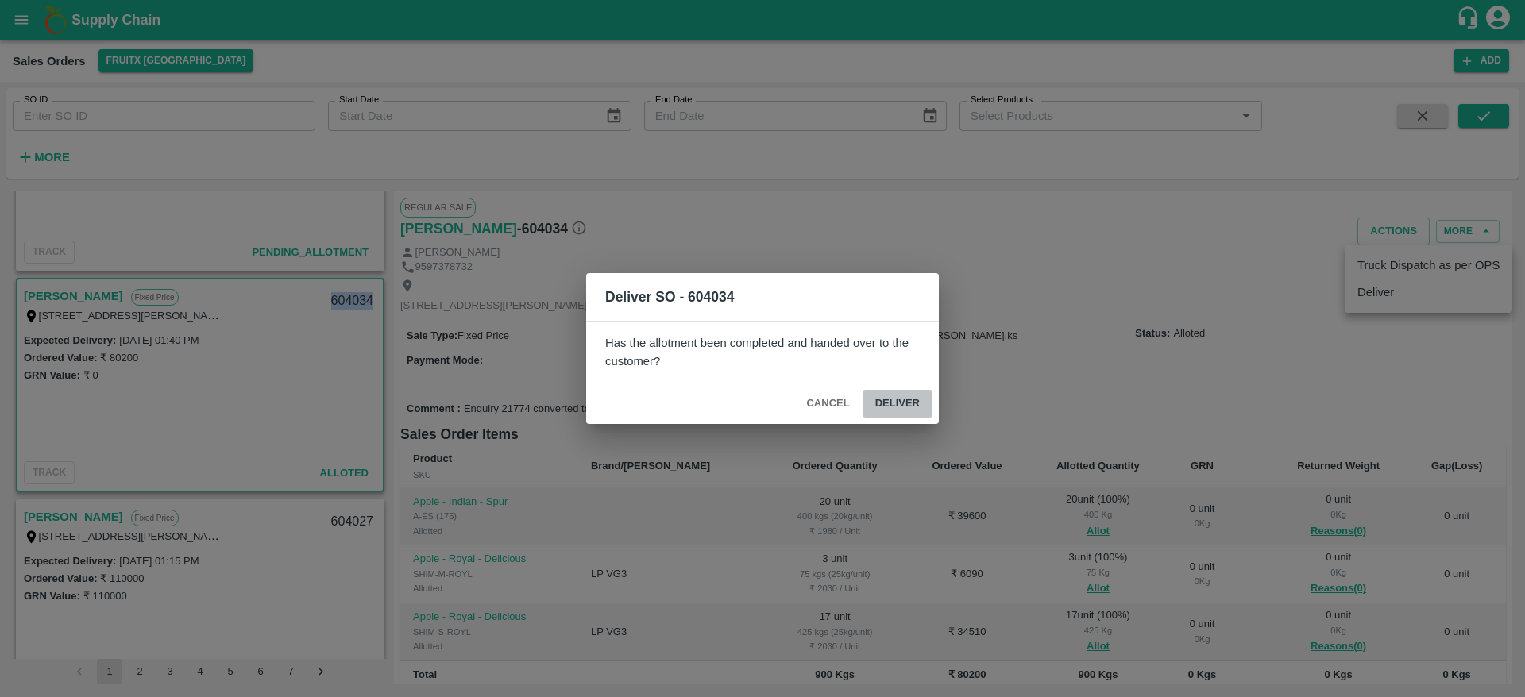
click at [908, 400] on button "Deliver" at bounding box center [898, 404] width 70 height 28
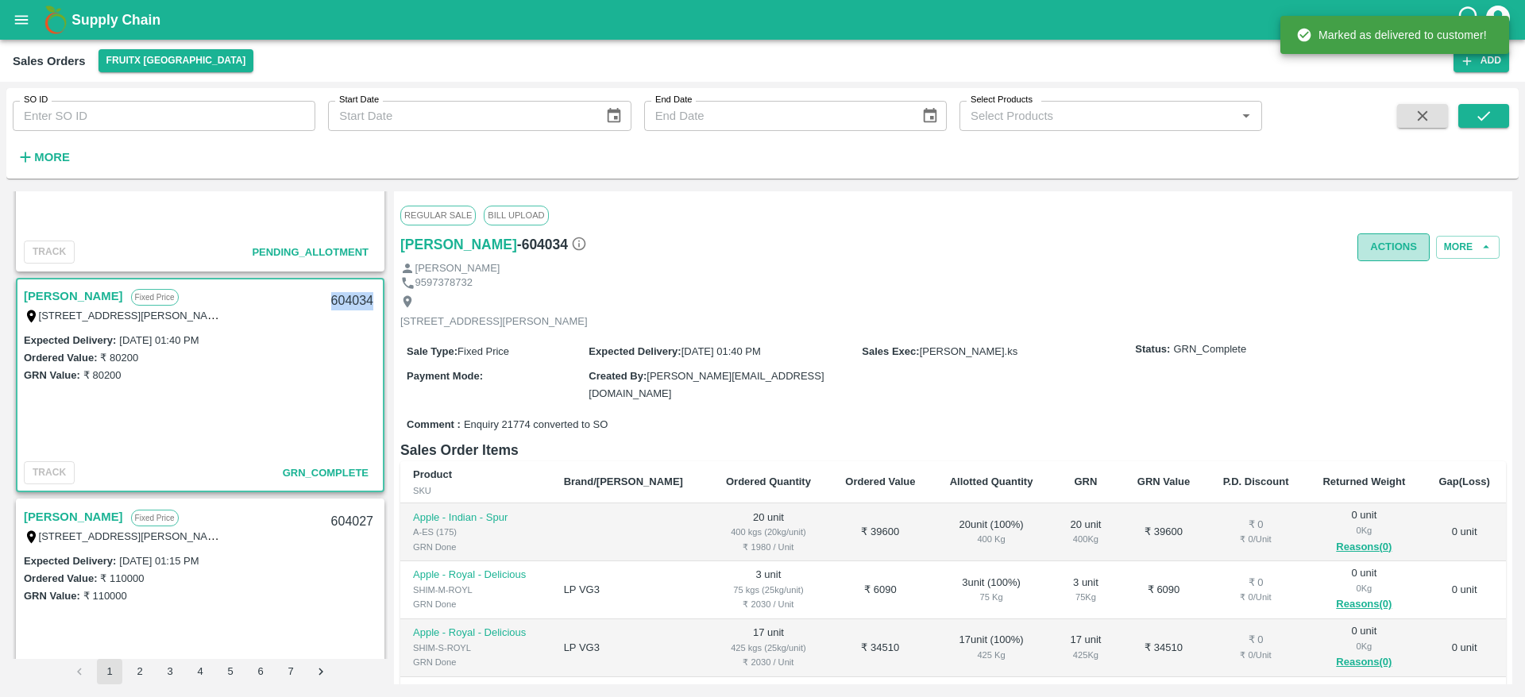
click at [1383, 254] on button "Actions" at bounding box center [1393, 248] width 72 height 28
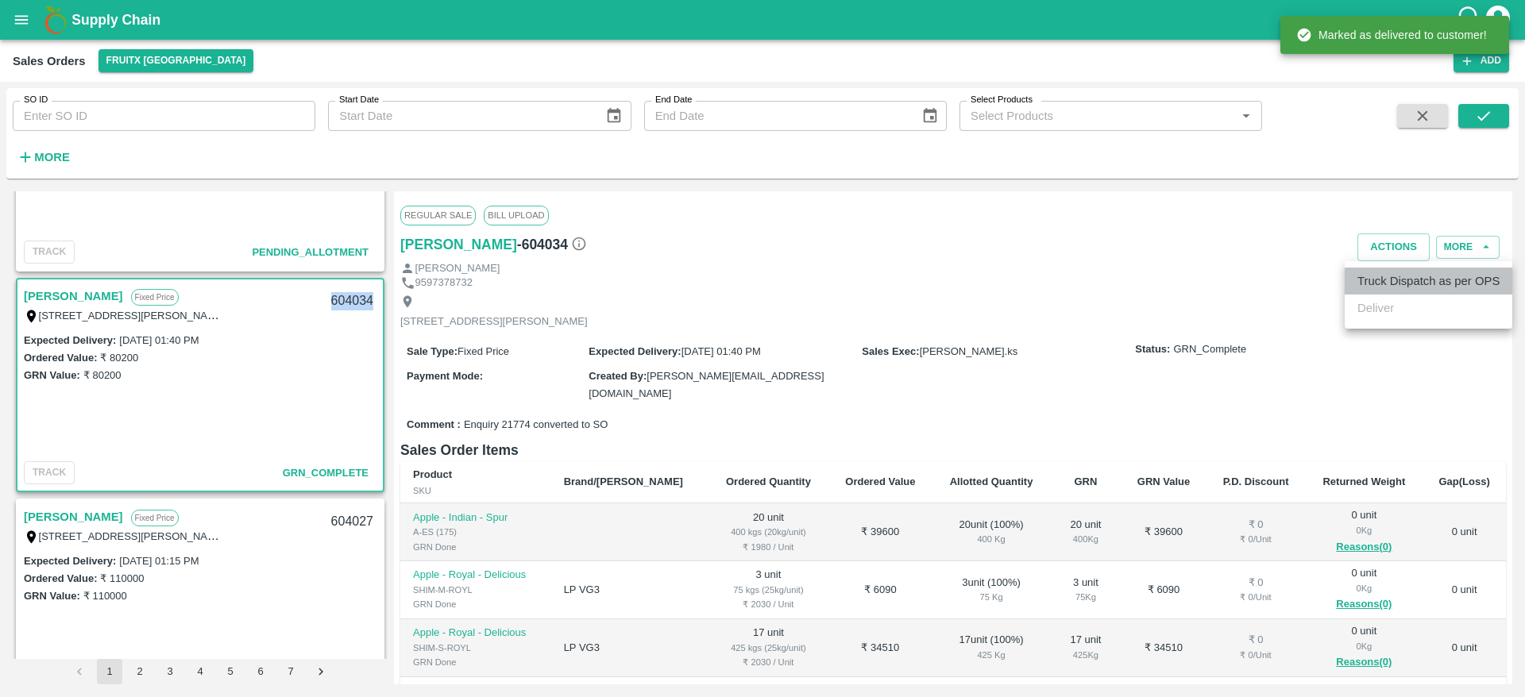
click at [1377, 284] on li "Truck Dispatch as per OPS" at bounding box center [1429, 281] width 168 height 27
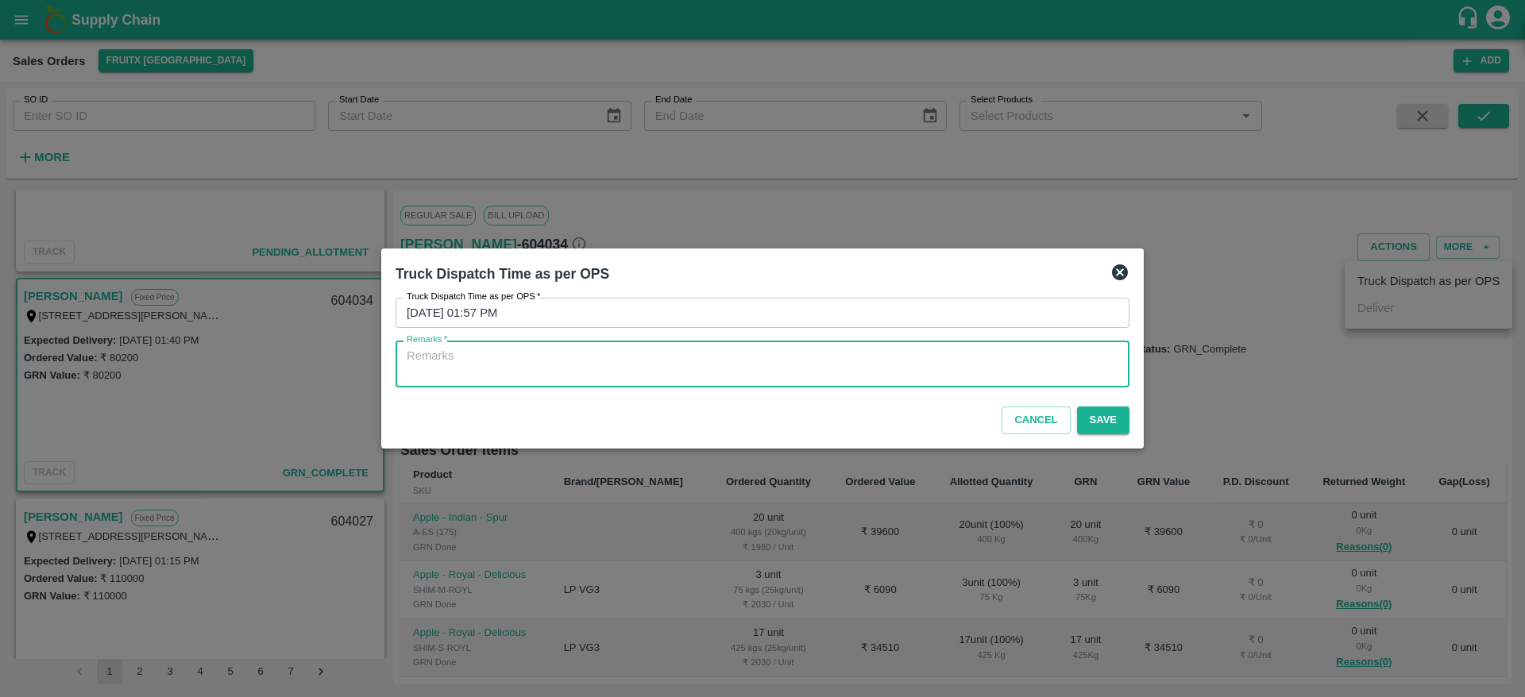
click at [1029, 357] on textarea "Remarks   *" at bounding box center [763, 364] width 712 height 33
type textarea "OTD"
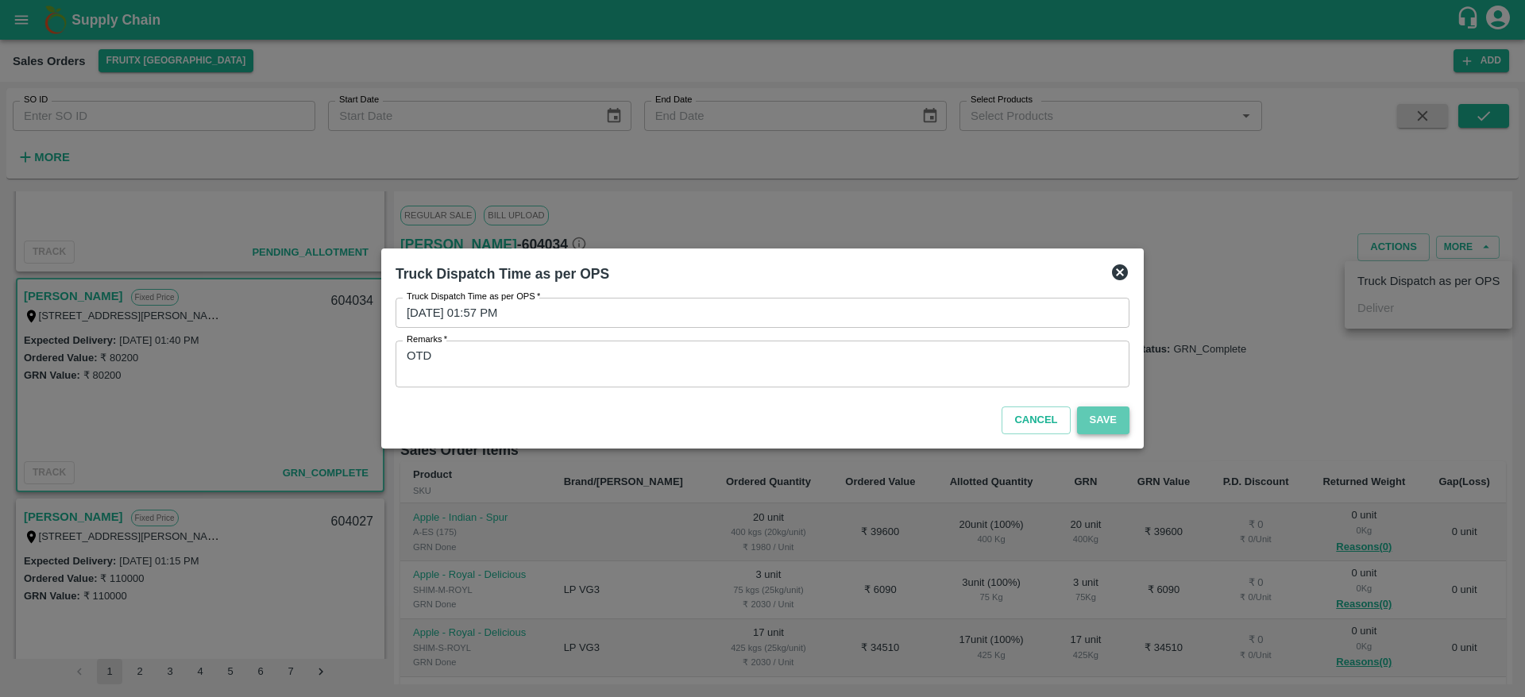
click at [1106, 416] on button "Save" at bounding box center [1103, 421] width 52 height 28
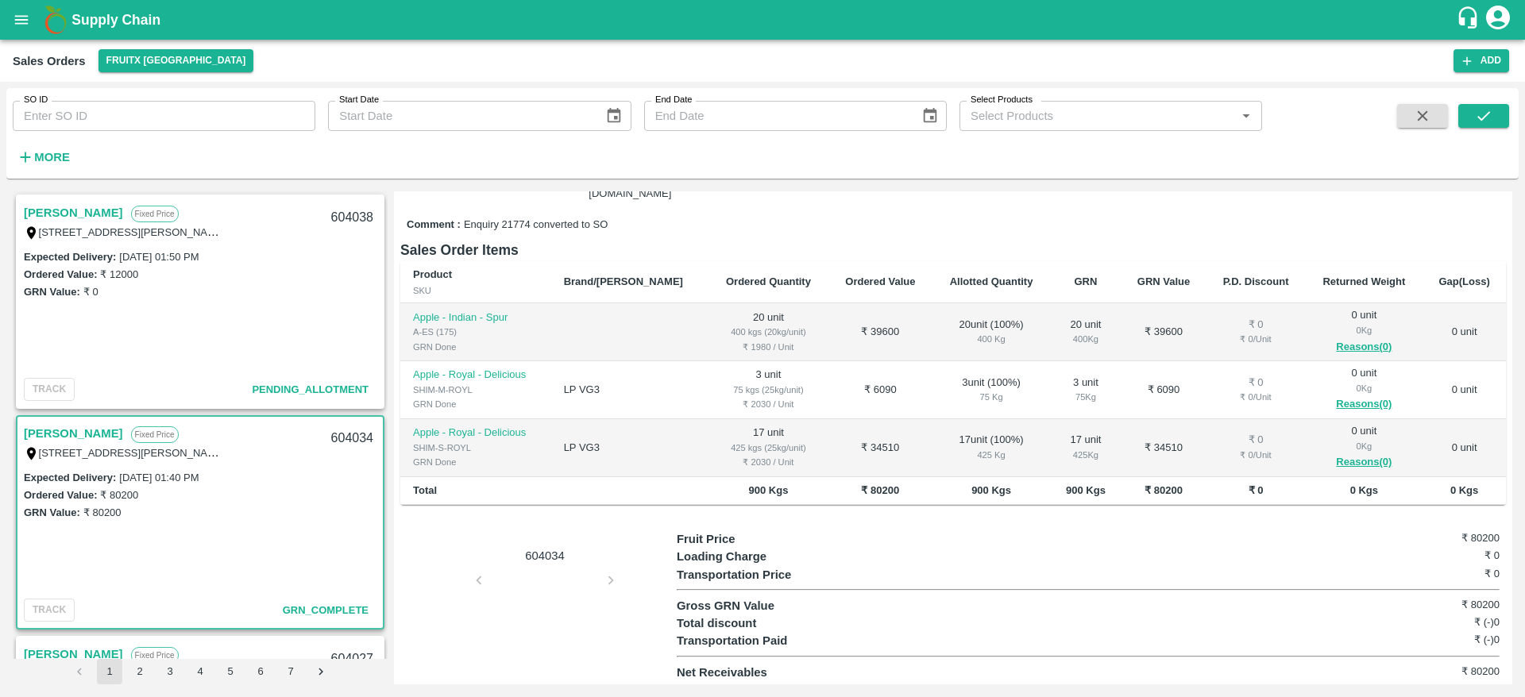
click at [54, 210] on link "[PERSON_NAME]" at bounding box center [73, 213] width 99 height 21
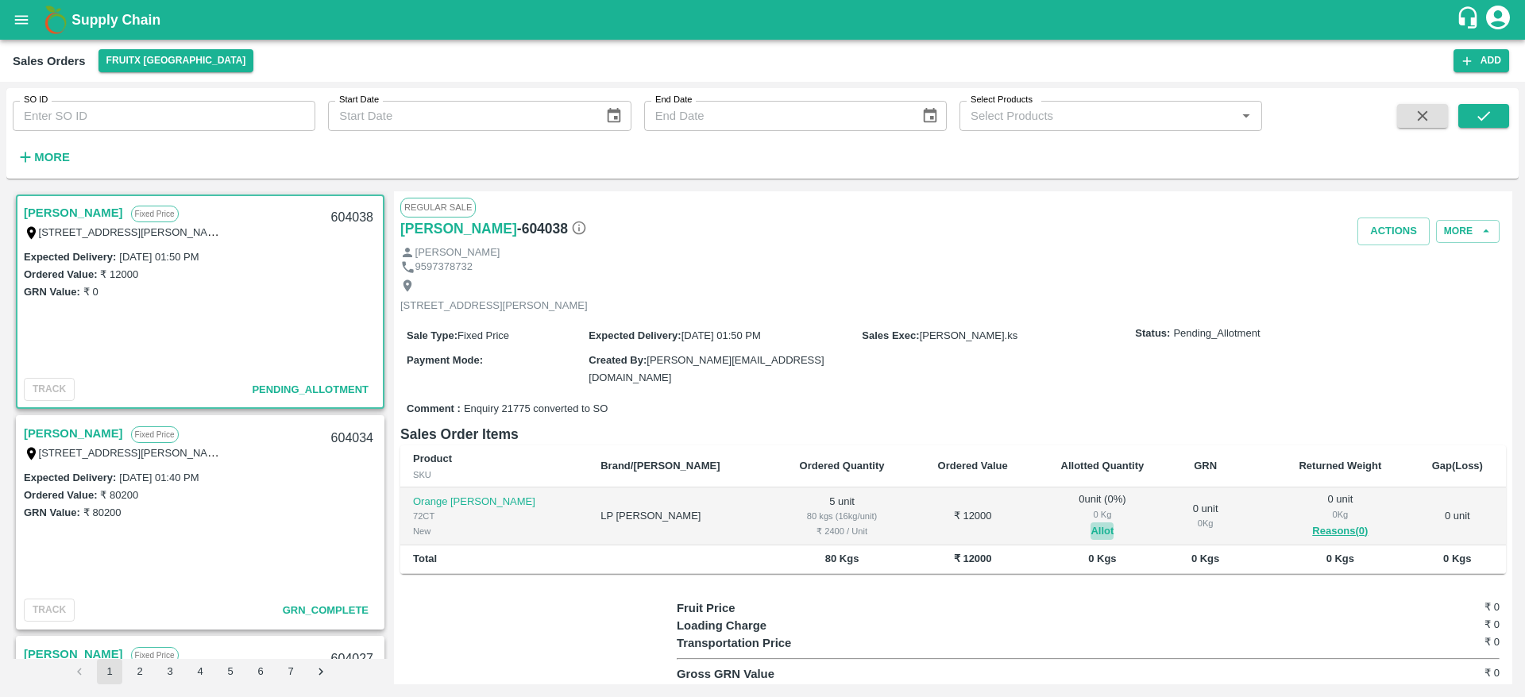
click at [1091, 527] on button "Allot" at bounding box center [1102, 532] width 23 height 18
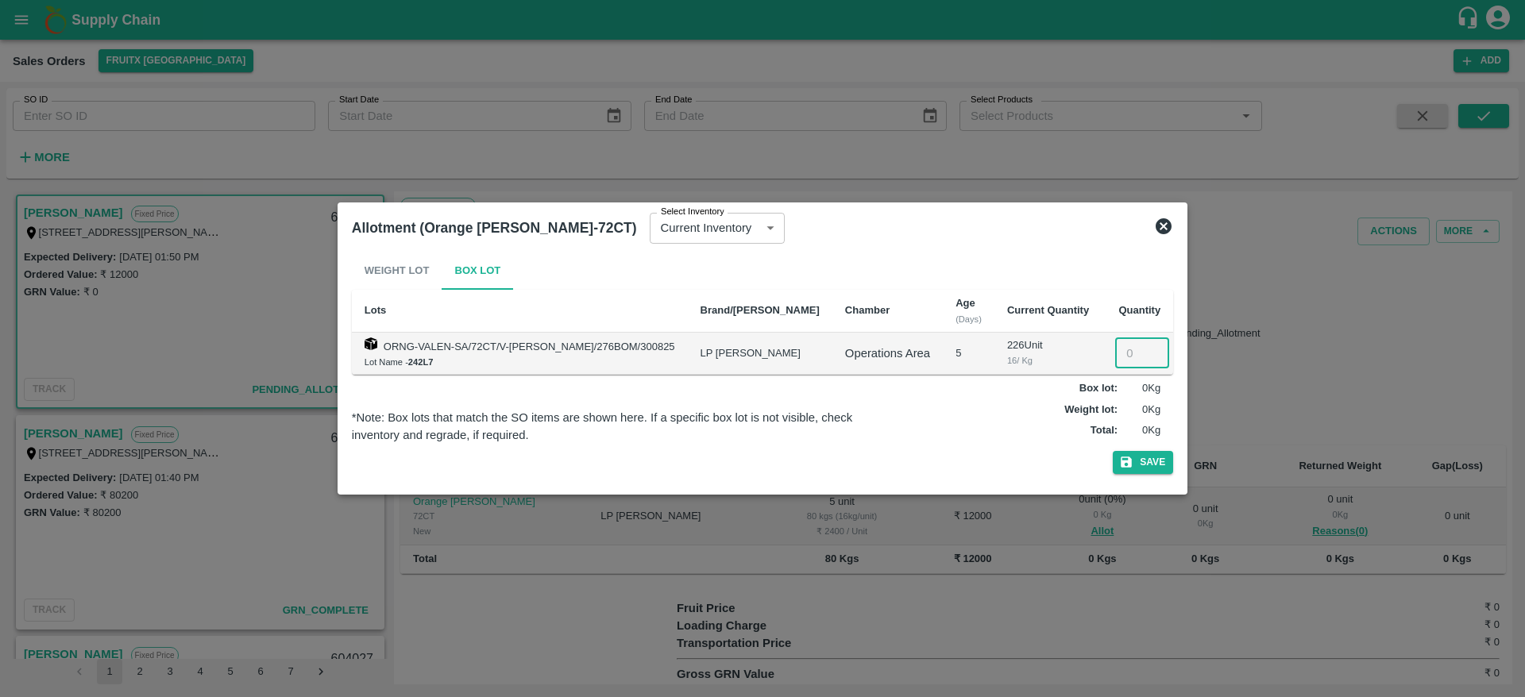
click at [1115, 359] on input "number" at bounding box center [1142, 353] width 54 height 30
type input "5"
click at [1113, 451] on button "Save" at bounding box center [1143, 462] width 60 height 23
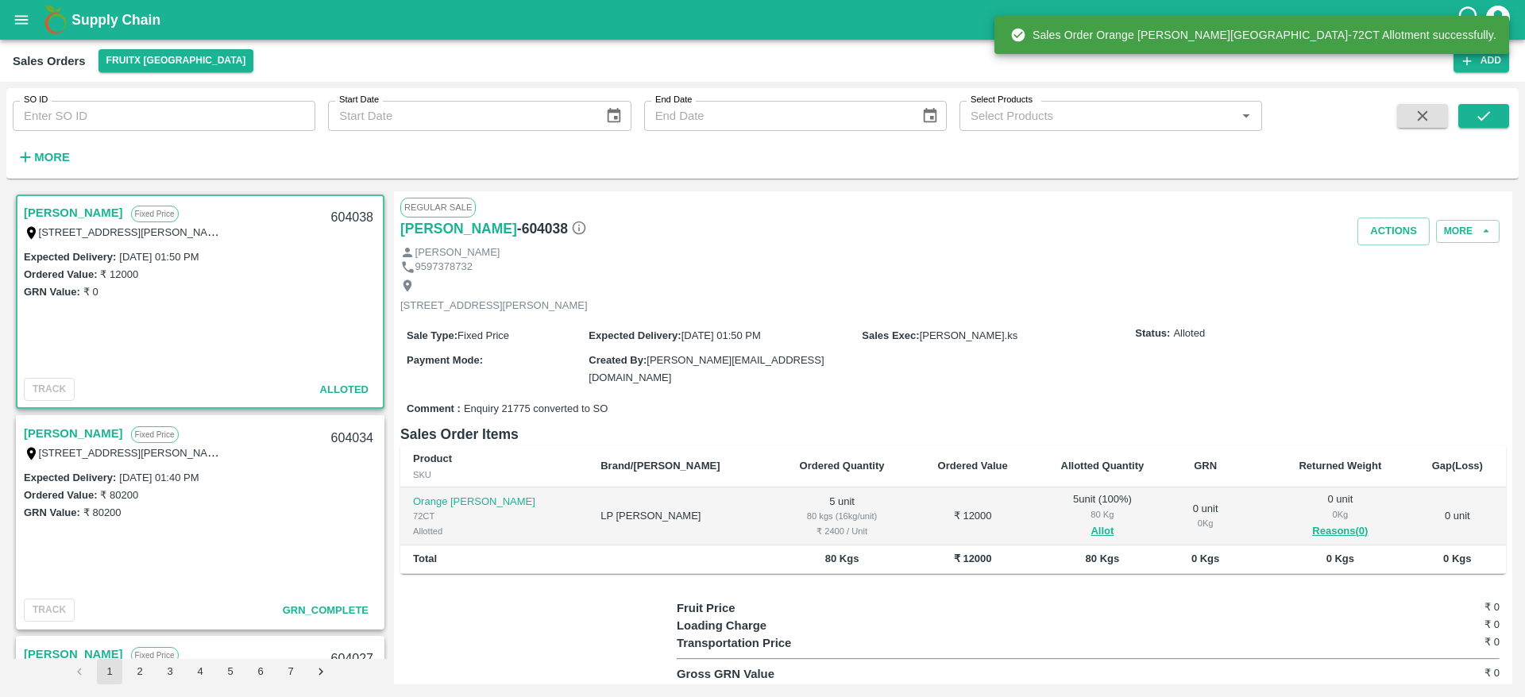
click at [340, 210] on div "604038" at bounding box center [352, 217] width 61 height 37
copy div "604038"
click at [1400, 231] on button "Actions" at bounding box center [1393, 232] width 72 height 28
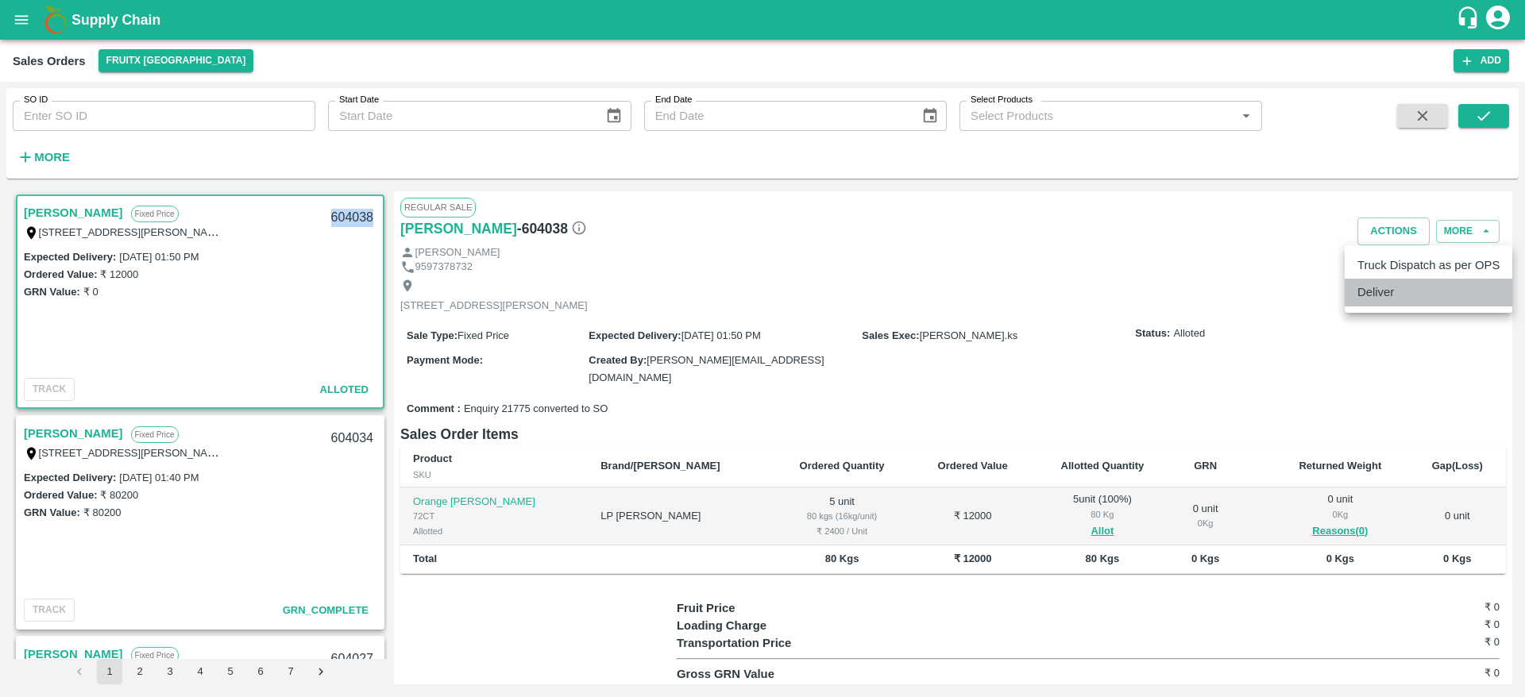
click at [1396, 298] on li "Deliver" at bounding box center [1429, 292] width 168 height 27
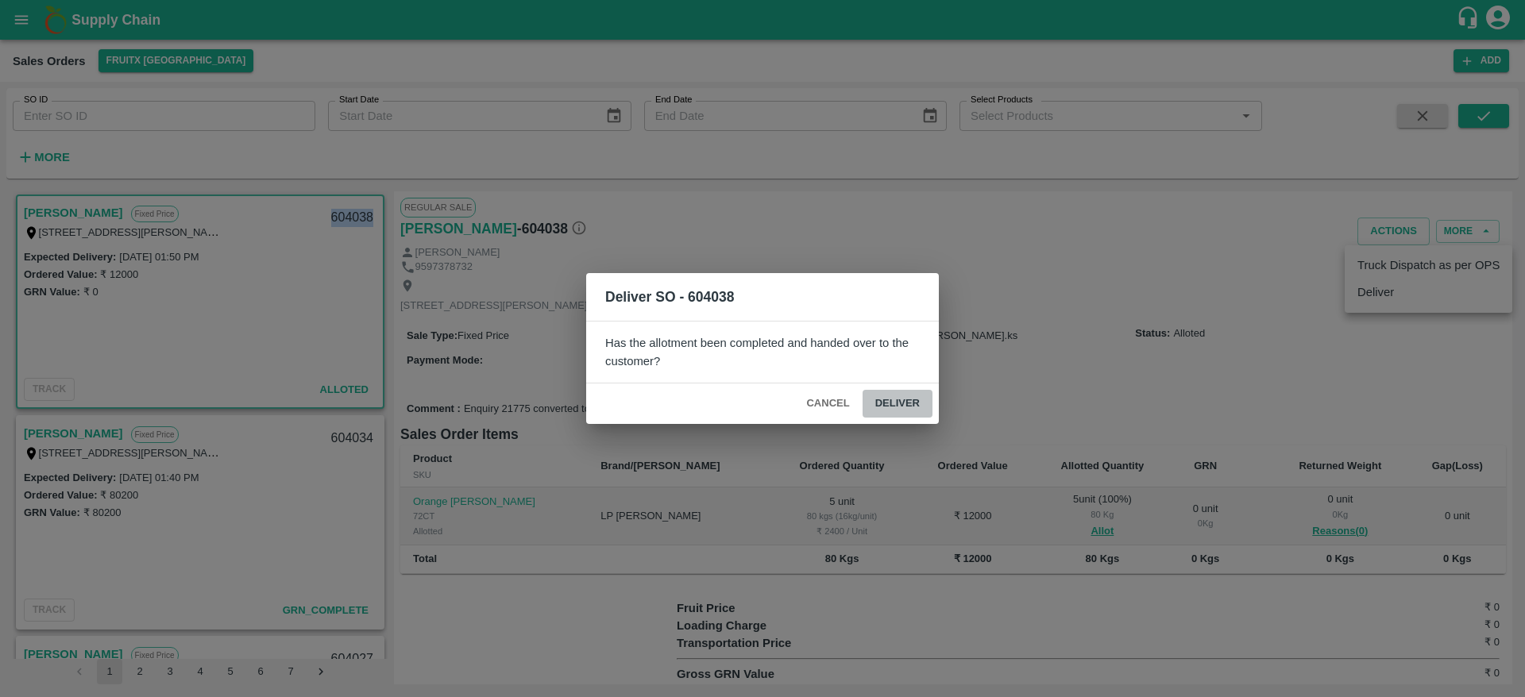
click at [905, 400] on button "Deliver" at bounding box center [898, 404] width 70 height 28
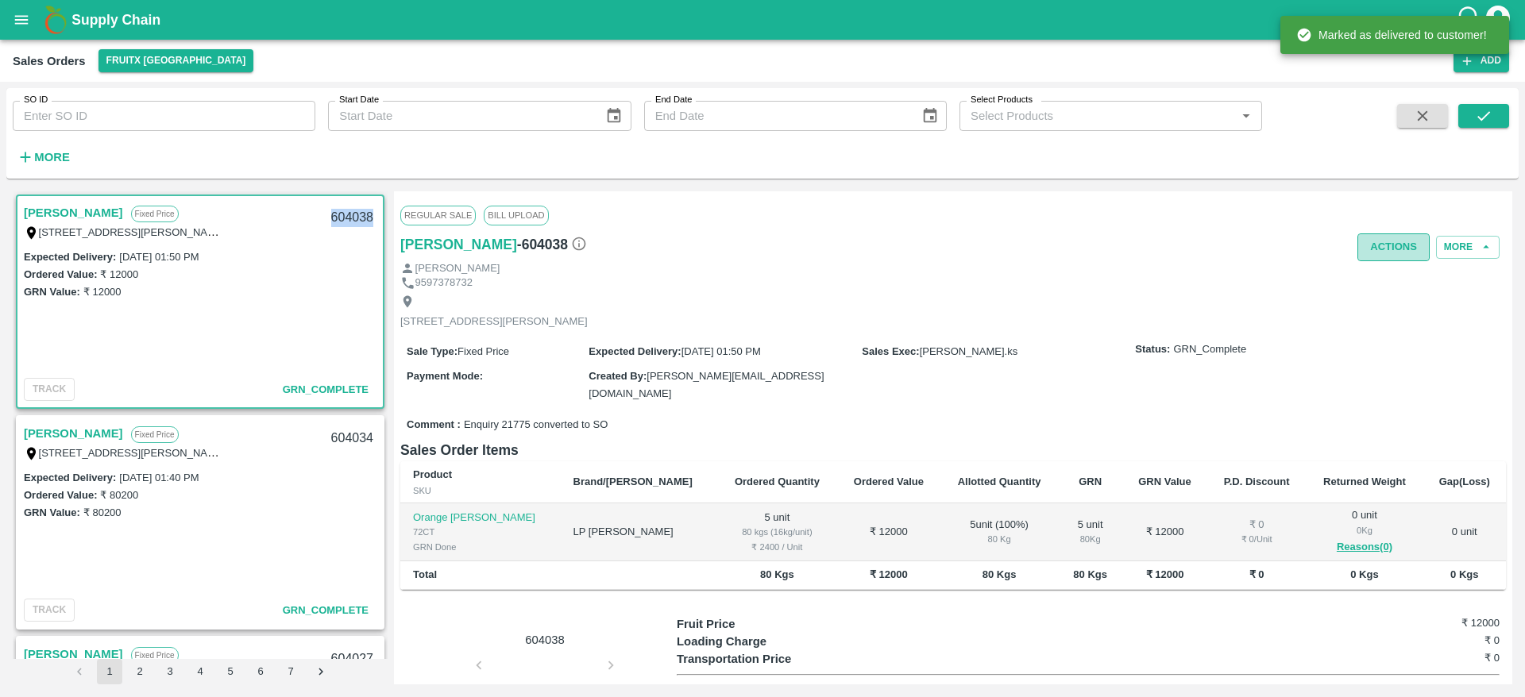
click at [1391, 236] on button "Actions" at bounding box center [1393, 248] width 72 height 28
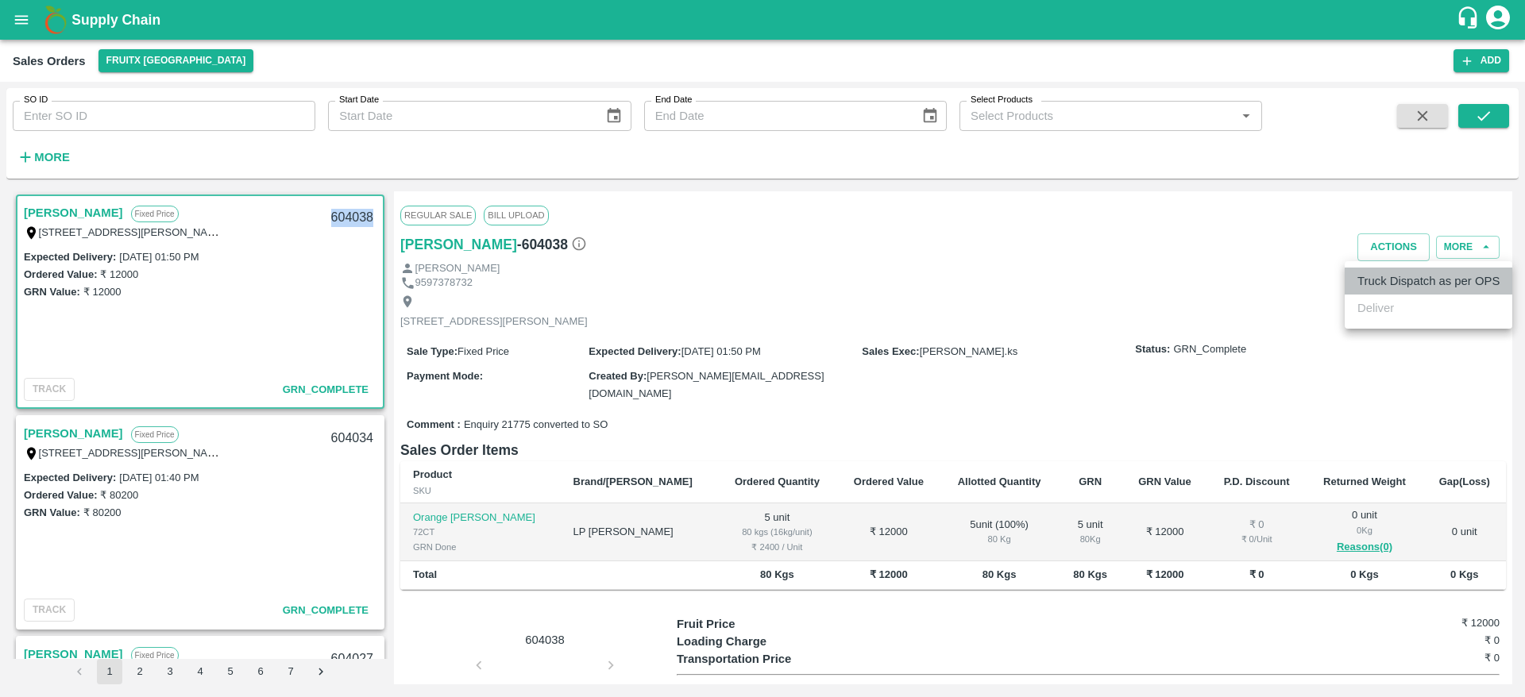
click at [1401, 278] on li "Truck Dispatch as per OPS" at bounding box center [1429, 281] width 168 height 27
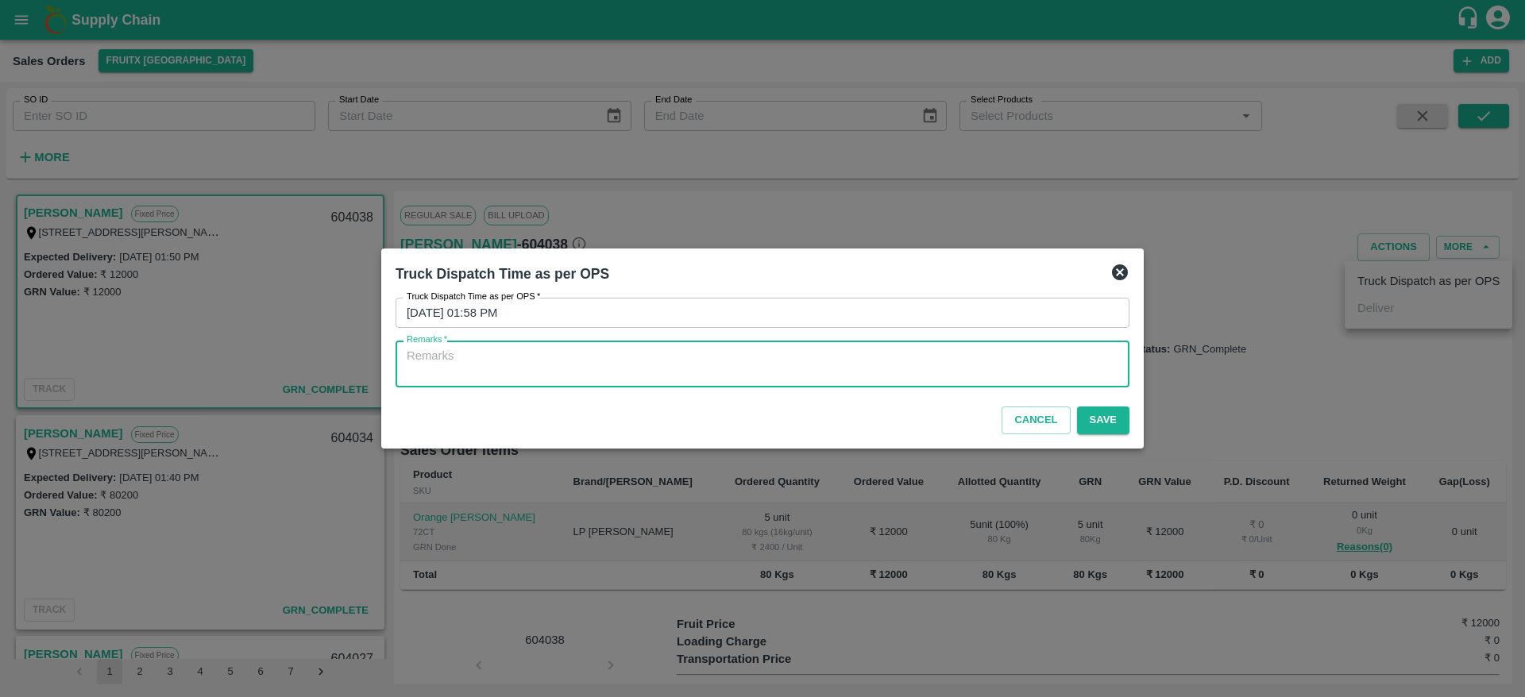
click at [614, 358] on textarea "Remarks   *" at bounding box center [763, 364] width 712 height 33
type textarea "OTD"
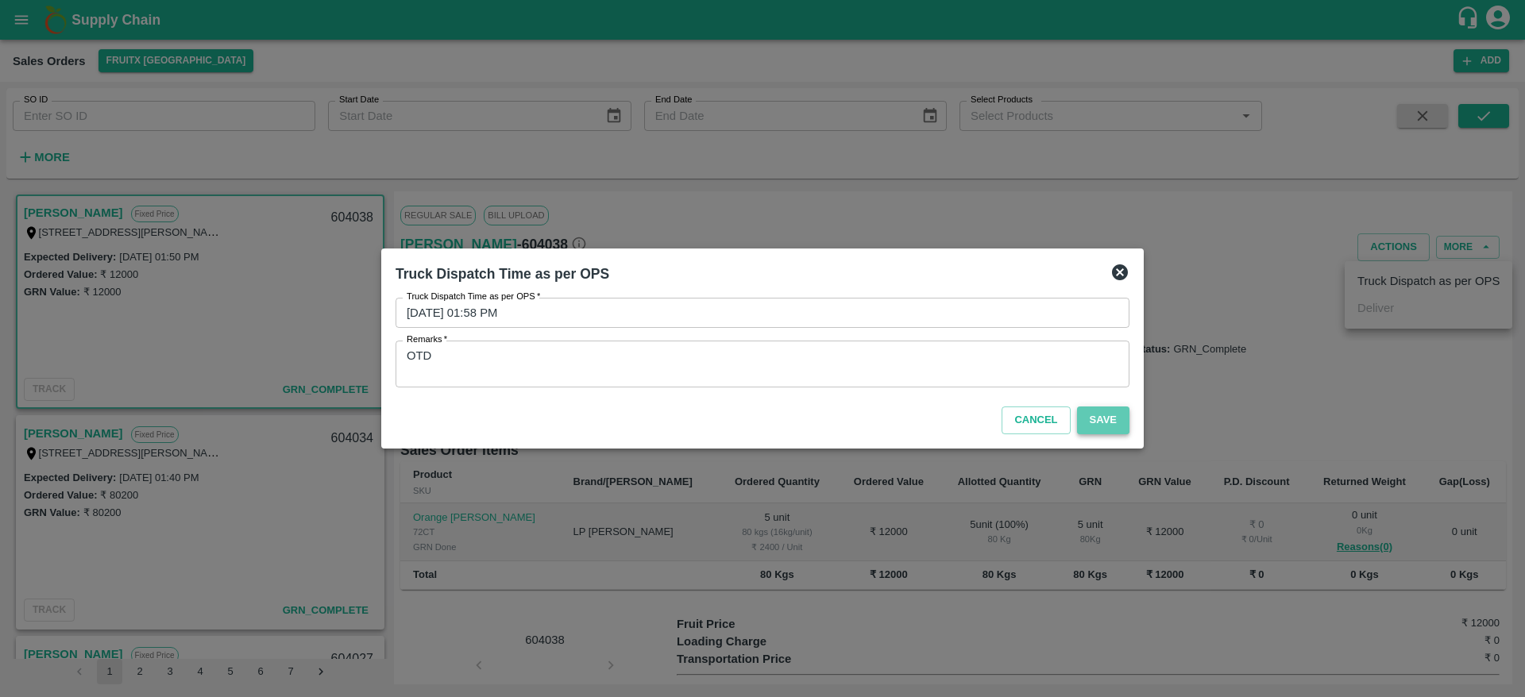
click at [1114, 423] on button "Save" at bounding box center [1103, 421] width 52 height 28
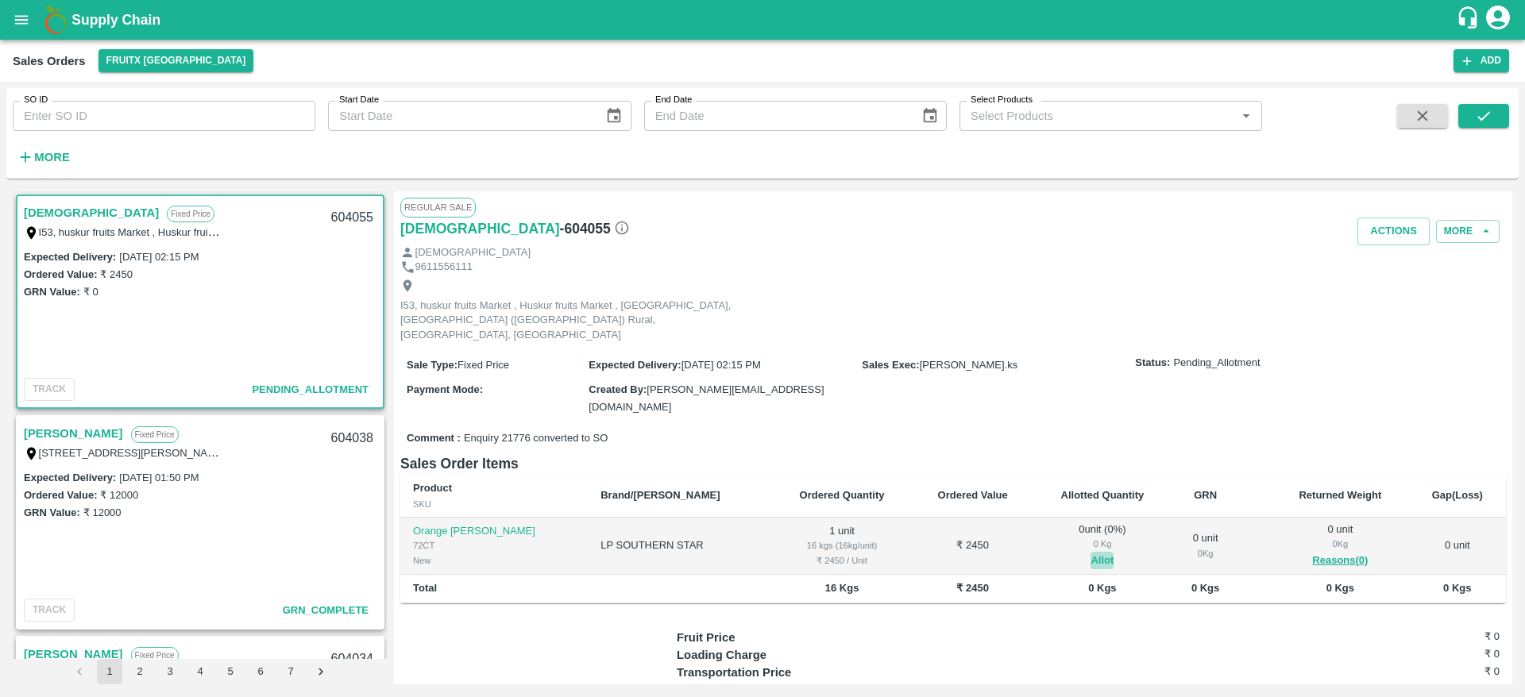
click at [1091, 552] on button "Allot" at bounding box center [1102, 561] width 23 height 18
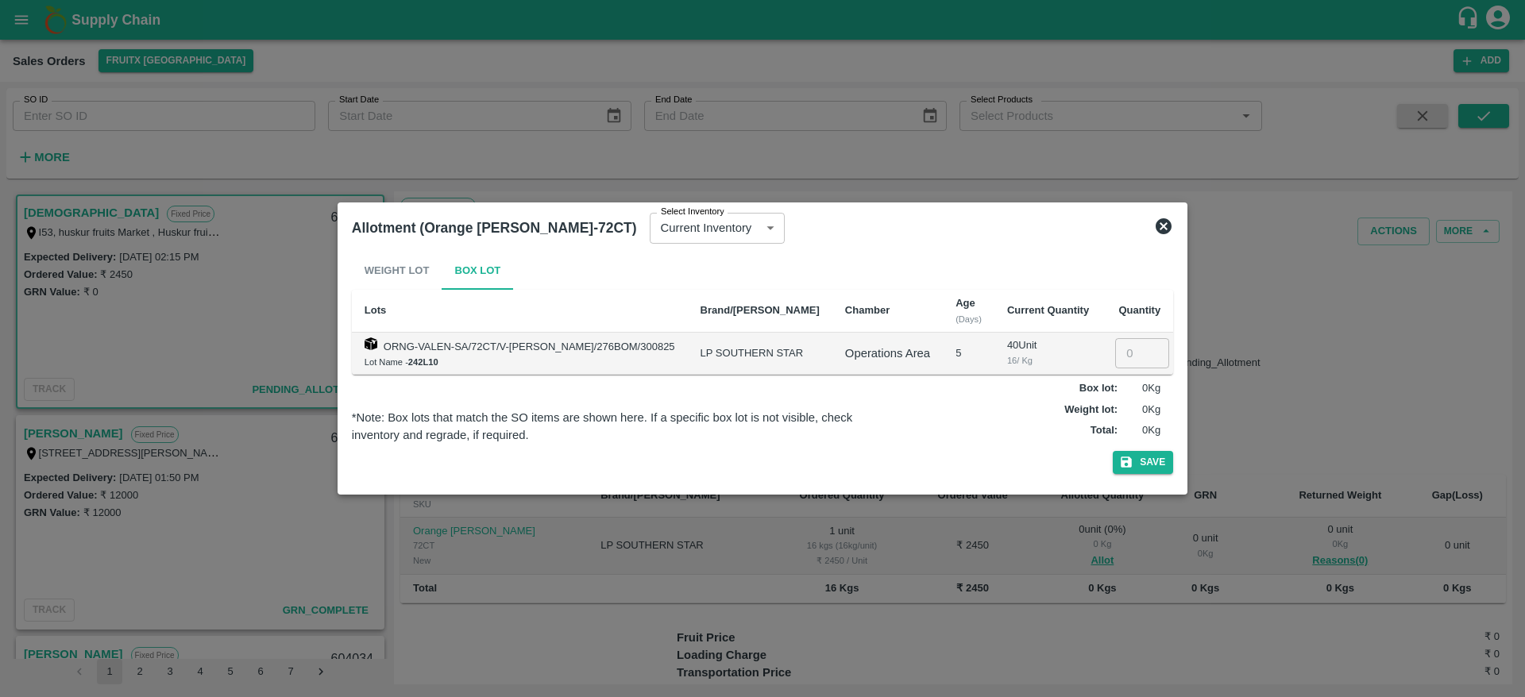
click at [1132, 349] on input "number" at bounding box center [1142, 353] width 54 height 30
type input "1"
click at [1113, 451] on button "Save" at bounding box center [1143, 462] width 60 height 23
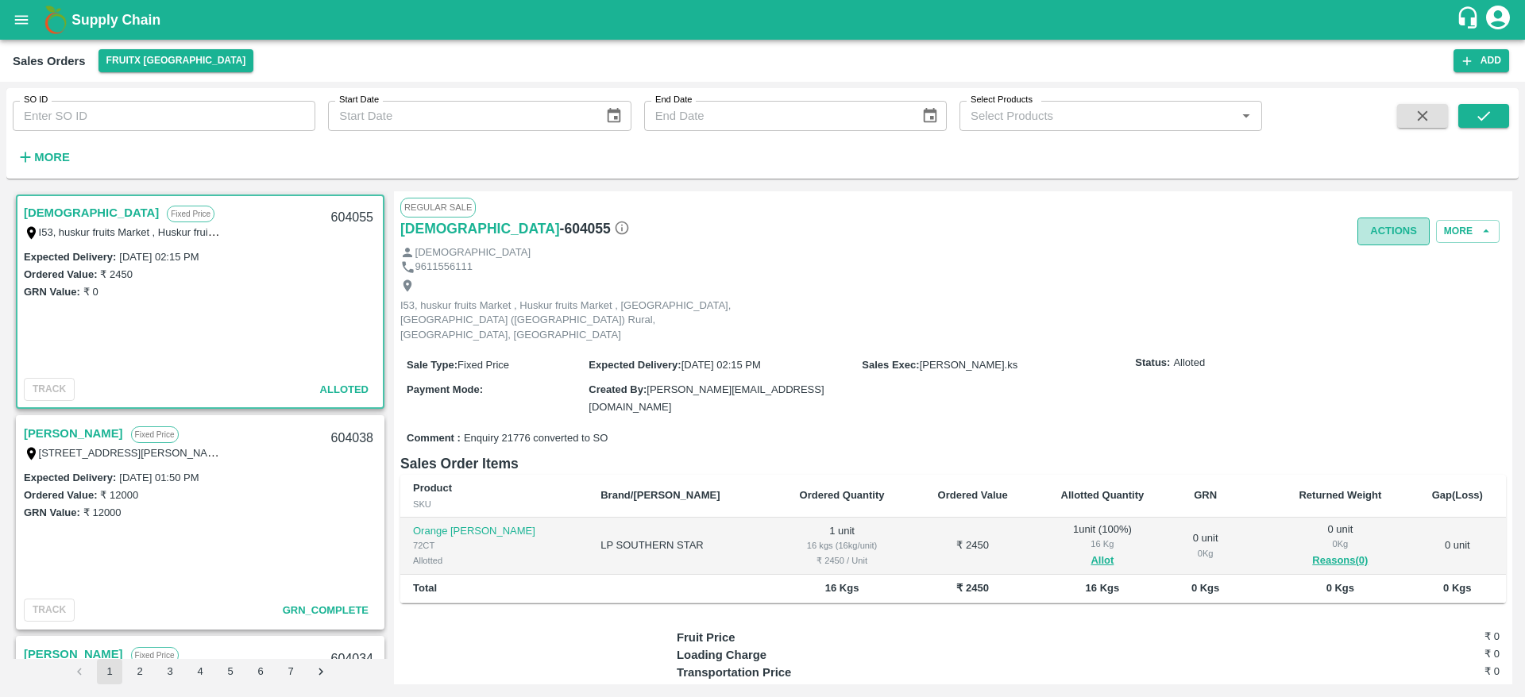
click at [1392, 229] on button "Actions" at bounding box center [1393, 232] width 72 height 28
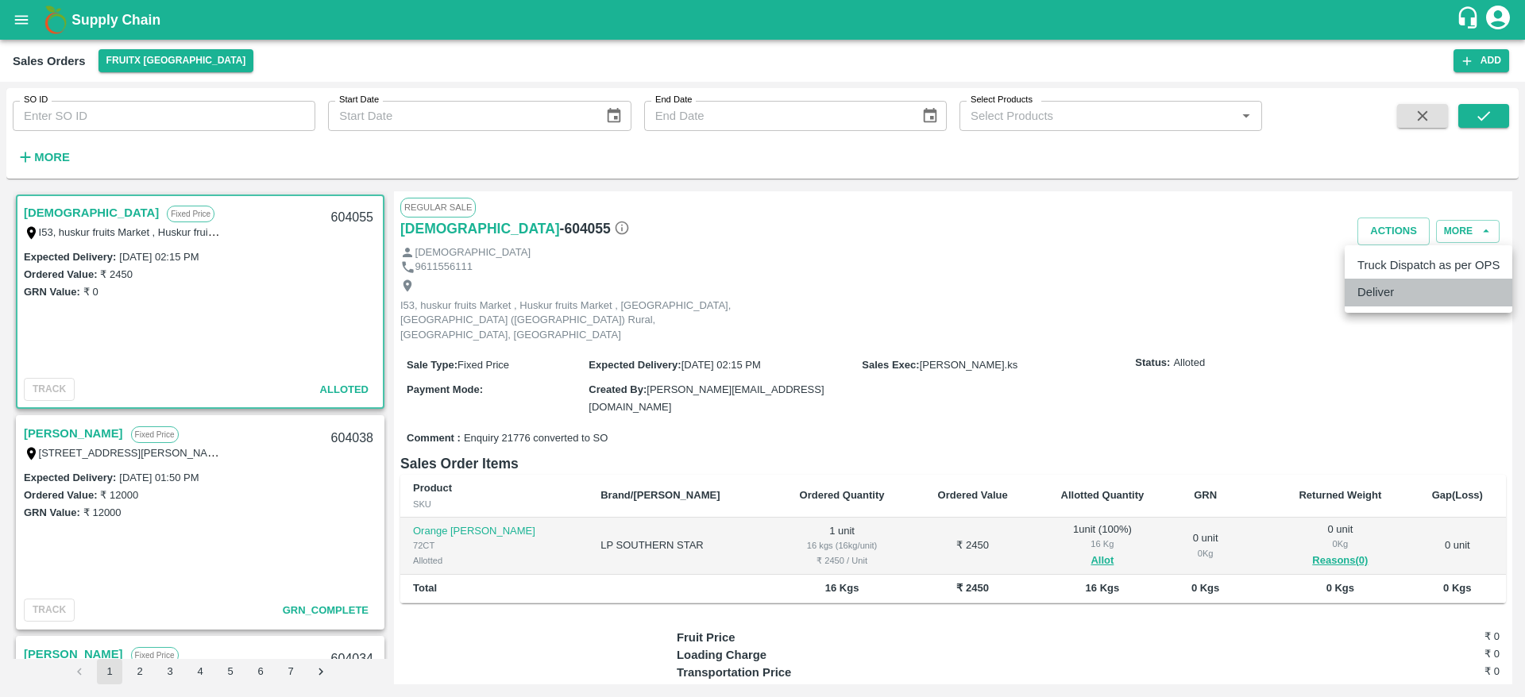
click at [1394, 291] on li "Deliver" at bounding box center [1429, 292] width 168 height 27
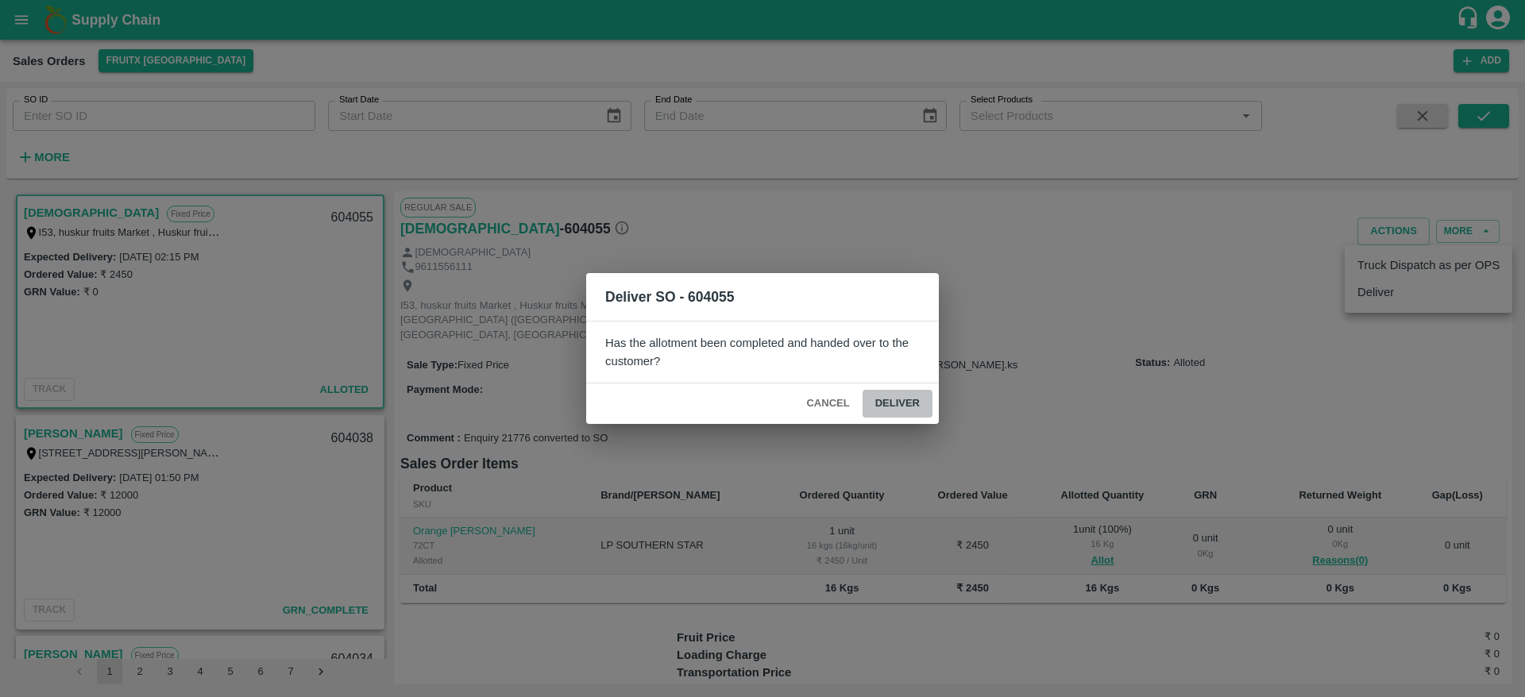
click at [909, 393] on button "Deliver" at bounding box center [898, 404] width 70 height 28
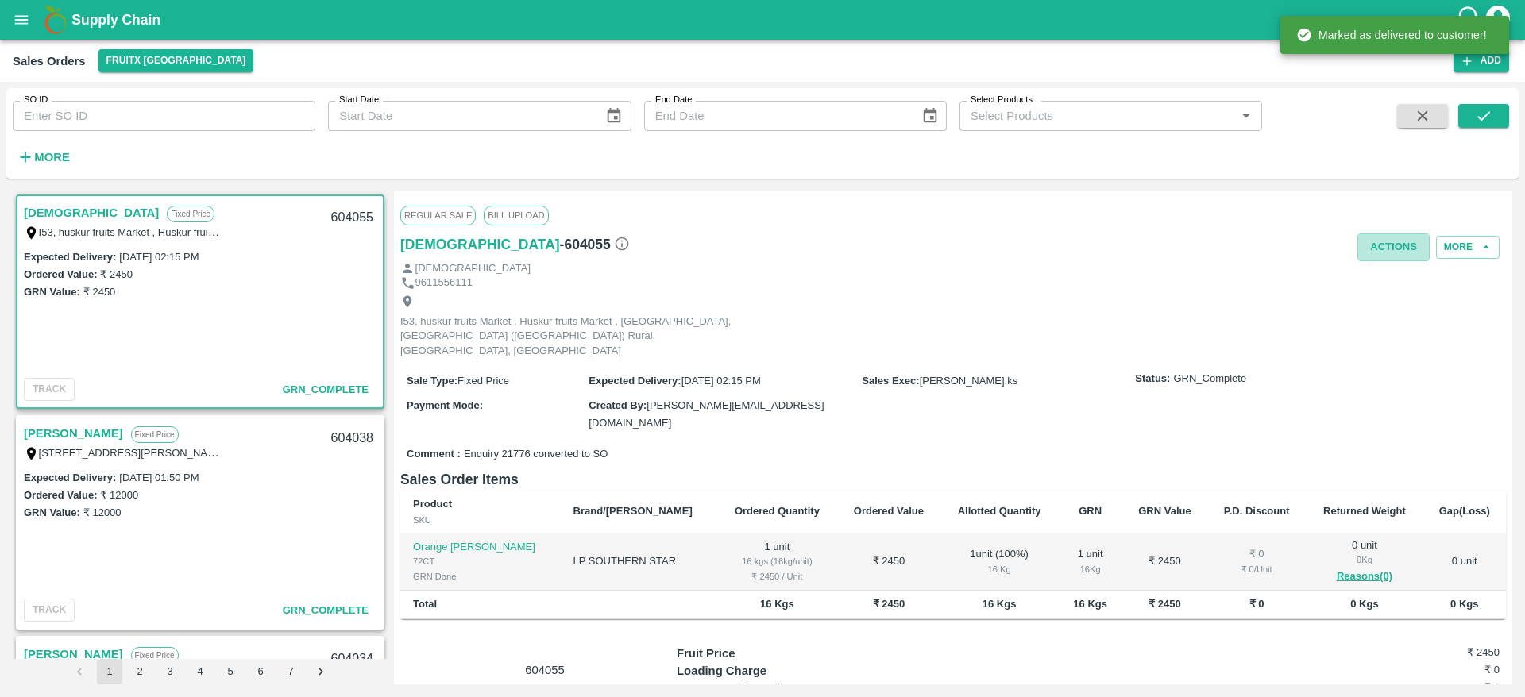
click at [1367, 242] on button "Actions" at bounding box center [1393, 248] width 72 height 28
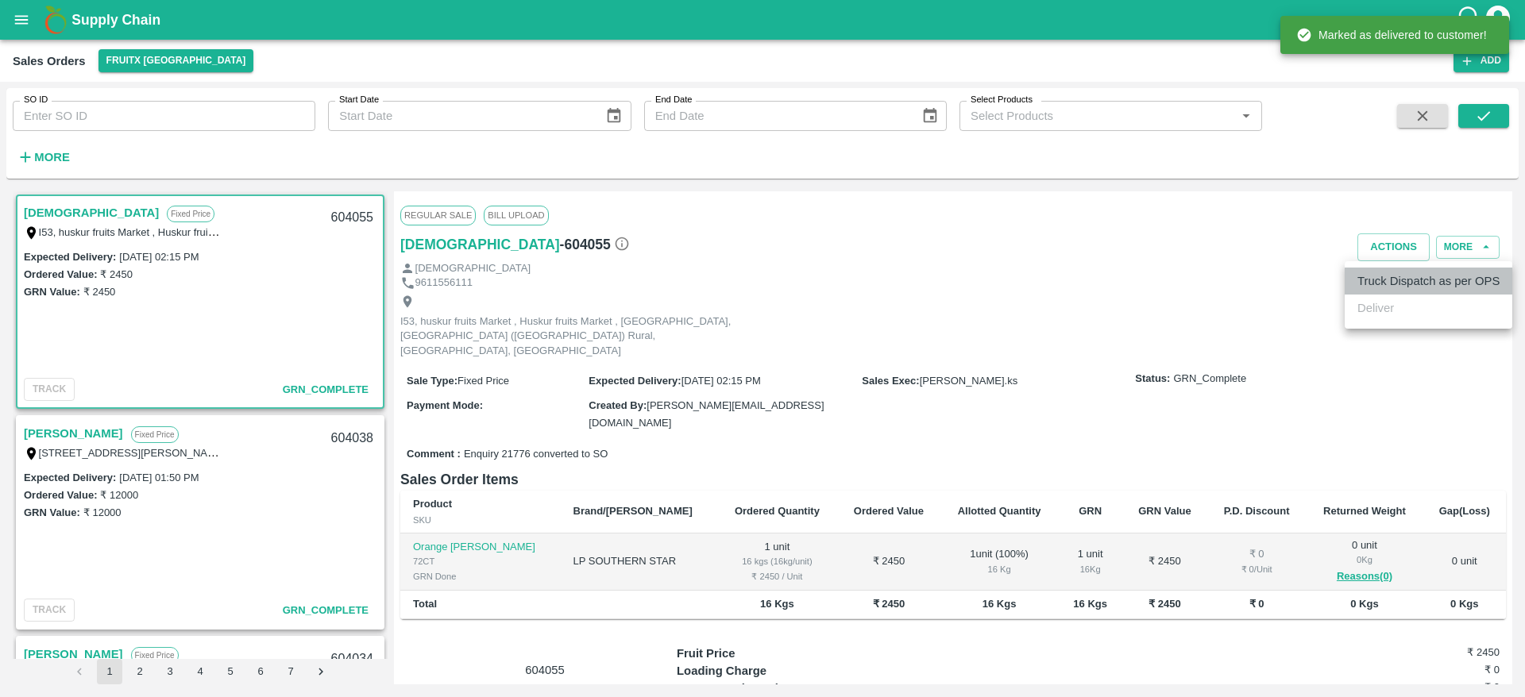
click at [1376, 285] on li "Truck Dispatch as per OPS" at bounding box center [1429, 281] width 168 height 27
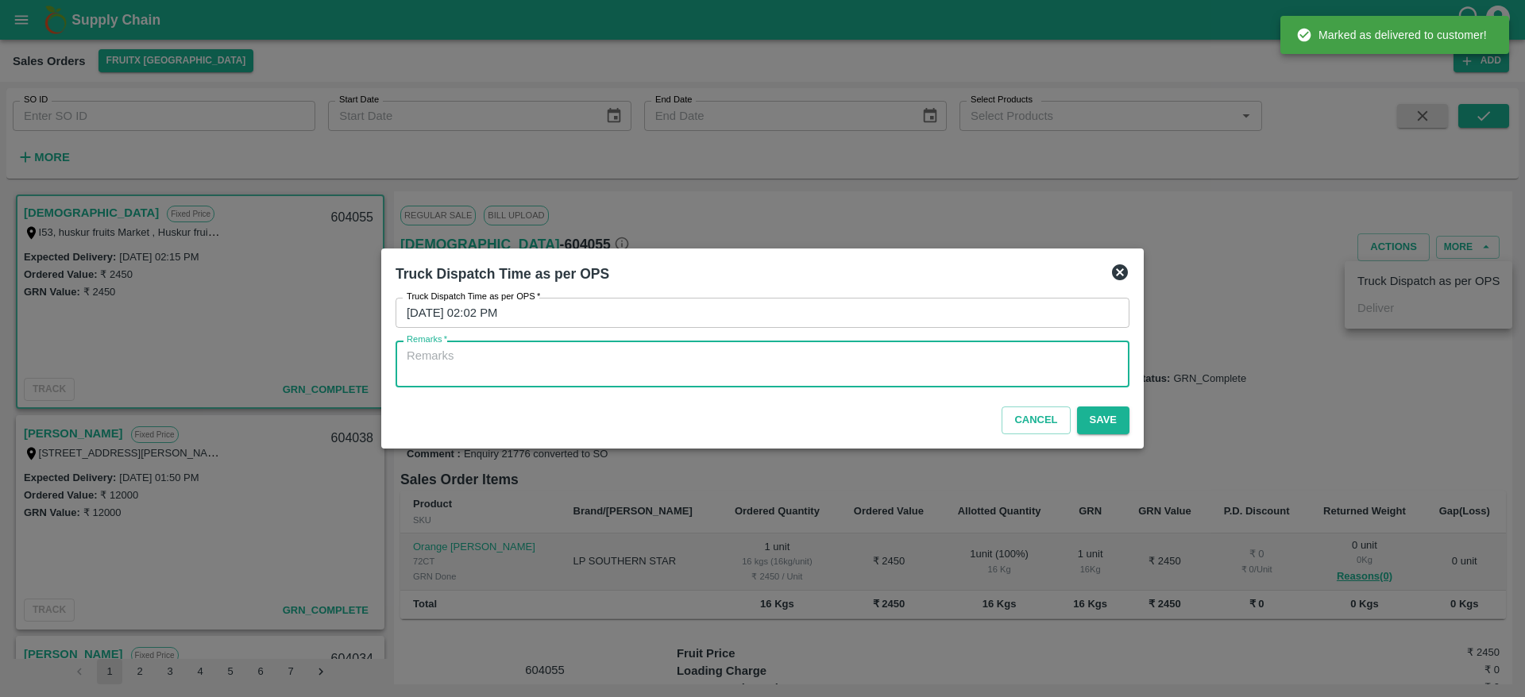
click at [912, 376] on textarea "Remarks   *" at bounding box center [763, 364] width 712 height 33
type textarea "OTD"
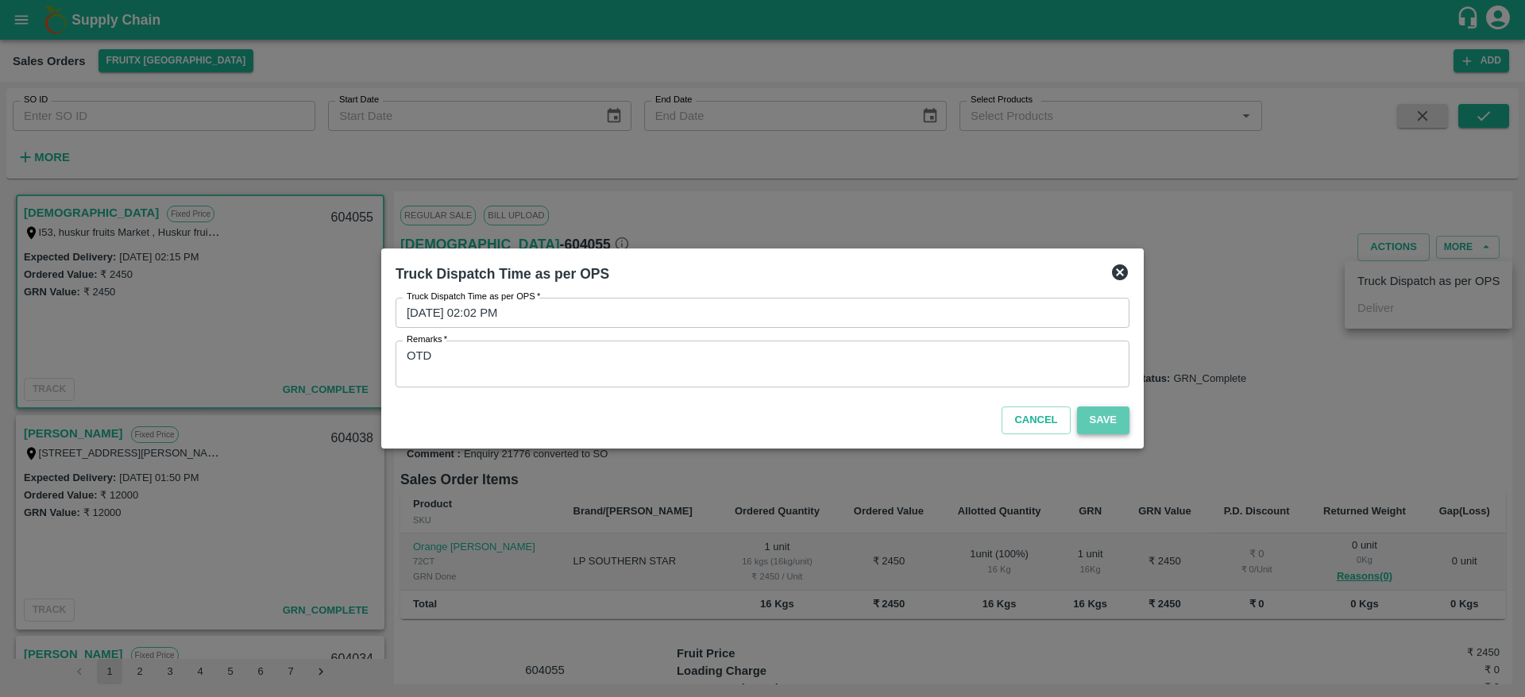
click at [1106, 421] on button "Save" at bounding box center [1103, 421] width 52 height 28
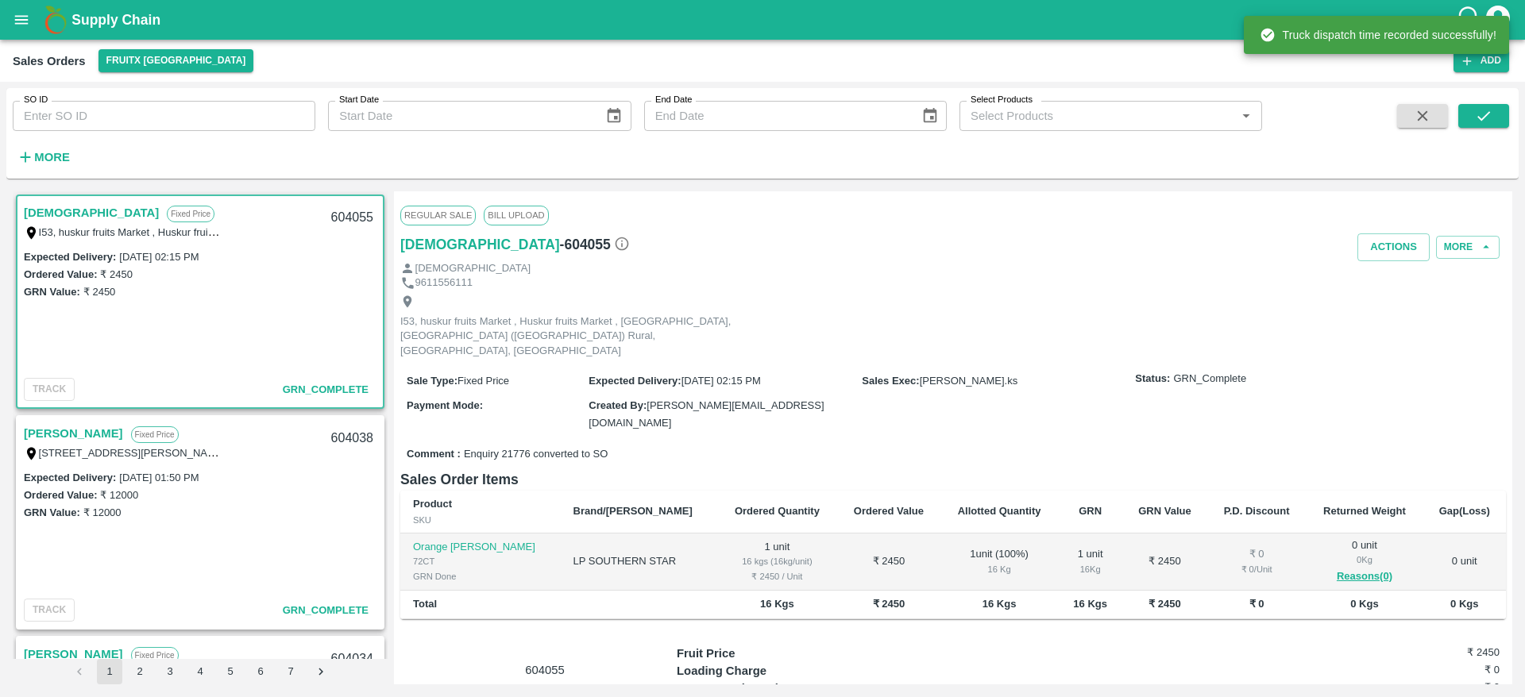
click at [332, 212] on div "604055" at bounding box center [352, 217] width 61 height 37
copy div "604055"
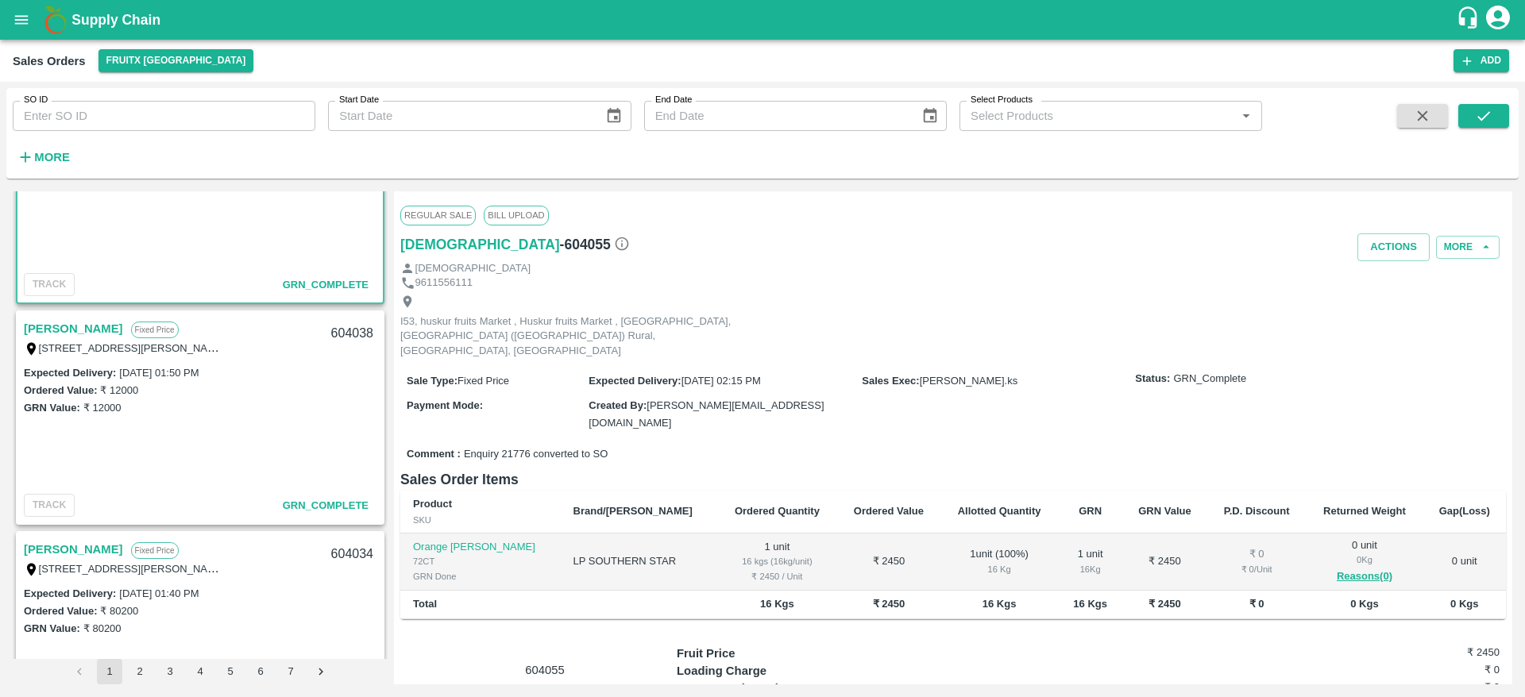
scroll to position [102, 0]
